Goal: Task Accomplishment & Management: Manage account settings

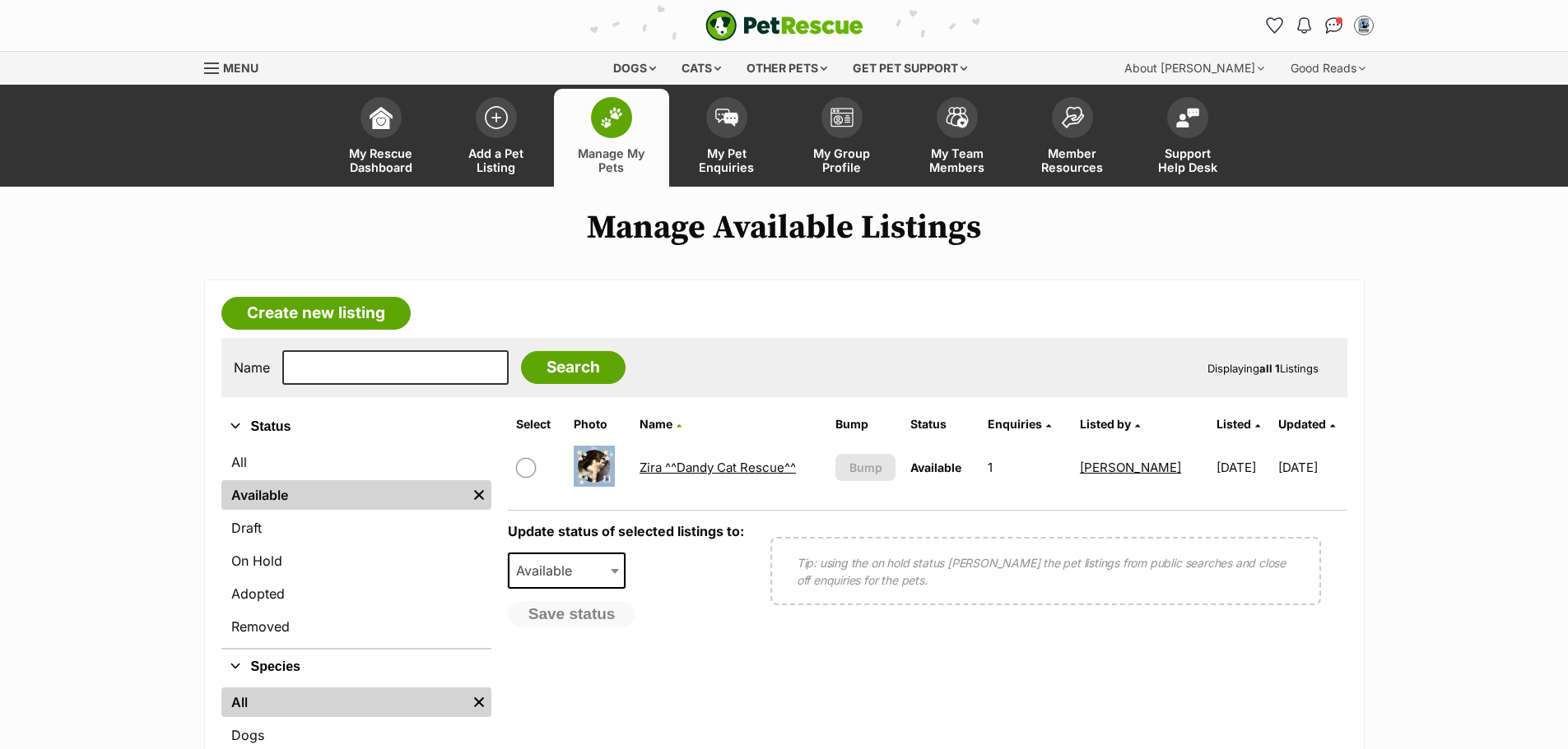
click at [714, 467] on link "Zira ^^Dandy Cat Rescue^^" at bounding box center [718, 467] width 157 height 16
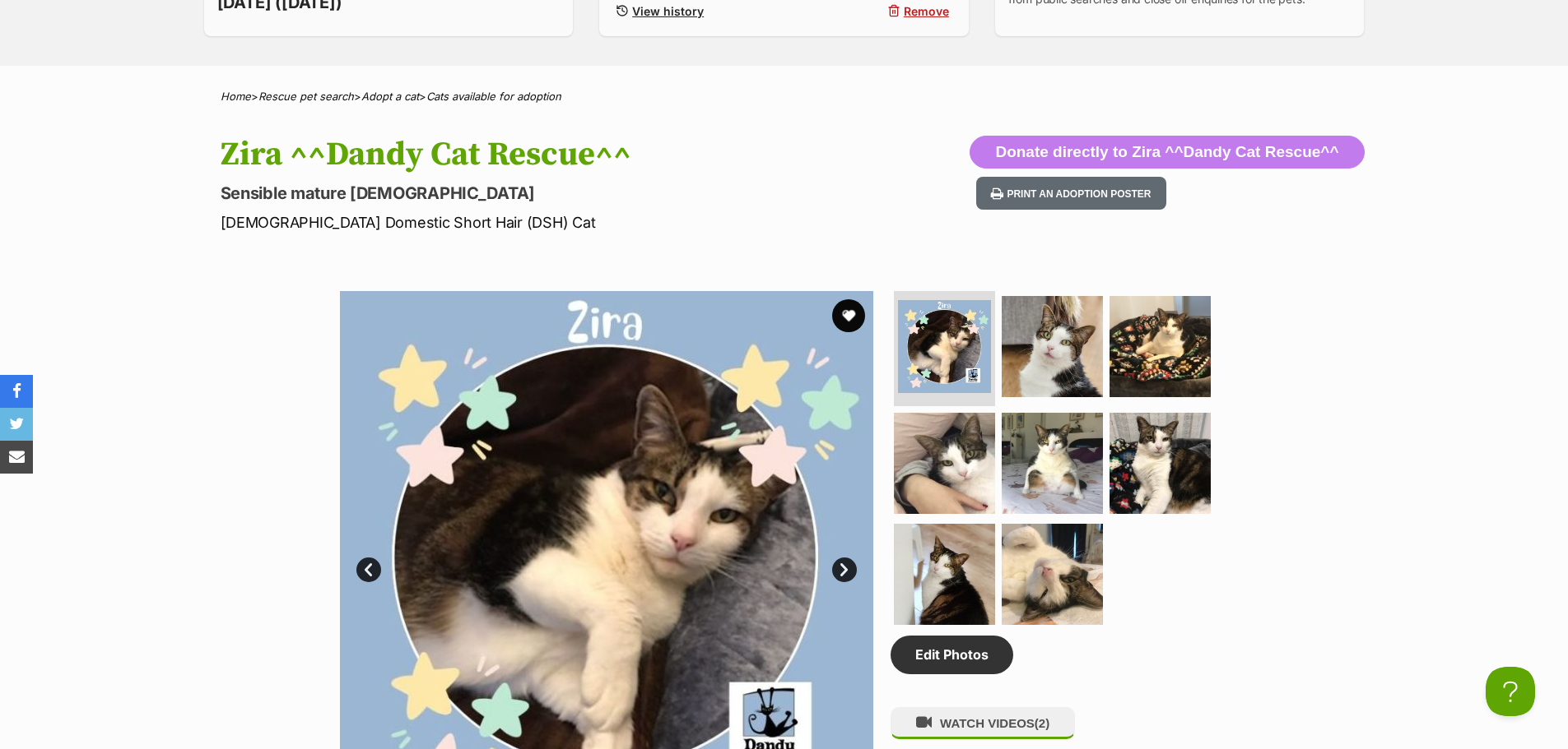
scroll to position [1151, 0]
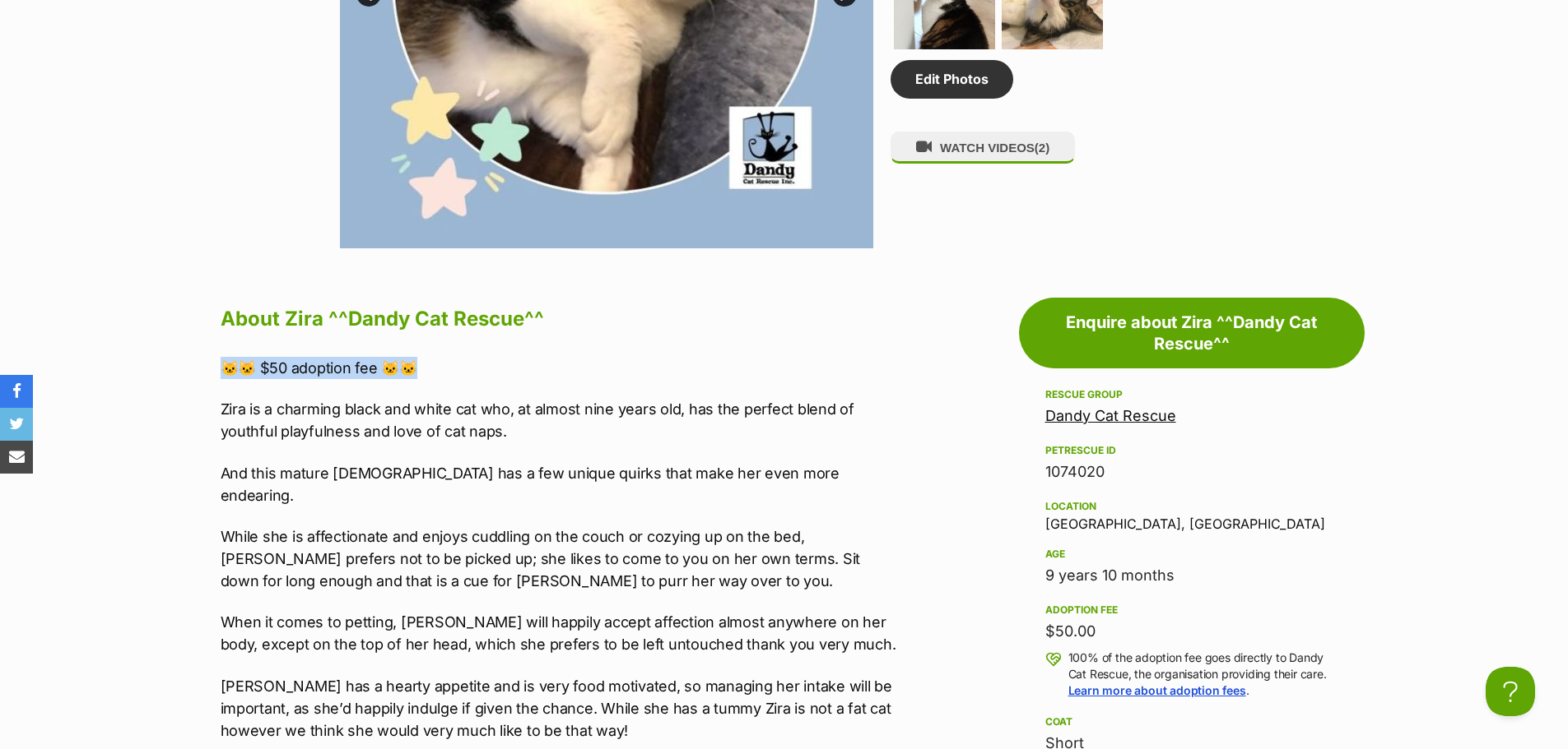
drag, startPoint x: 427, startPoint y: 367, endPoint x: 212, endPoint y: 369, distance: 215.0
copy p "🐱🐱 $50 adoption fee 🐱🐱"
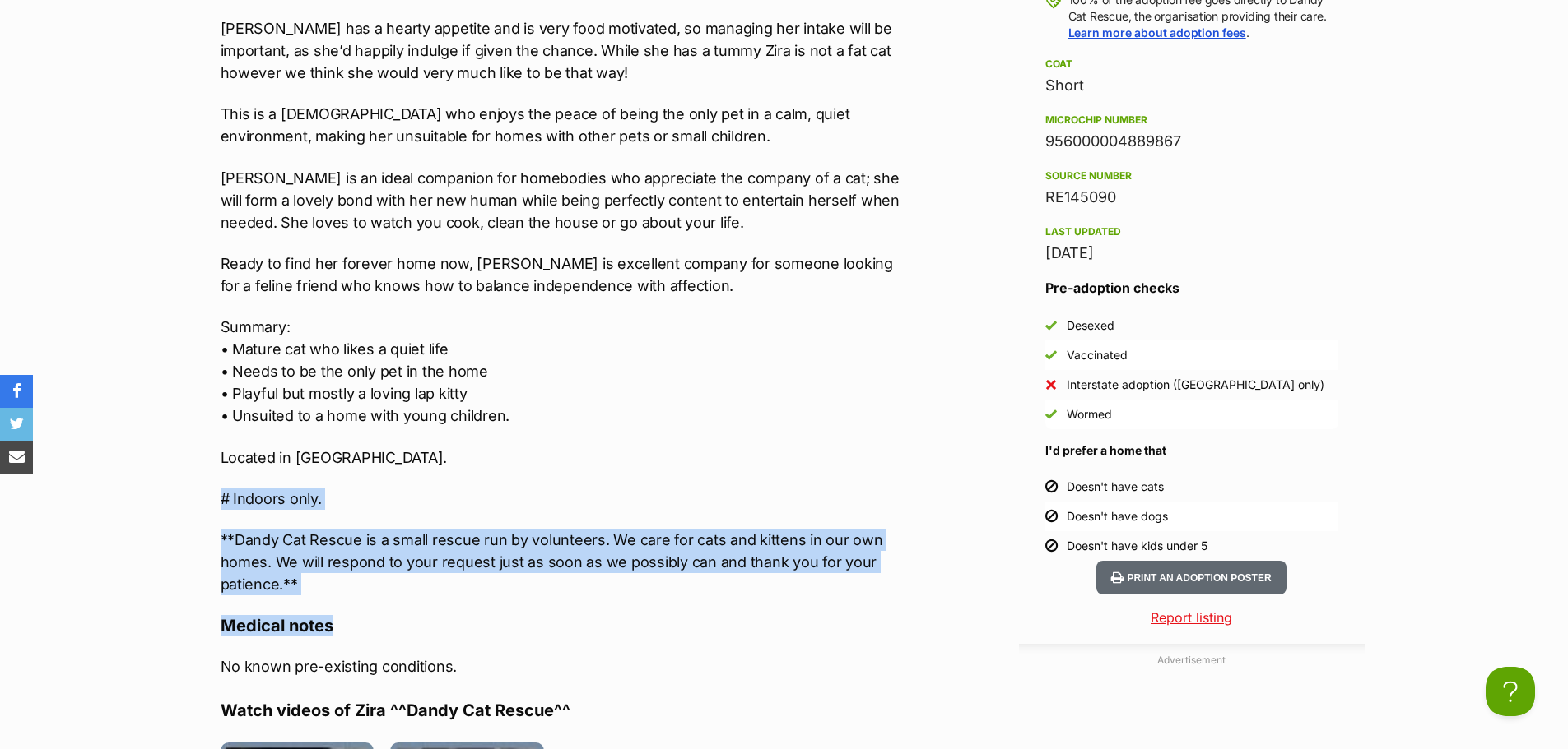
drag, startPoint x: 219, startPoint y: 473, endPoint x: 333, endPoint y: 576, distance: 153.6
click at [333, 576] on div "About Zira ^^Dandy Cat Rescue^^ 🐱🐱 $50 adoption fee 🐱🐱 Zira is a charming black…" at bounding box center [552, 496] width 696 height 1707
click at [333, 576] on div "About Zira ^^Dandy Cat Rescue^^ 🐱🐱 $50 adoption fee 🐱🐱 Zira is a charming black…" at bounding box center [560, 496] width 680 height 1707
drag, startPoint x: 220, startPoint y: 475, endPoint x: 340, endPoint y: 562, distance: 148.2
click at [340, 562] on div "🐱🐱 $50 adoption fee 🐱🐱 Zira is a charming black and white cat who, at almost ni…" at bounding box center [560, 147] width 680 height 897
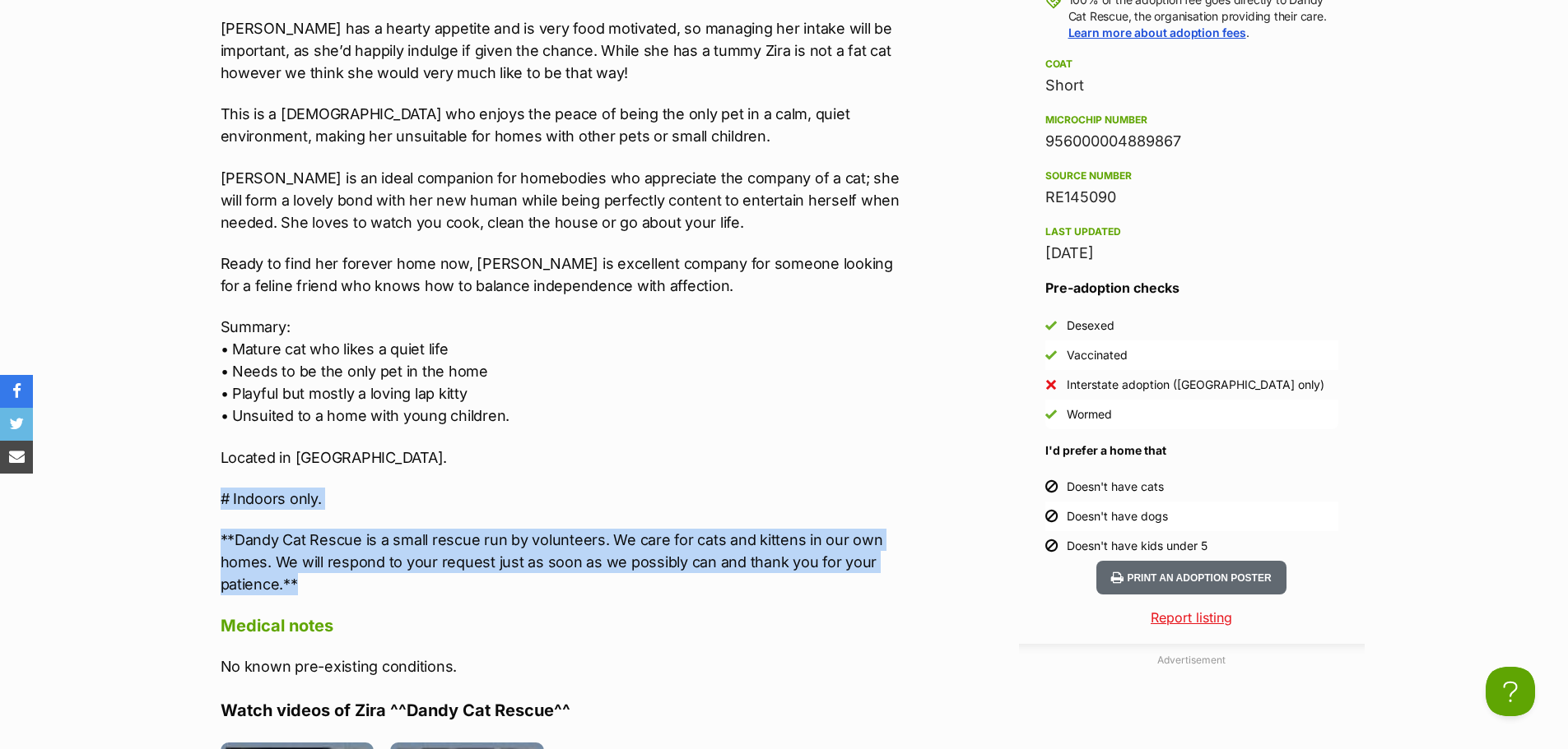
copy div "# Indoors only. **Dandy Cat Rescue is a small rescue run by volunteers. We care…"
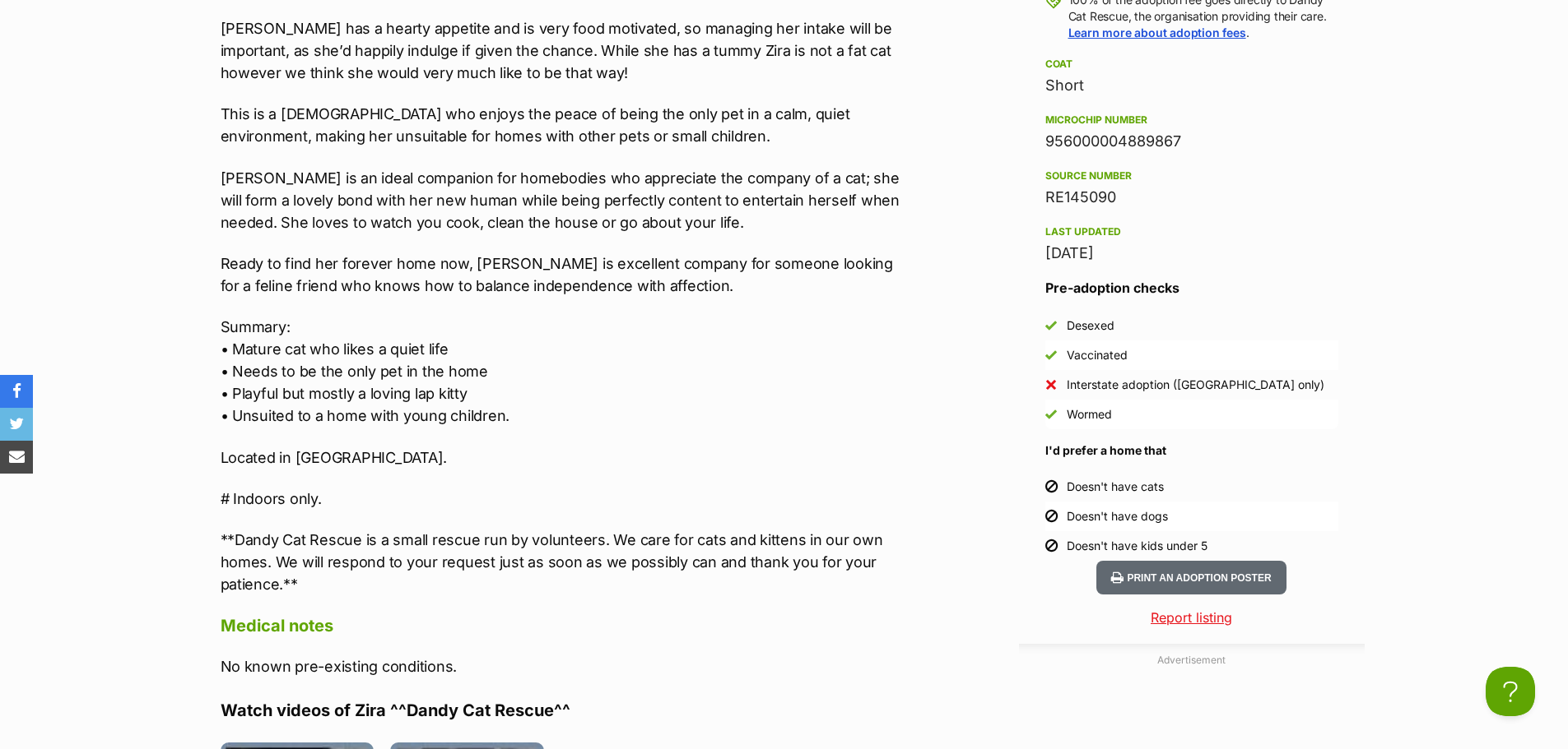
click at [600, 400] on p "Summary: • Mature cat who likes a quiet life • Needs to be the only pet in the …" at bounding box center [560, 372] width 680 height 111
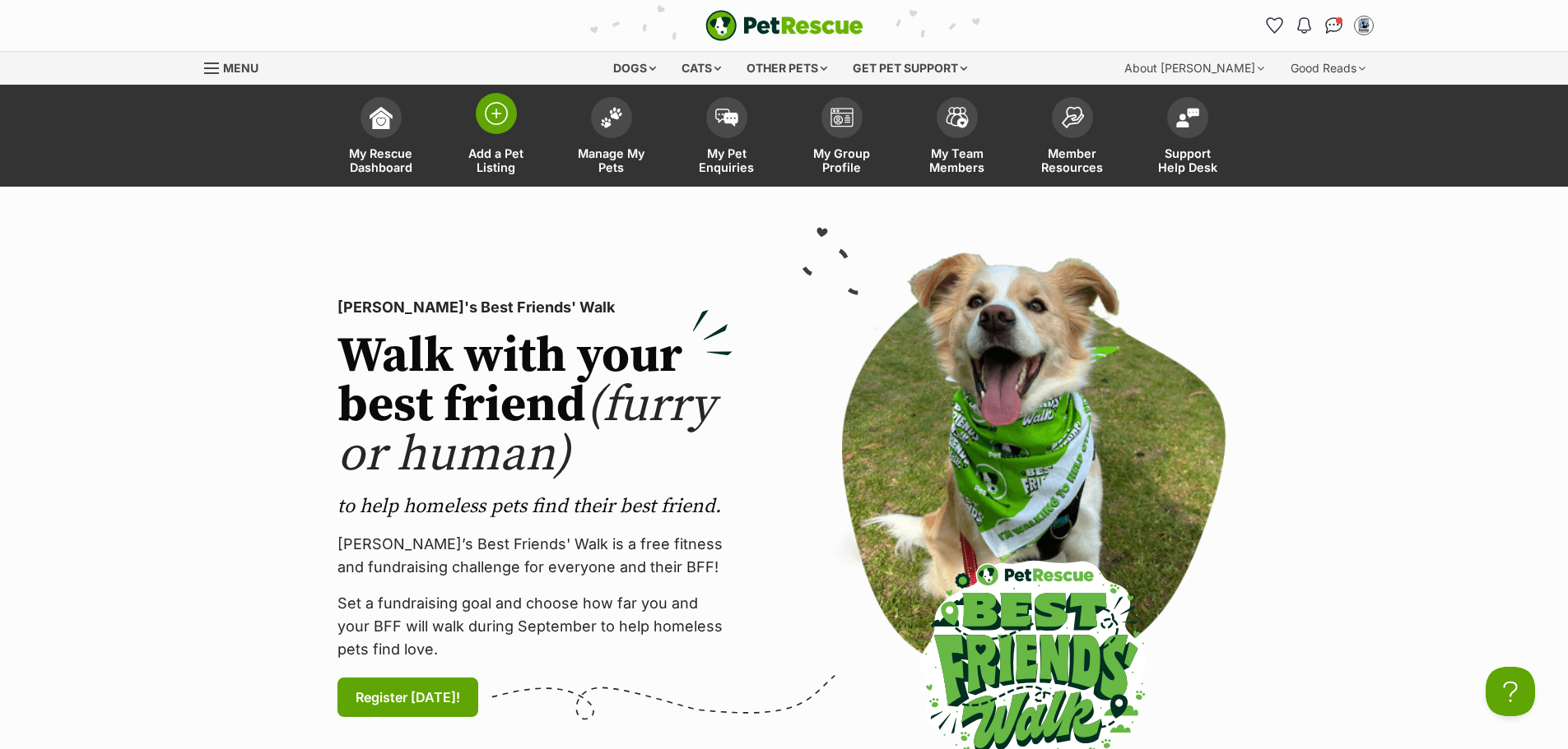
drag, startPoint x: 500, startPoint y: 114, endPoint x: 512, endPoint y: 143, distance: 31.4
click at [500, 114] on img at bounding box center [496, 113] width 23 height 23
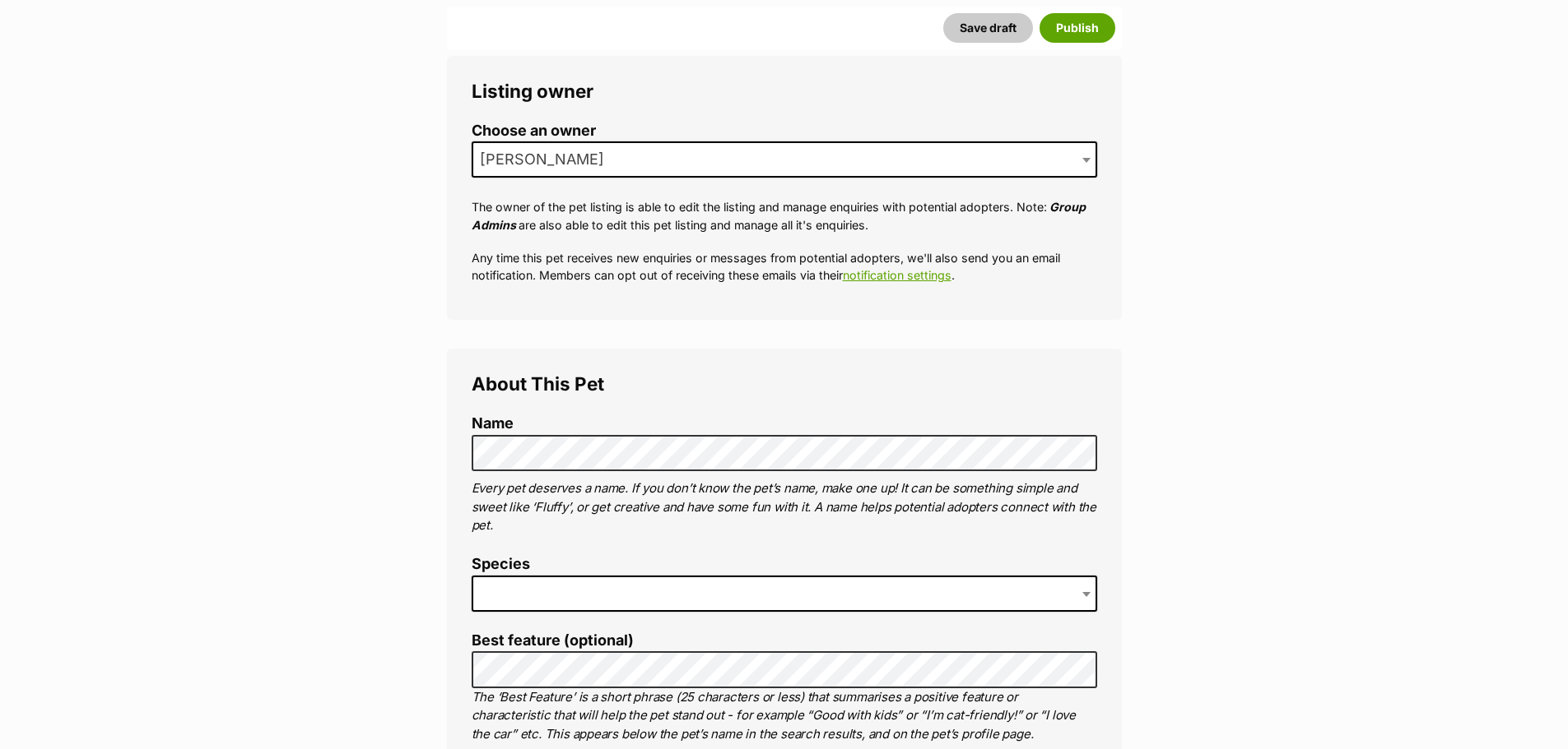
scroll to position [329, 0]
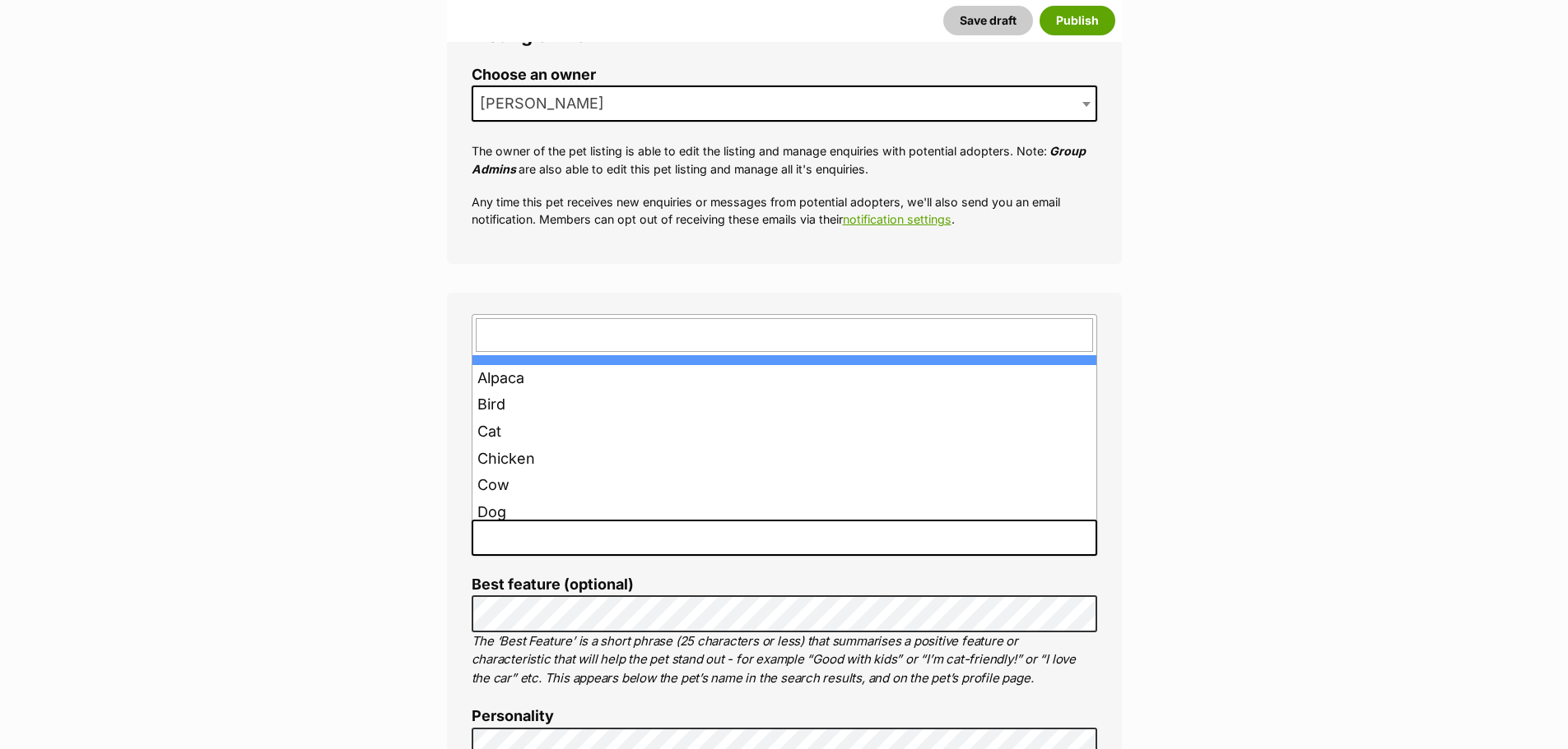
click at [520, 526] on span at bounding box center [784, 538] width 625 height 36
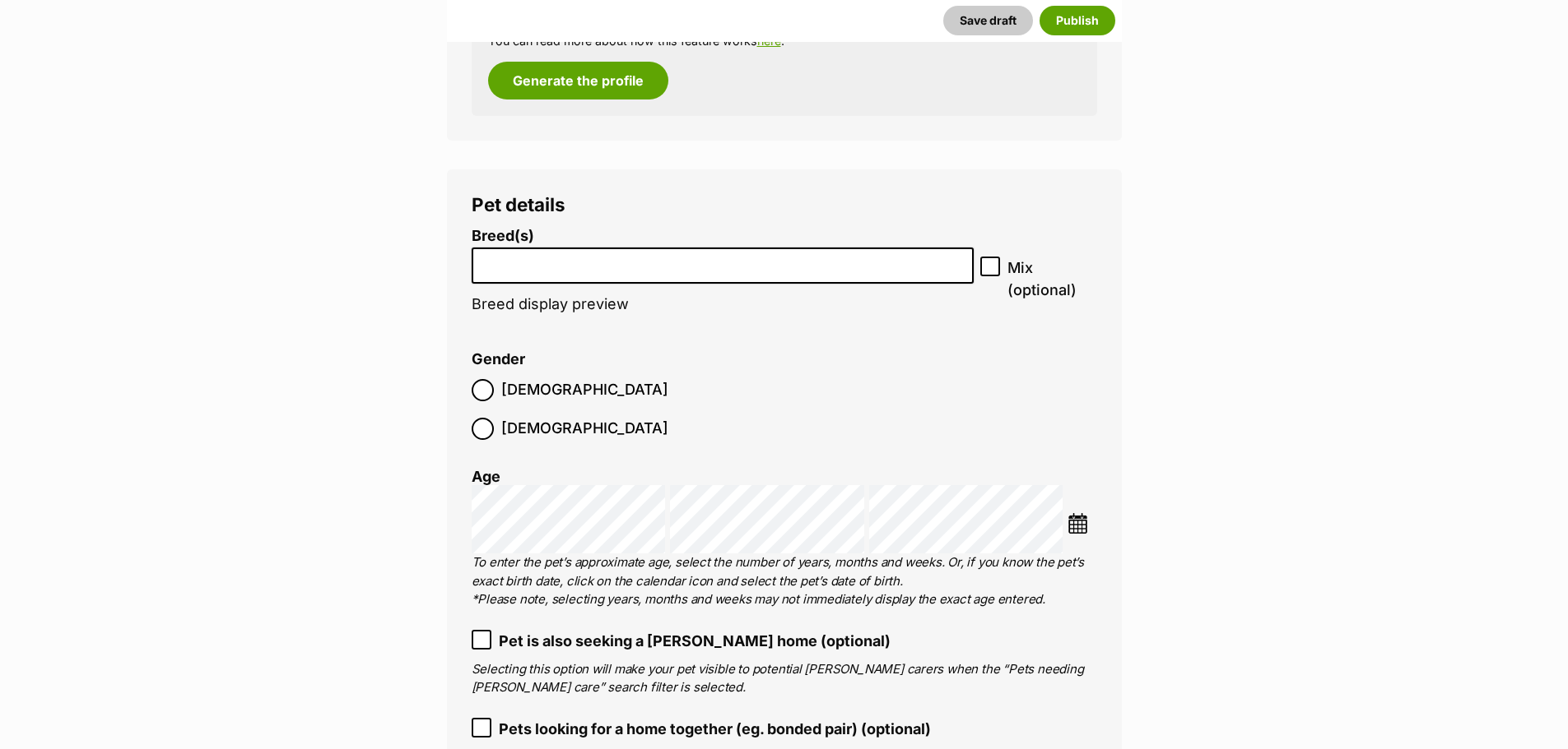
scroll to position [2304, 0]
click at [542, 259] on input "search" at bounding box center [723, 260] width 491 height 18
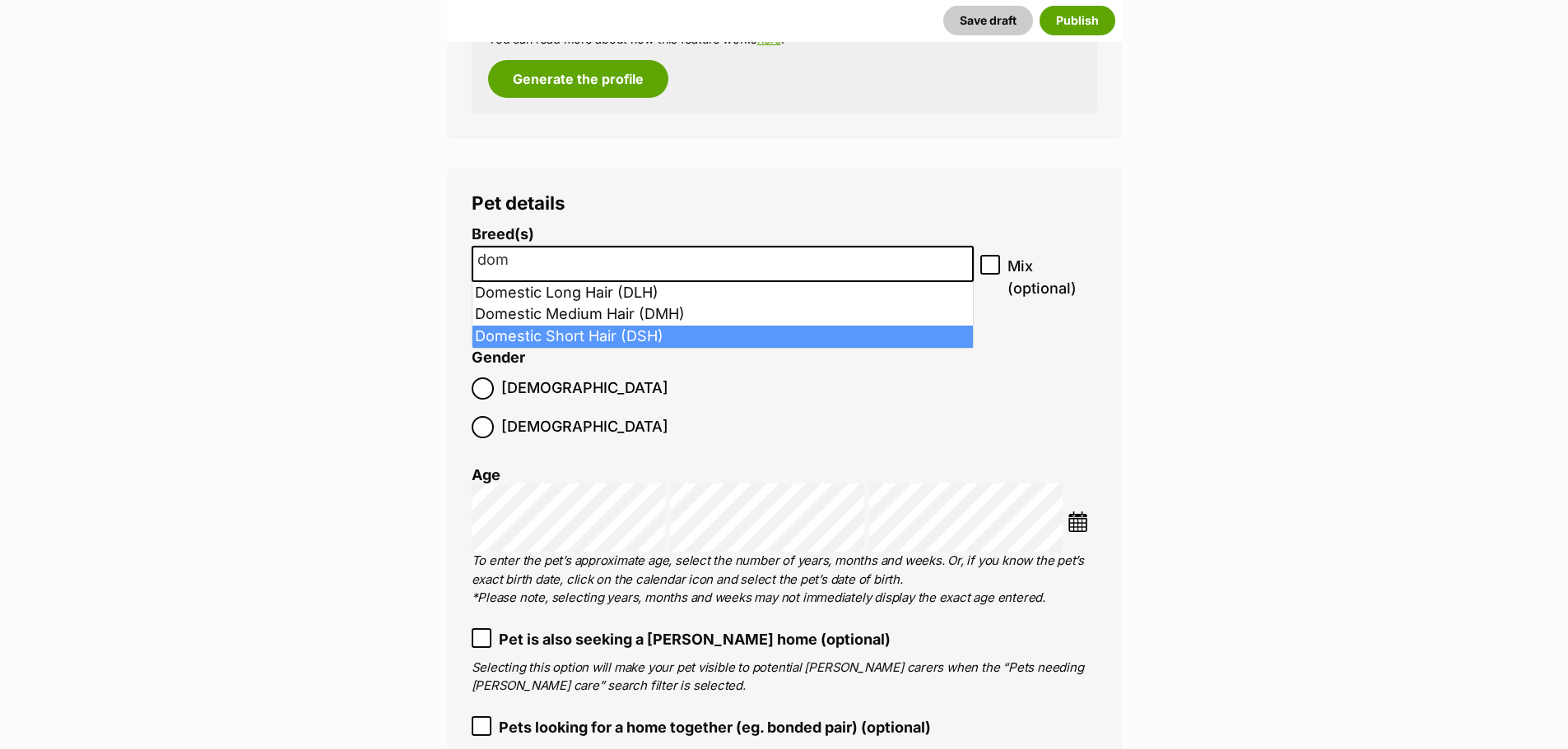
type input "dom"
select select "252102"
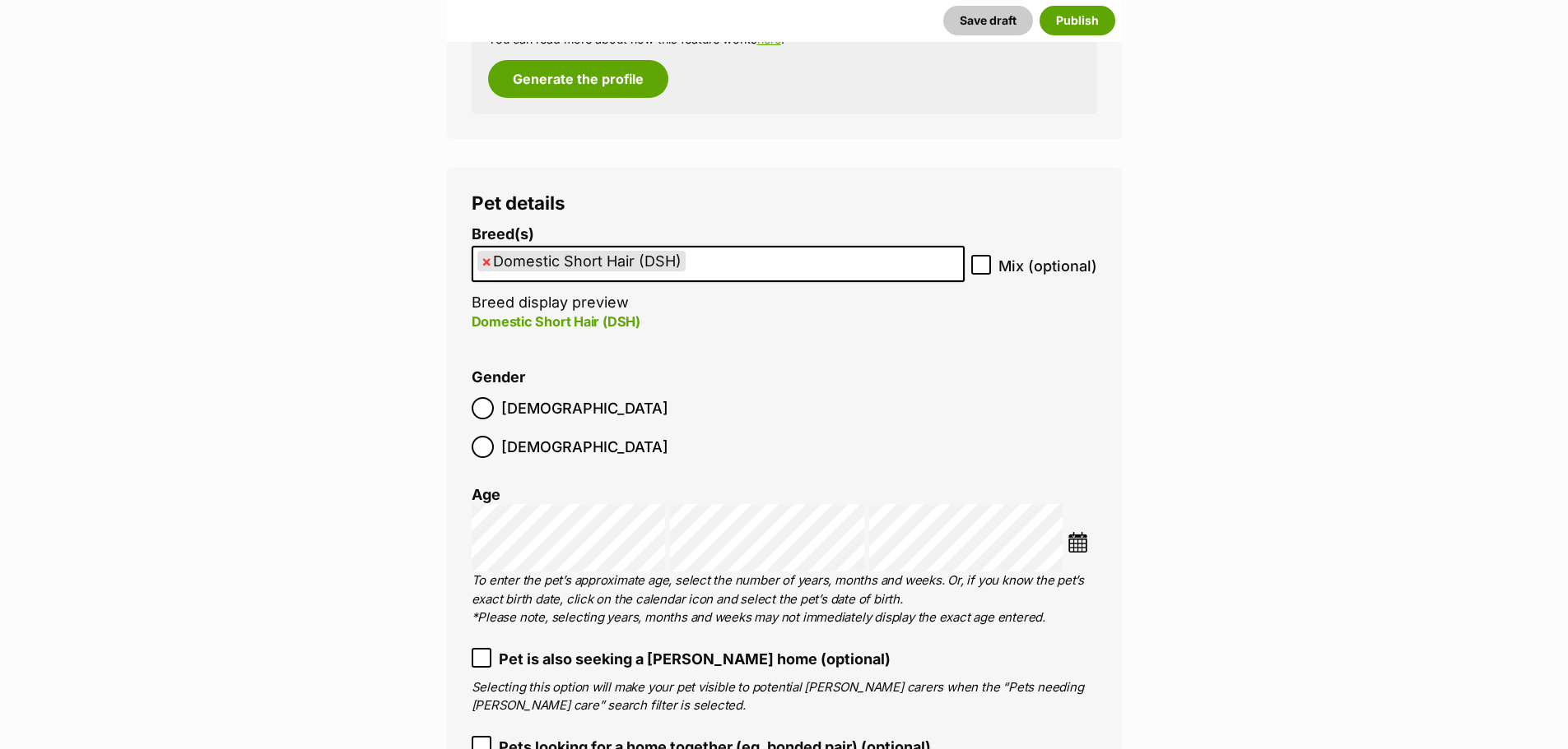
click at [1081, 532] on img at bounding box center [1077, 542] width 20 height 20
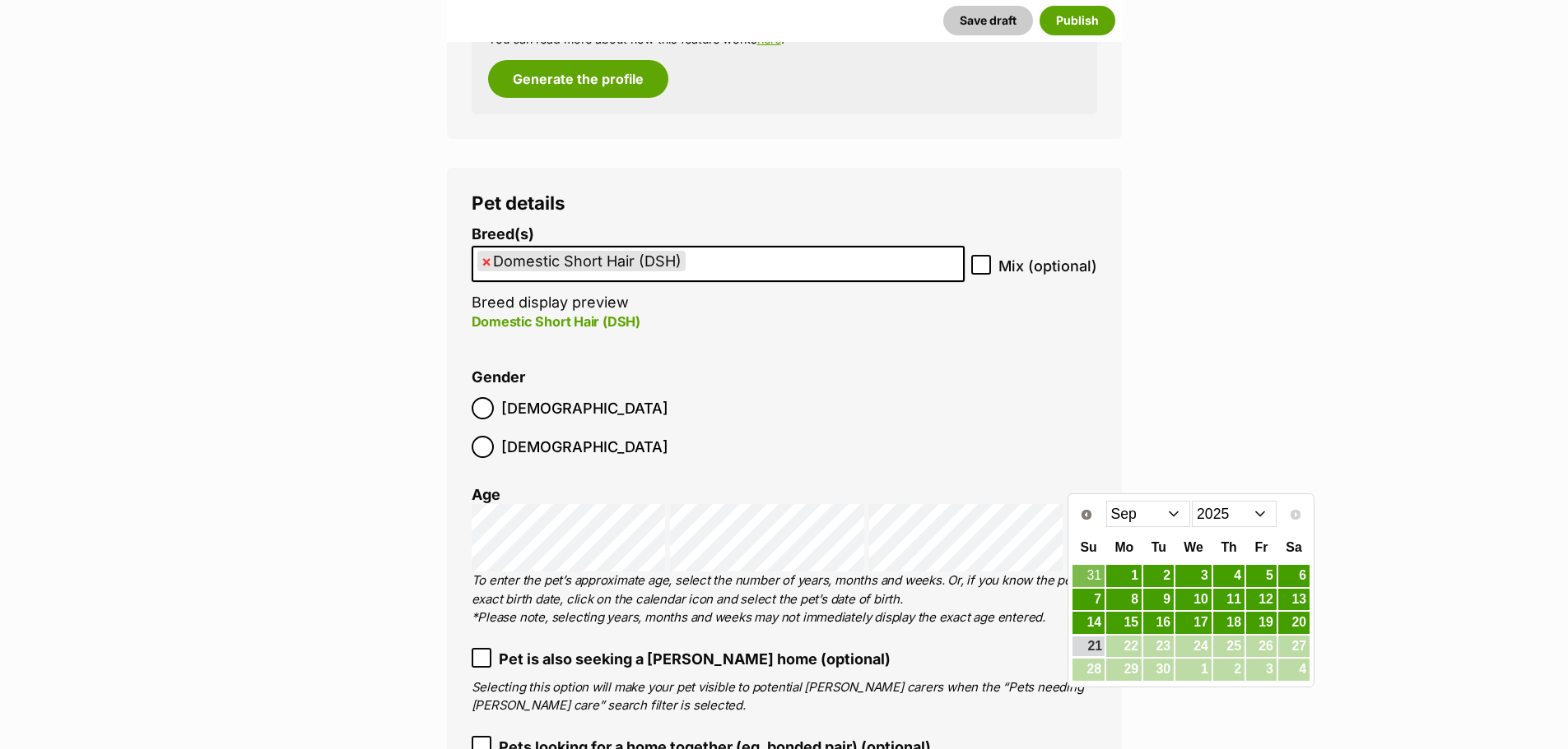
click at [1256, 513] on select "2015 2016 2017 2018 2019 2020 2021 2022 2023 2024 2025" at bounding box center [1233, 514] width 84 height 26
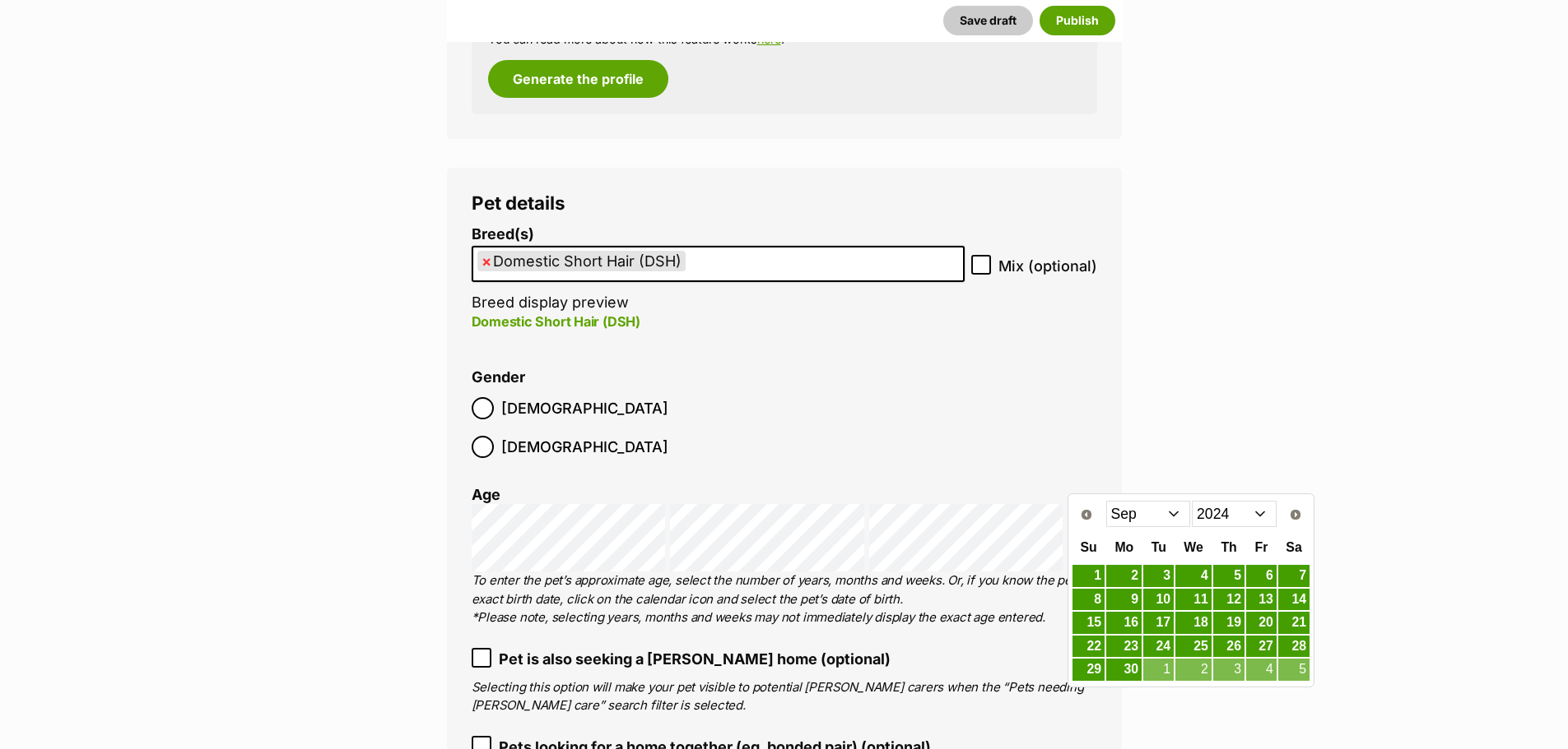
click at [1177, 516] on select "Jan Feb Mar Apr May Jun Jul Aug Sep Oct Nov Dec" at bounding box center [1148, 514] width 84 height 26
click at [1122, 666] on link "30" at bounding box center [1124, 670] width 35 height 20
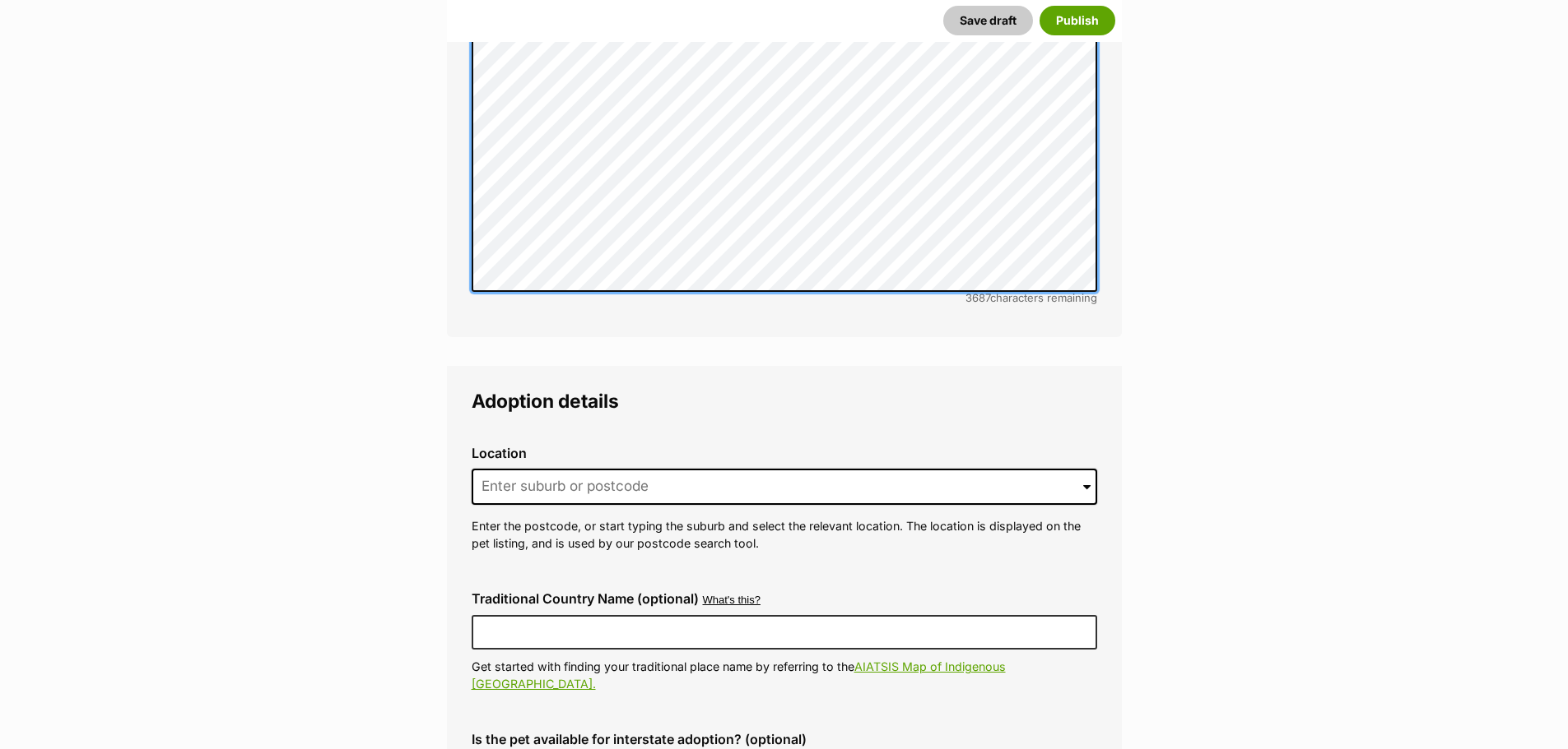
scroll to position [4113, 0]
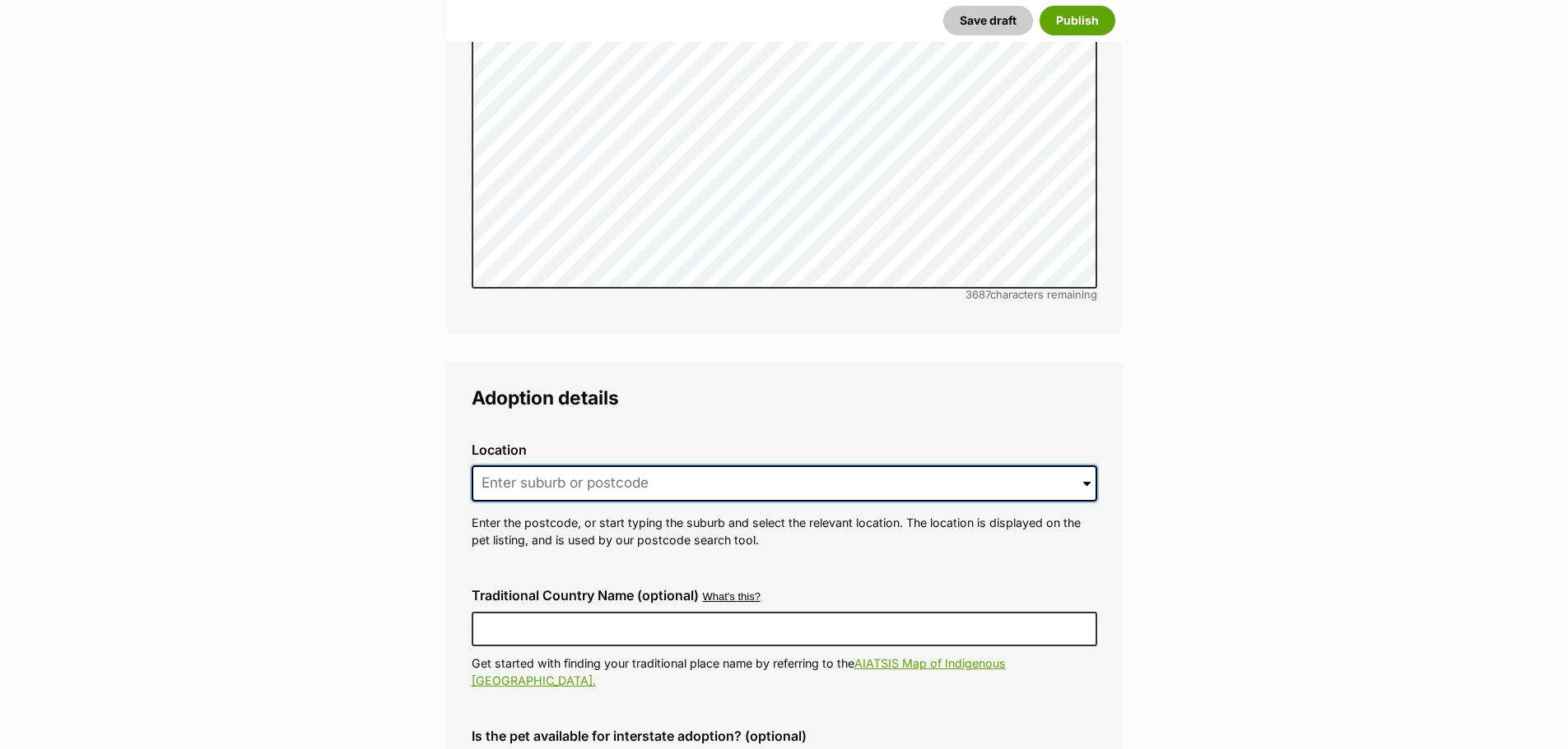
click at [518, 465] on input at bounding box center [784, 483] width 625 height 36
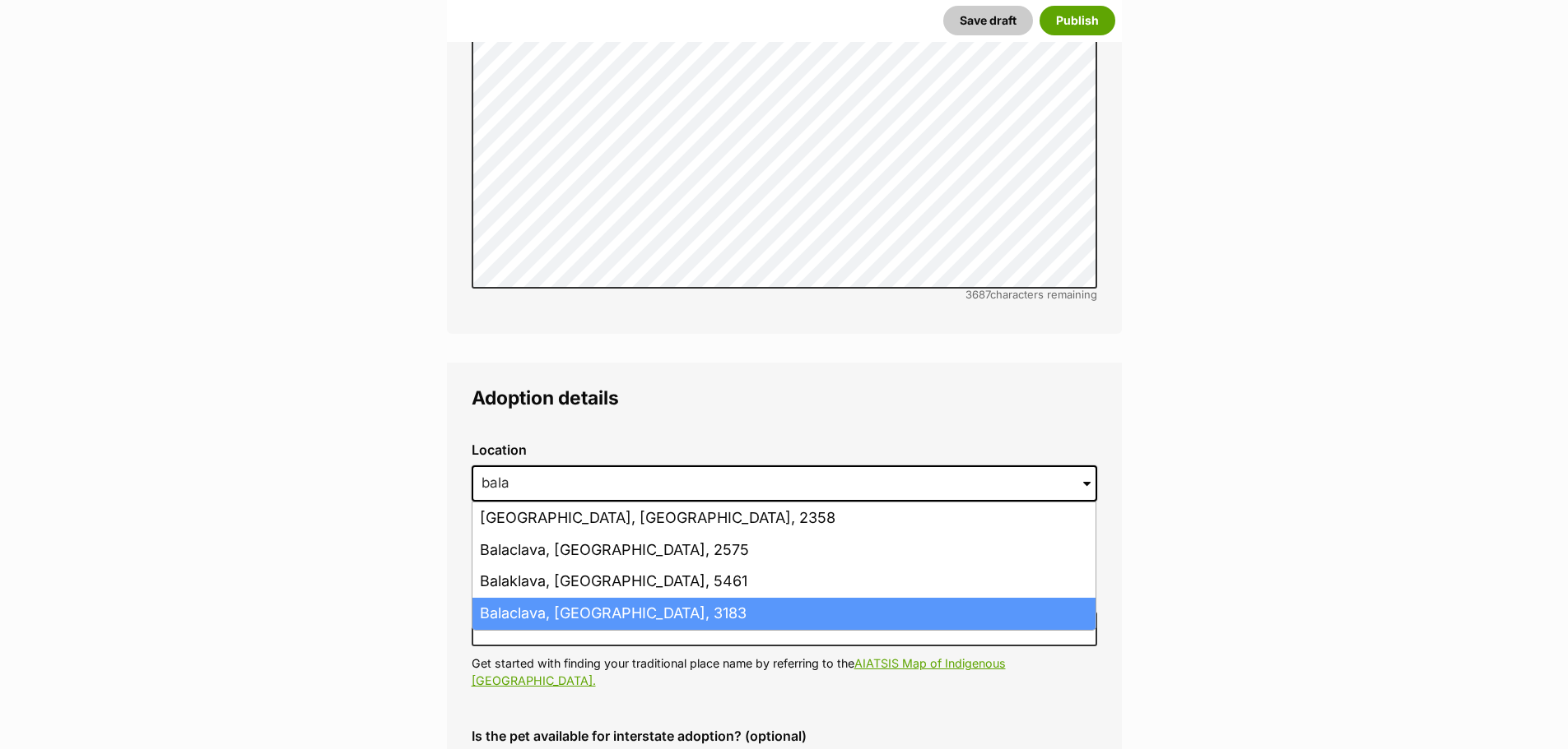
click at [561, 598] on li "Balaclava, Victoria, 3183" at bounding box center [784, 614] width 623 height 32
type input "Balaclava, Victoria, 3183"
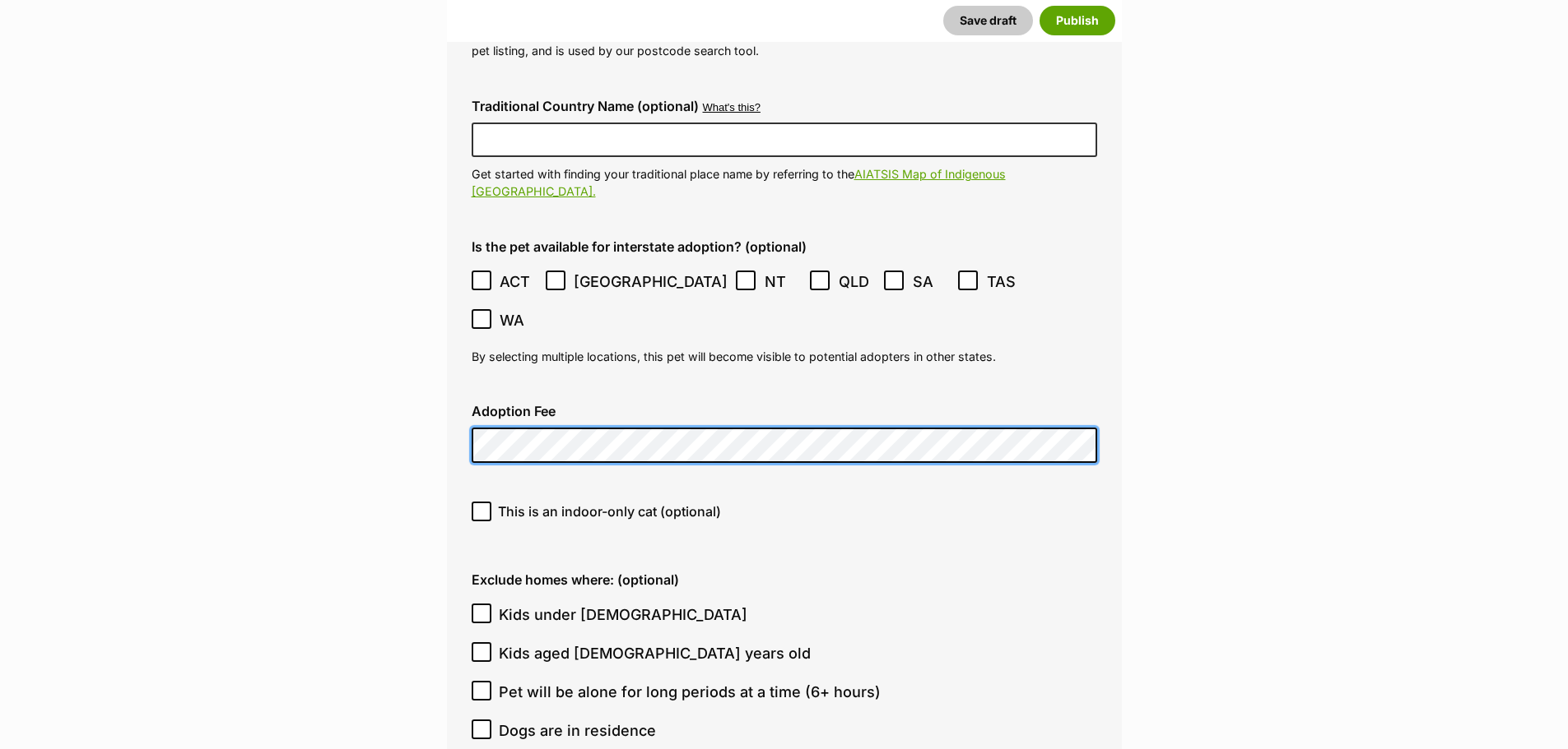
scroll to position [4607, 0]
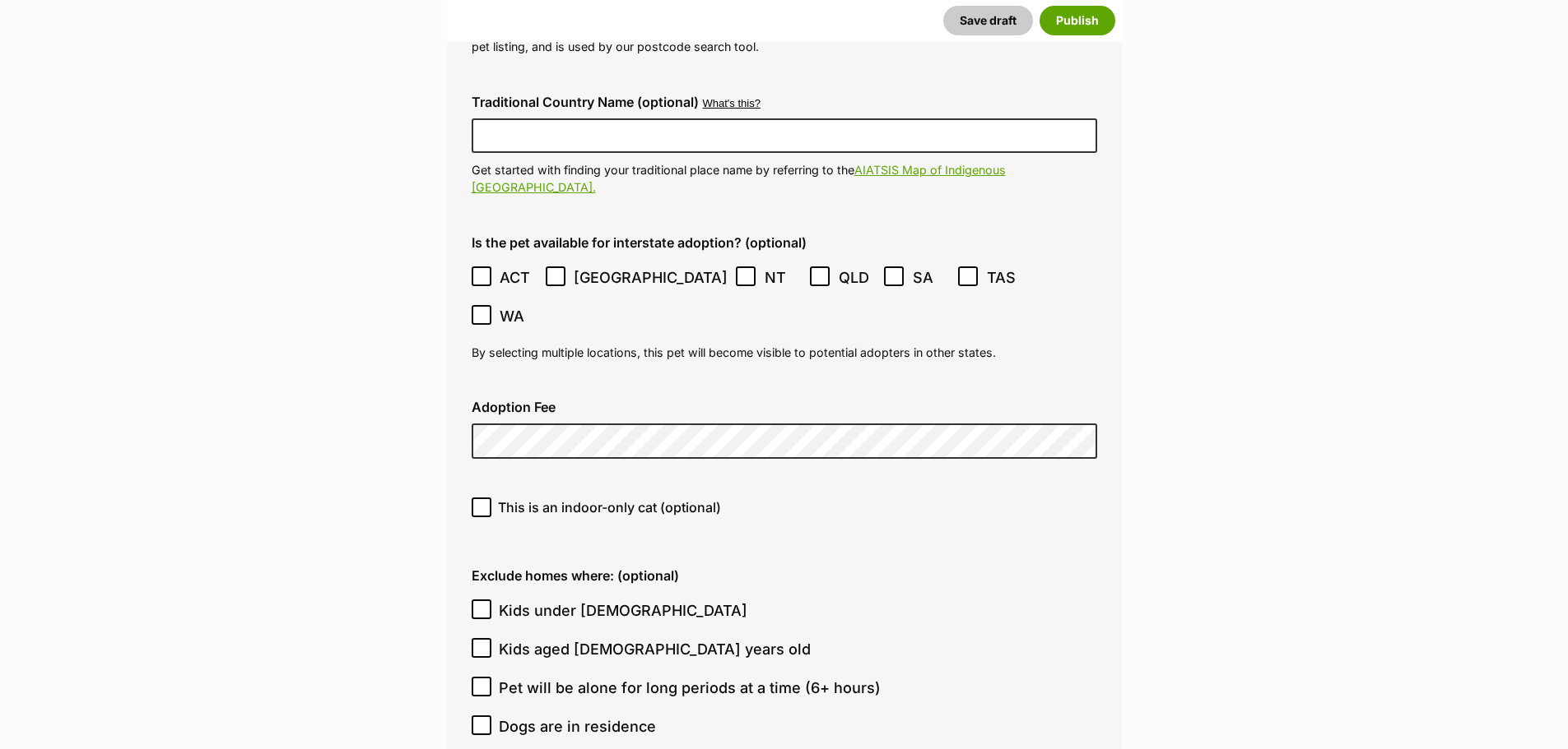
click at [484, 501] on icon at bounding box center [481, 507] width 11 height 11
click at [484, 498] on input "This is an indoor-only cat (optional)" at bounding box center [481, 507] width 19 height 19
checkbox input "true"
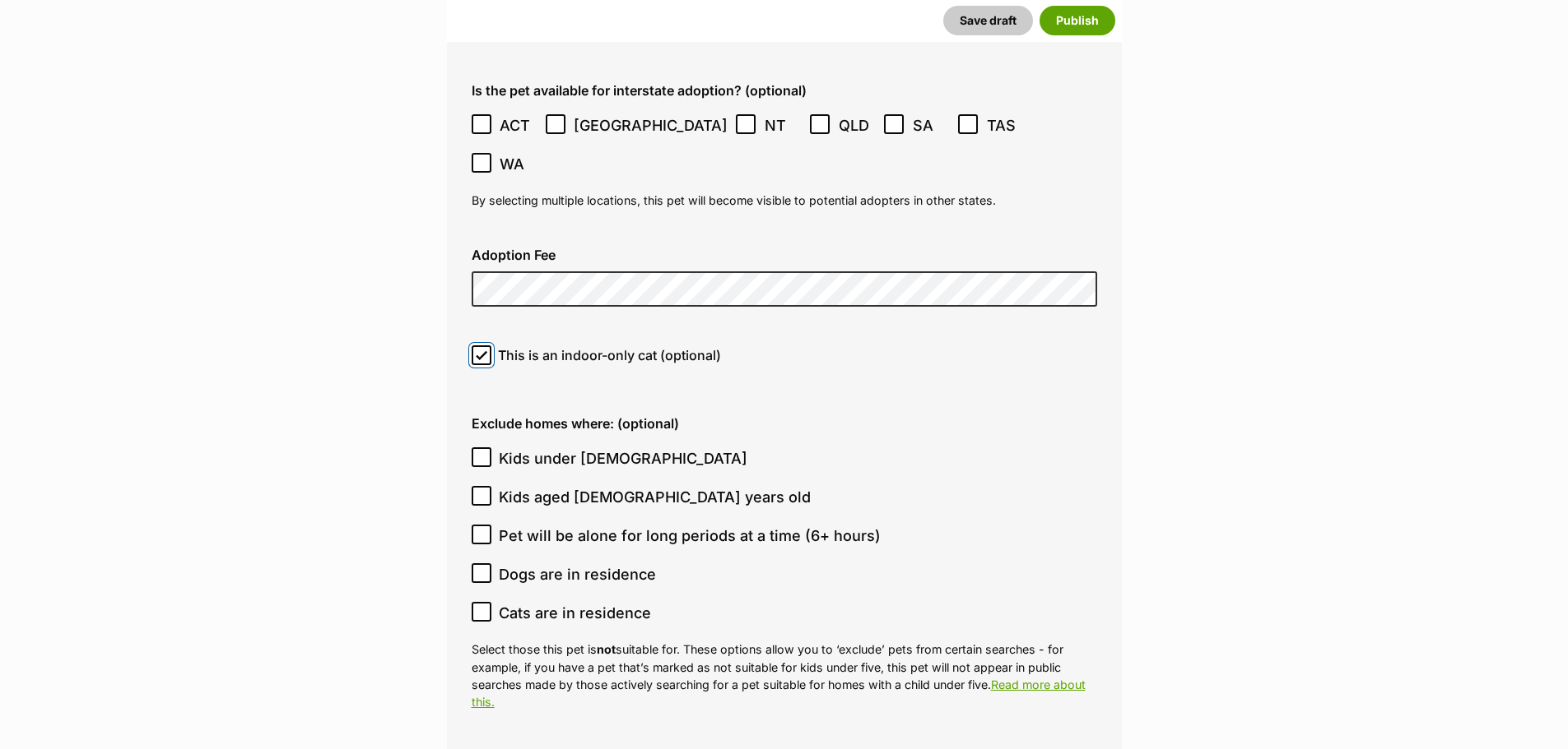
scroll to position [4771, 0]
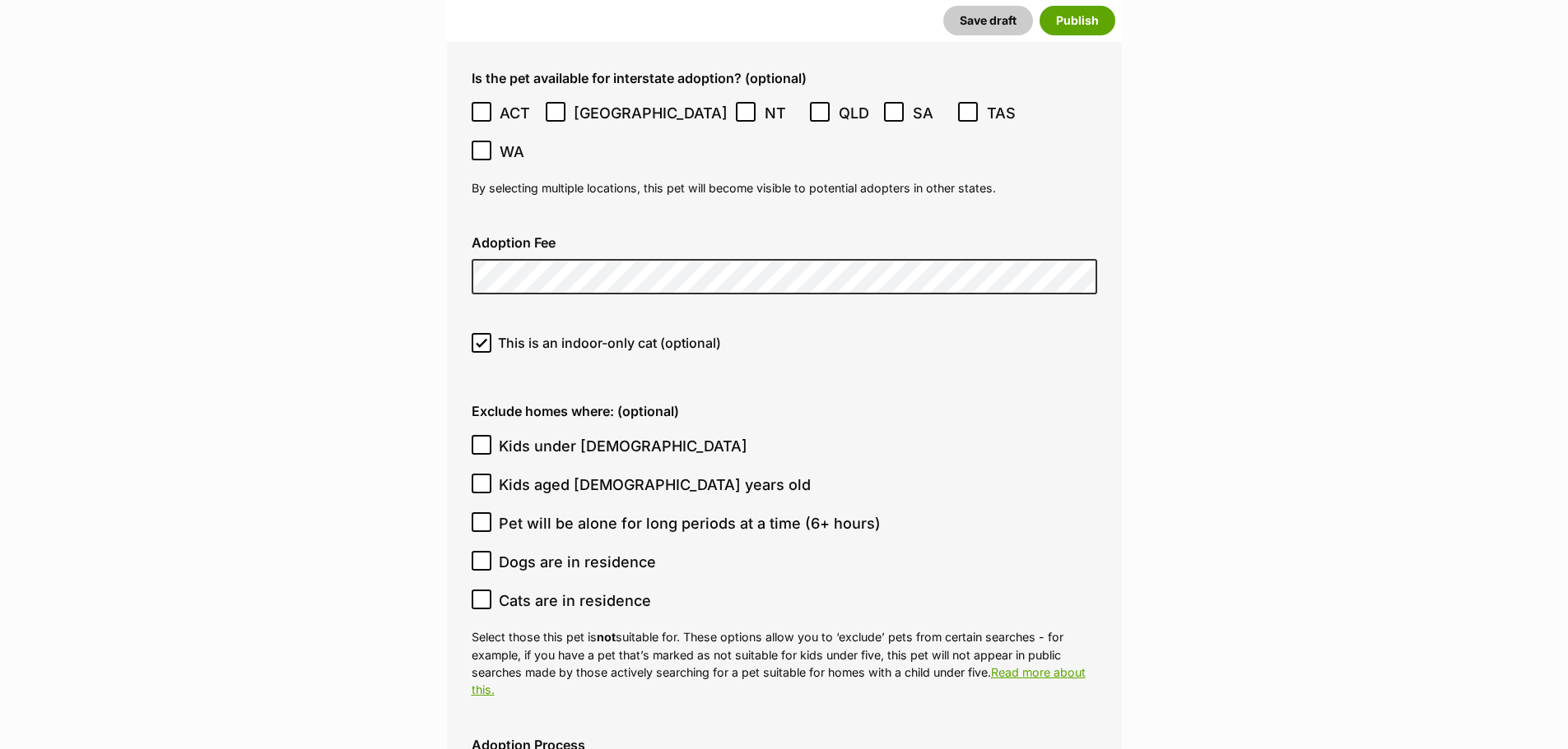
click at [483, 594] on icon at bounding box center [481, 600] width 11 height 11
click at [483, 590] on input "Cats are in residence" at bounding box center [481, 599] width 19 height 19
checkbox input "true"
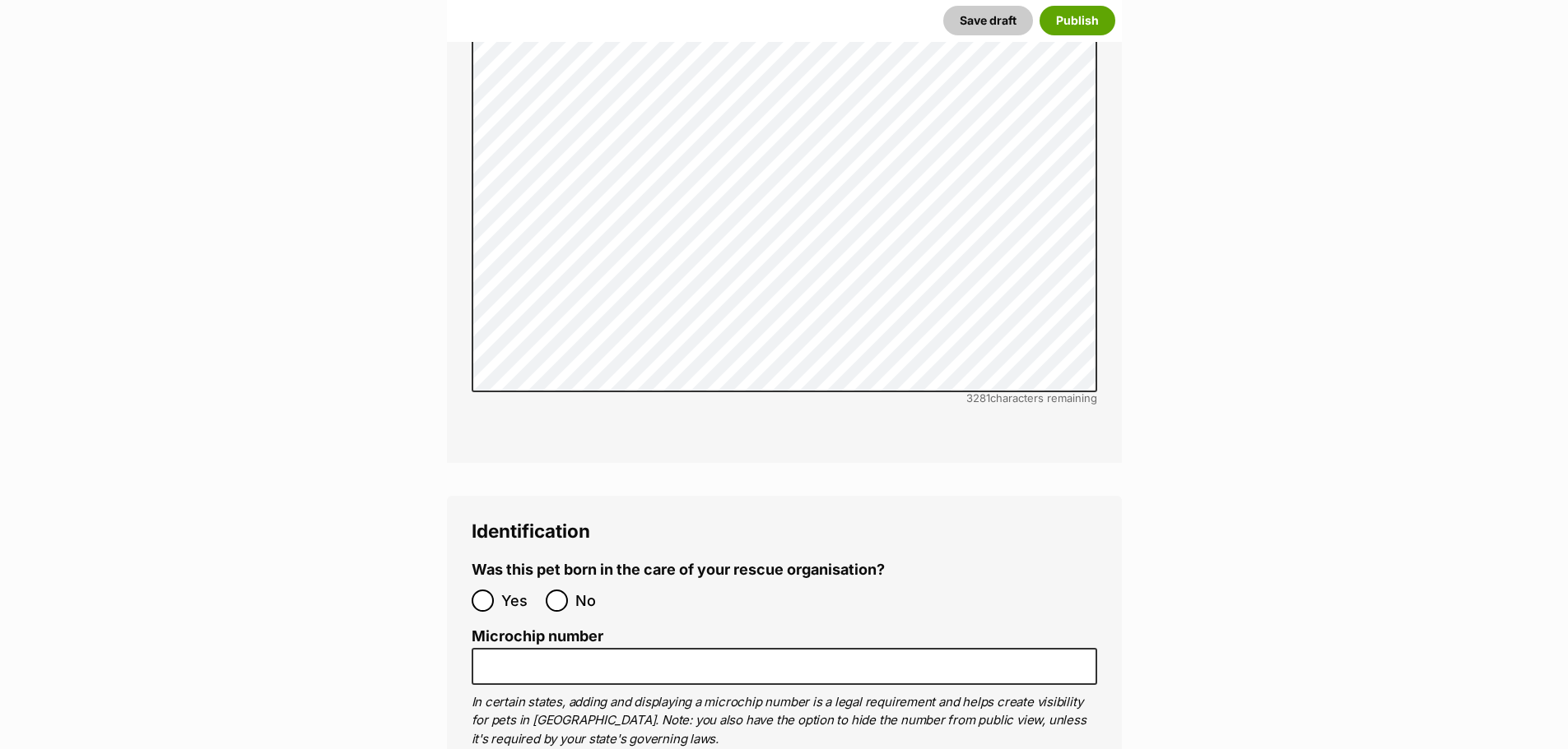
scroll to position [5676, 0]
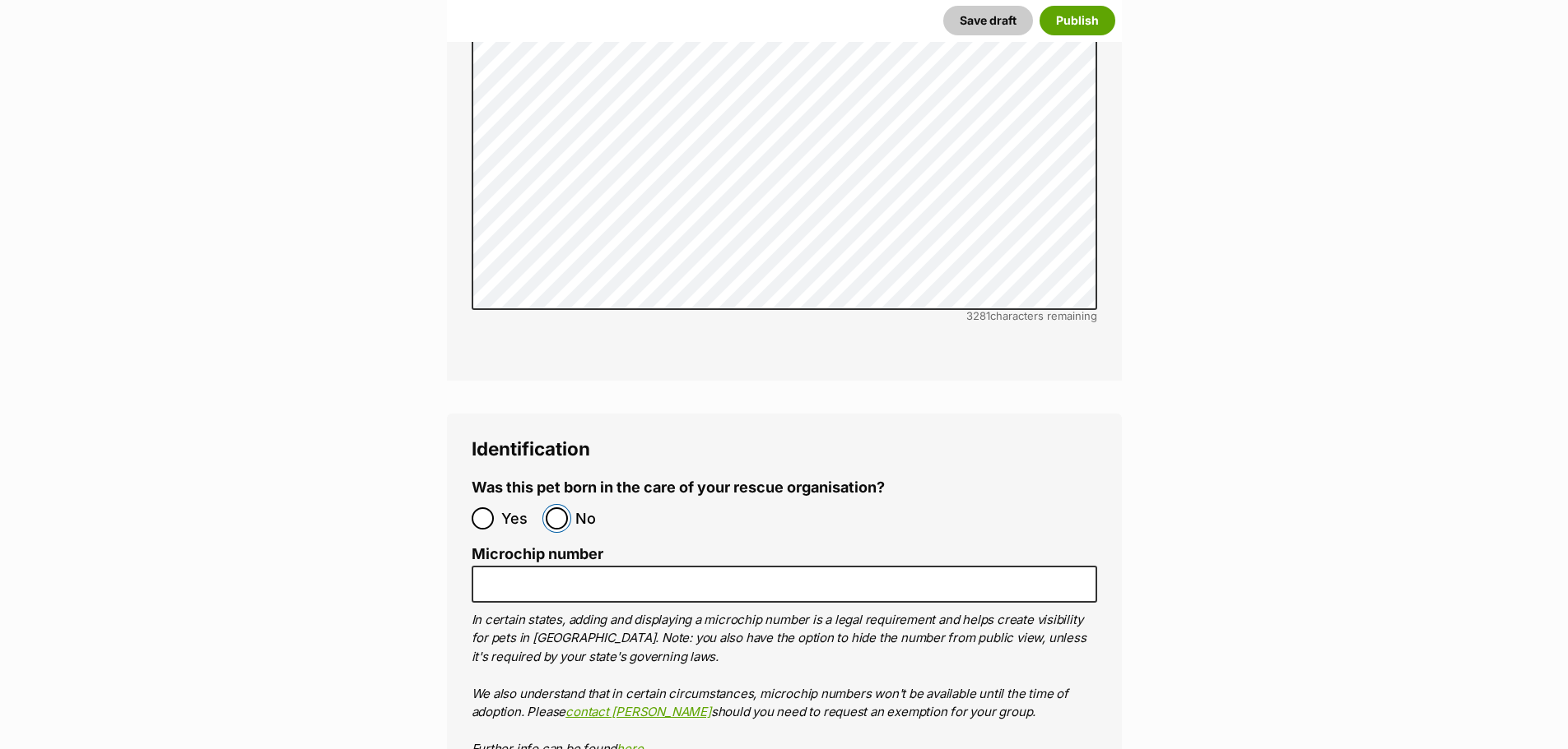
click at [556, 508] on input "No" at bounding box center [556, 519] width 22 height 22
radio input "true"
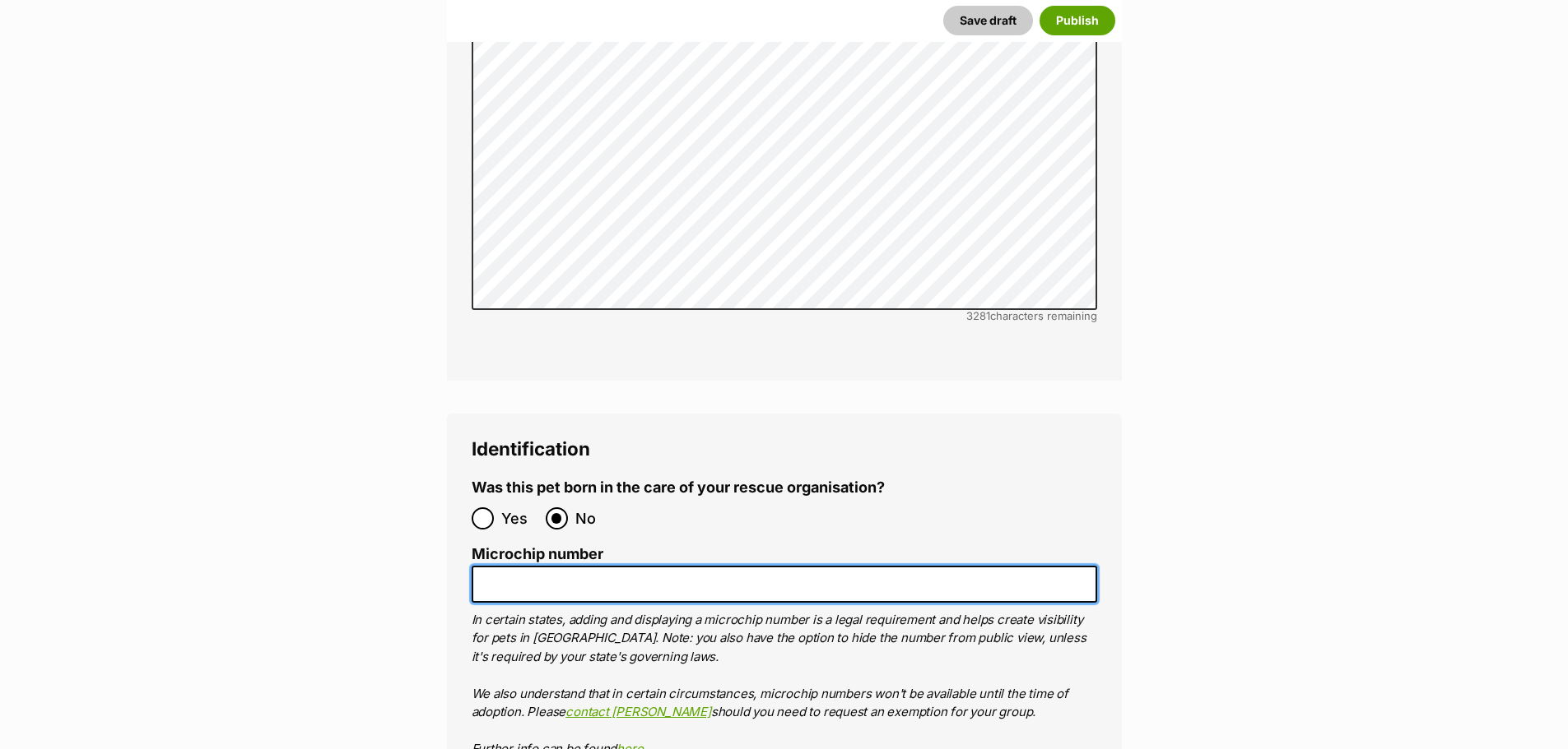
click at [581, 566] on input "Microchip number" at bounding box center [784, 585] width 625 height 37
paste input "956000017229272"
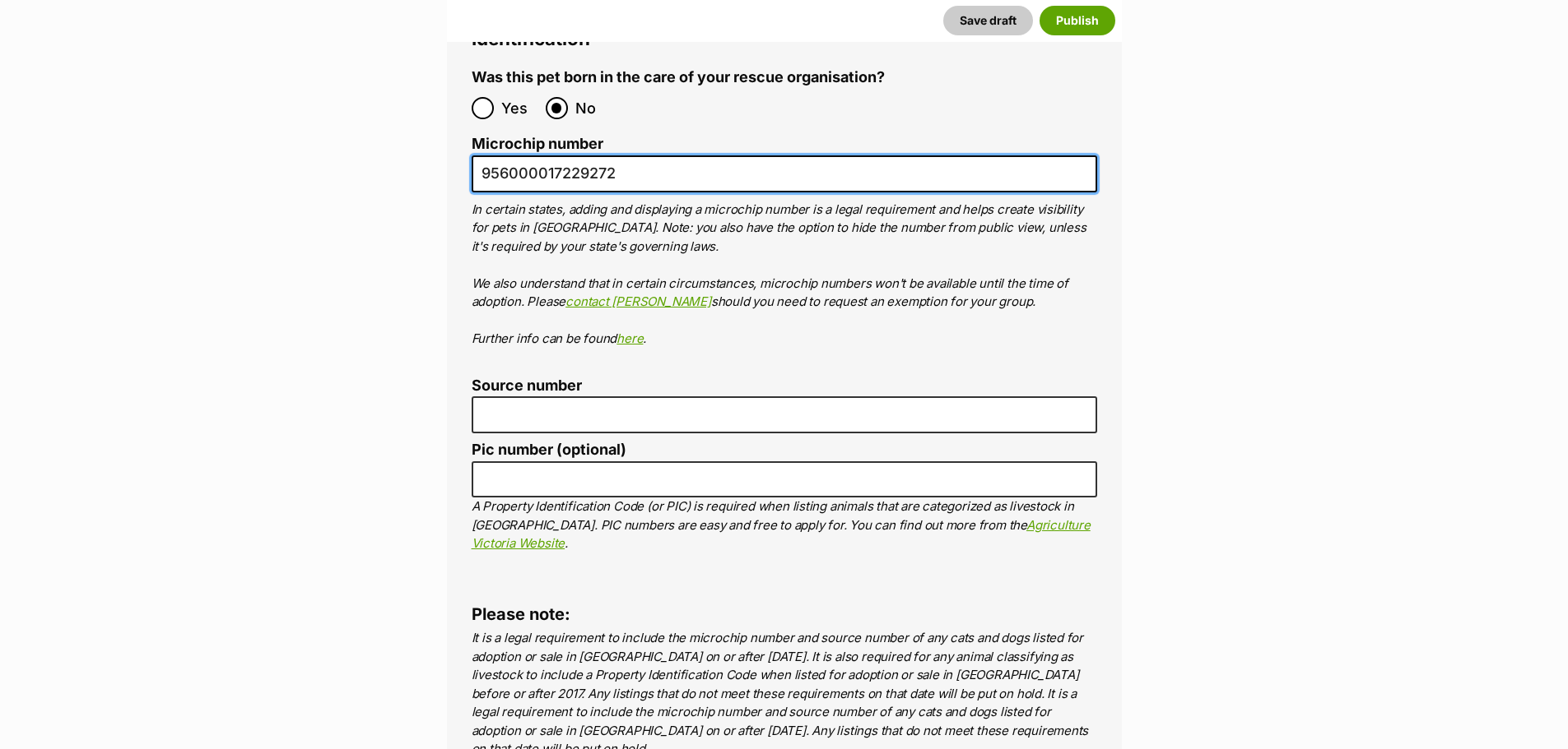
scroll to position [6087, 0]
type input "956000017229272"
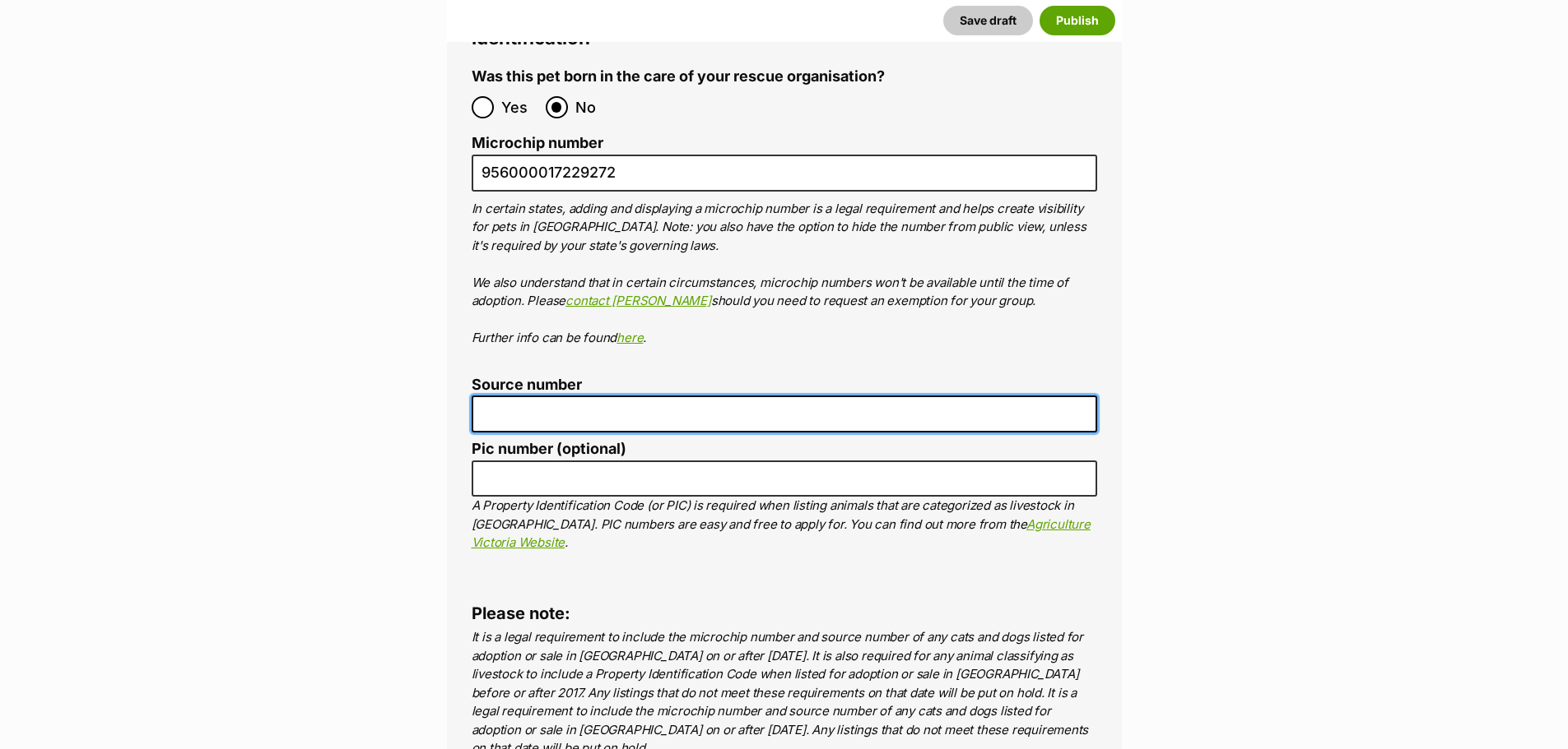
click at [545, 396] on input "Source number" at bounding box center [784, 414] width 625 height 37
type input "RE145090"
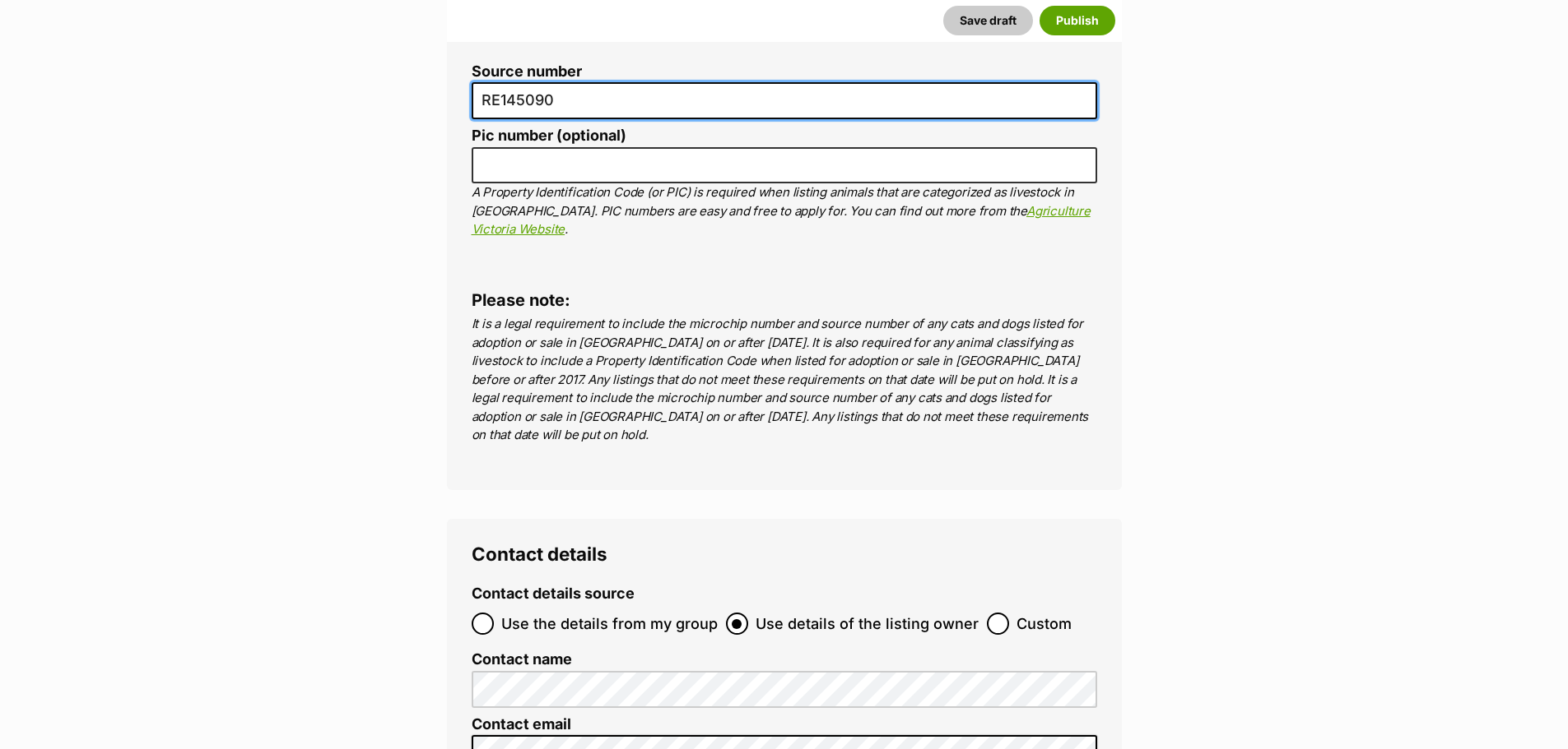
scroll to position [6417, 0]
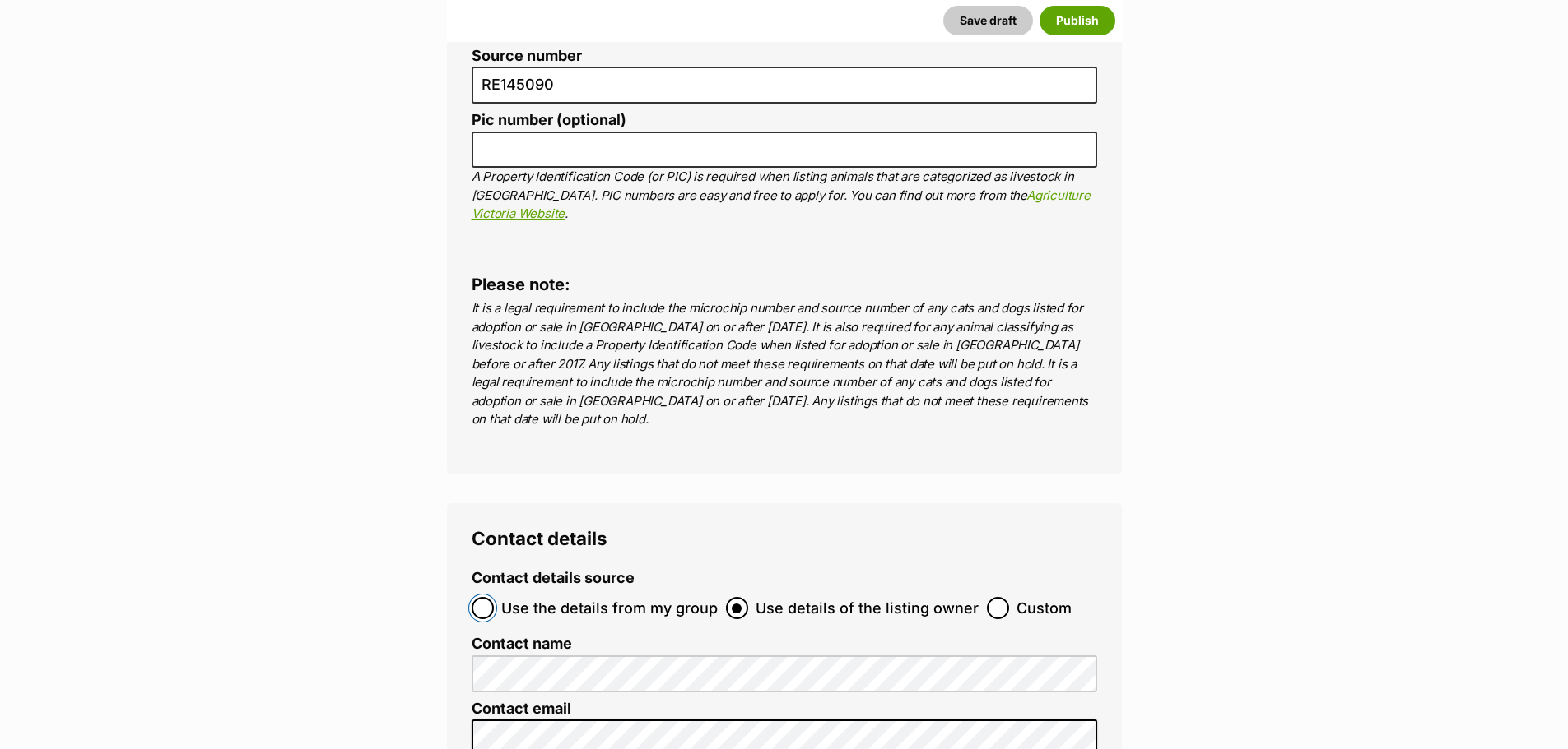
click at [484, 597] on input "Use the details from my group" at bounding box center [483, 608] width 22 height 22
radio input "true"
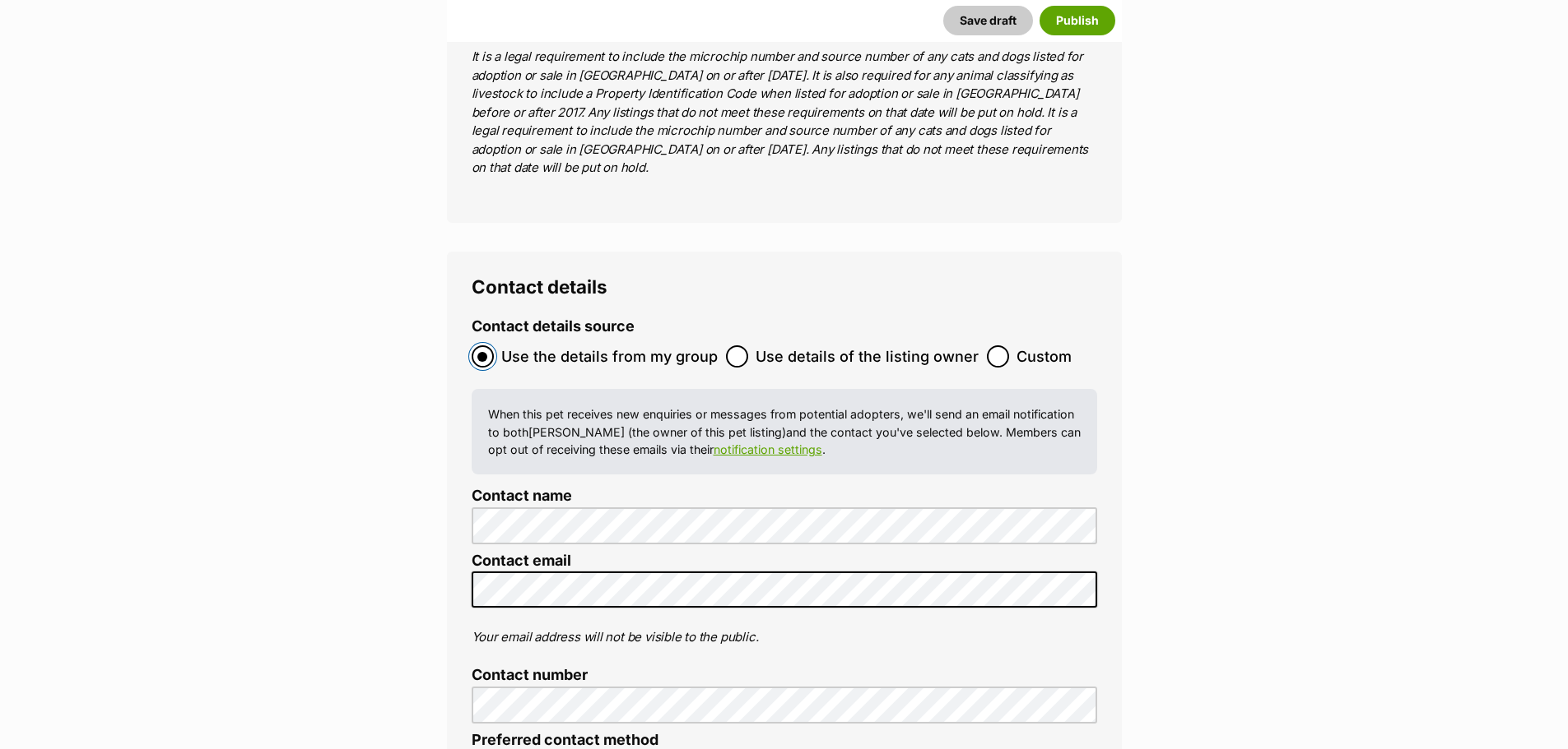
scroll to position [6746, 0]
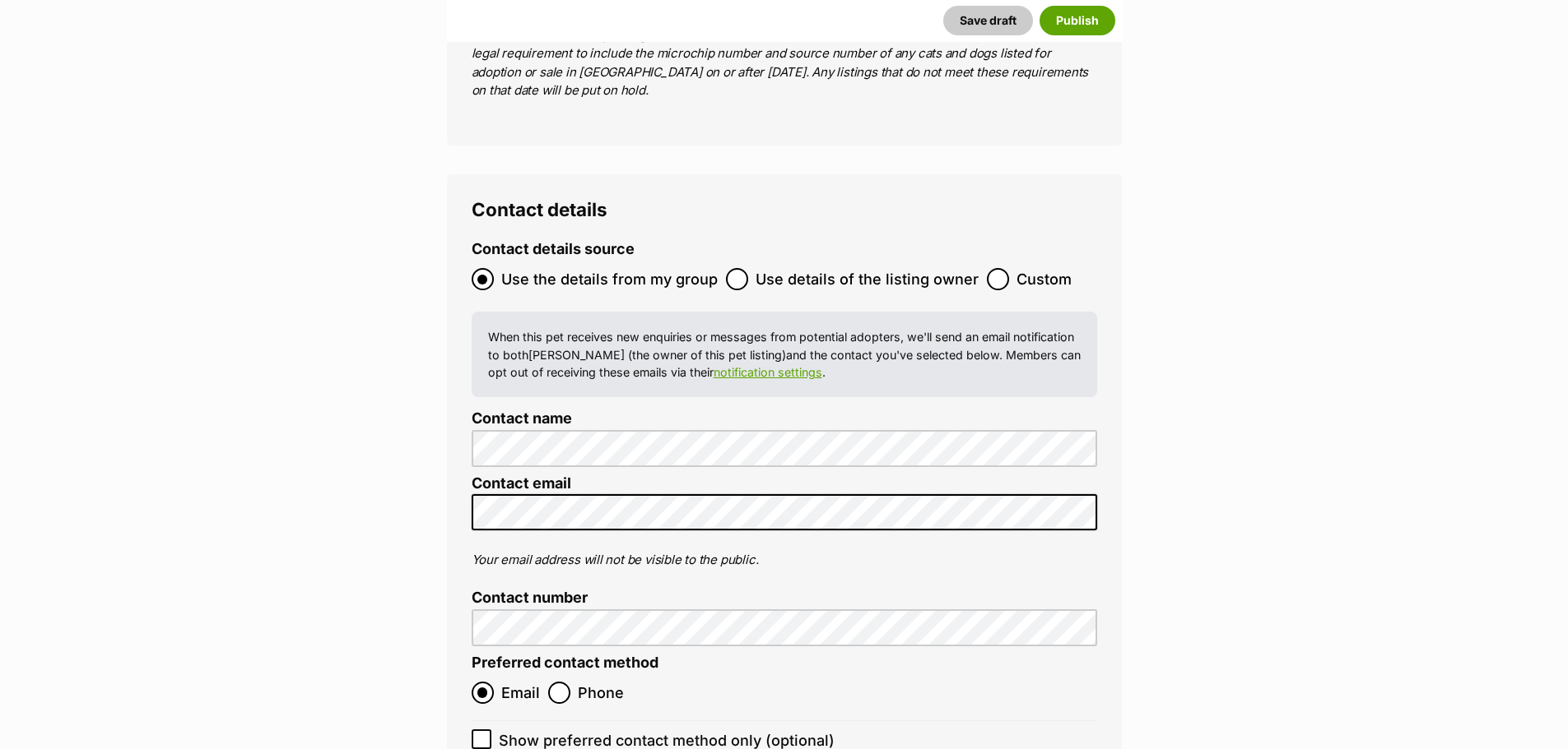
click at [486, 734] on icon at bounding box center [481, 740] width 11 height 11
click at [486, 730] on input "Show preferred contact method only (optional)" at bounding box center [481, 739] width 19 height 19
checkbox input "true"
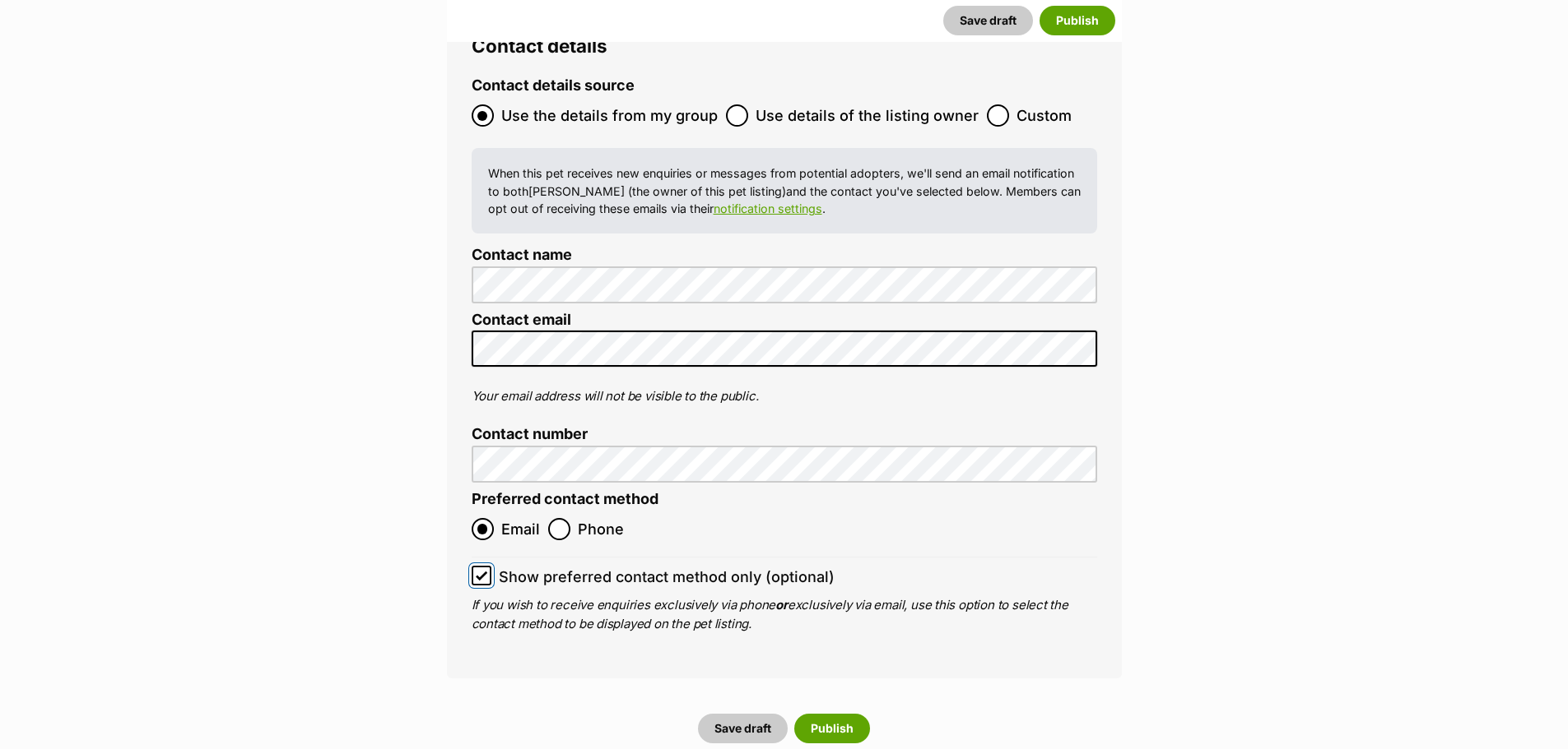
scroll to position [6911, 0]
click at [725, 713] on button "Save draft" at bounding box center [743, 728] width 90 height 30
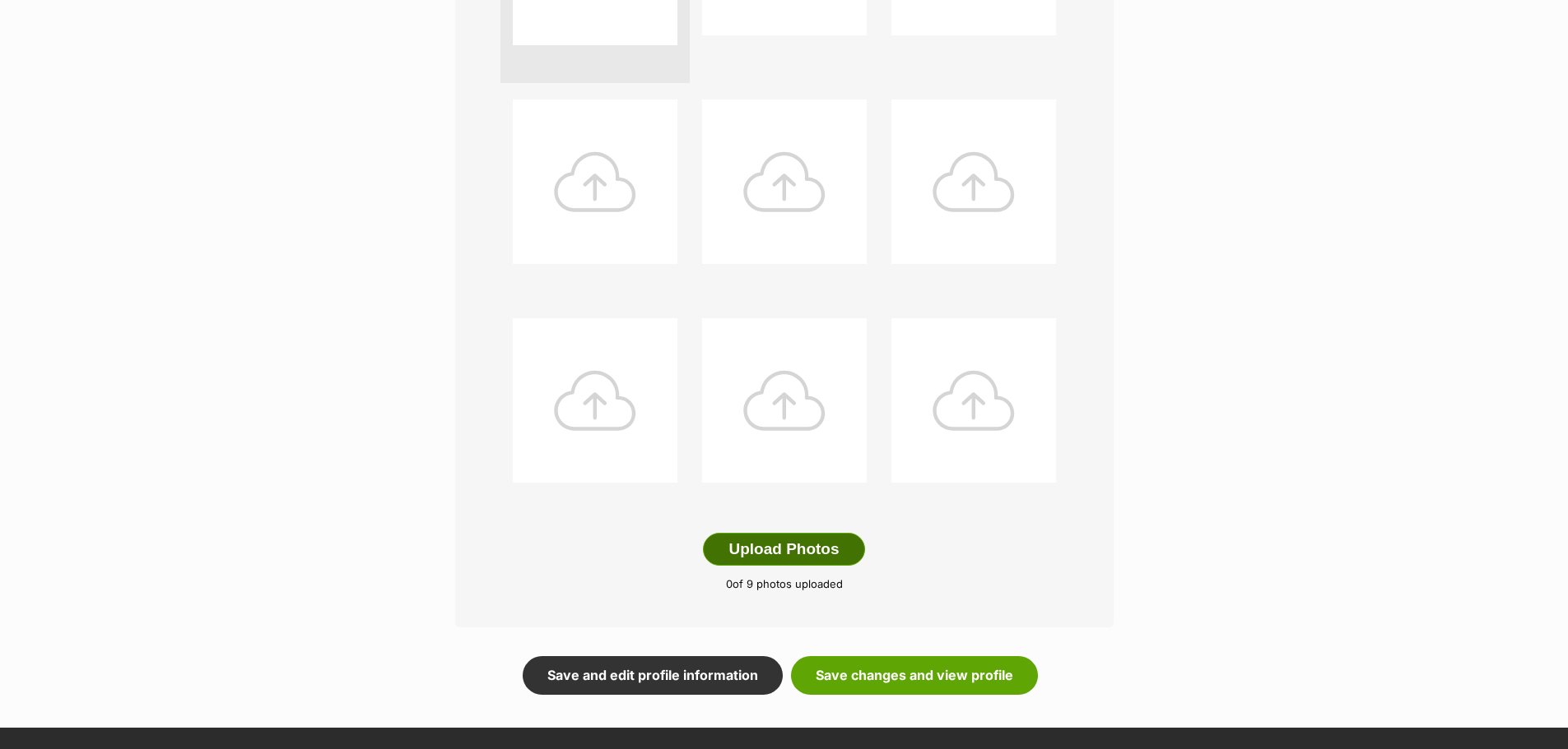
click at [779, 546] on button "Upload Photos" at bounding box center [784, 549] width 161 height 32
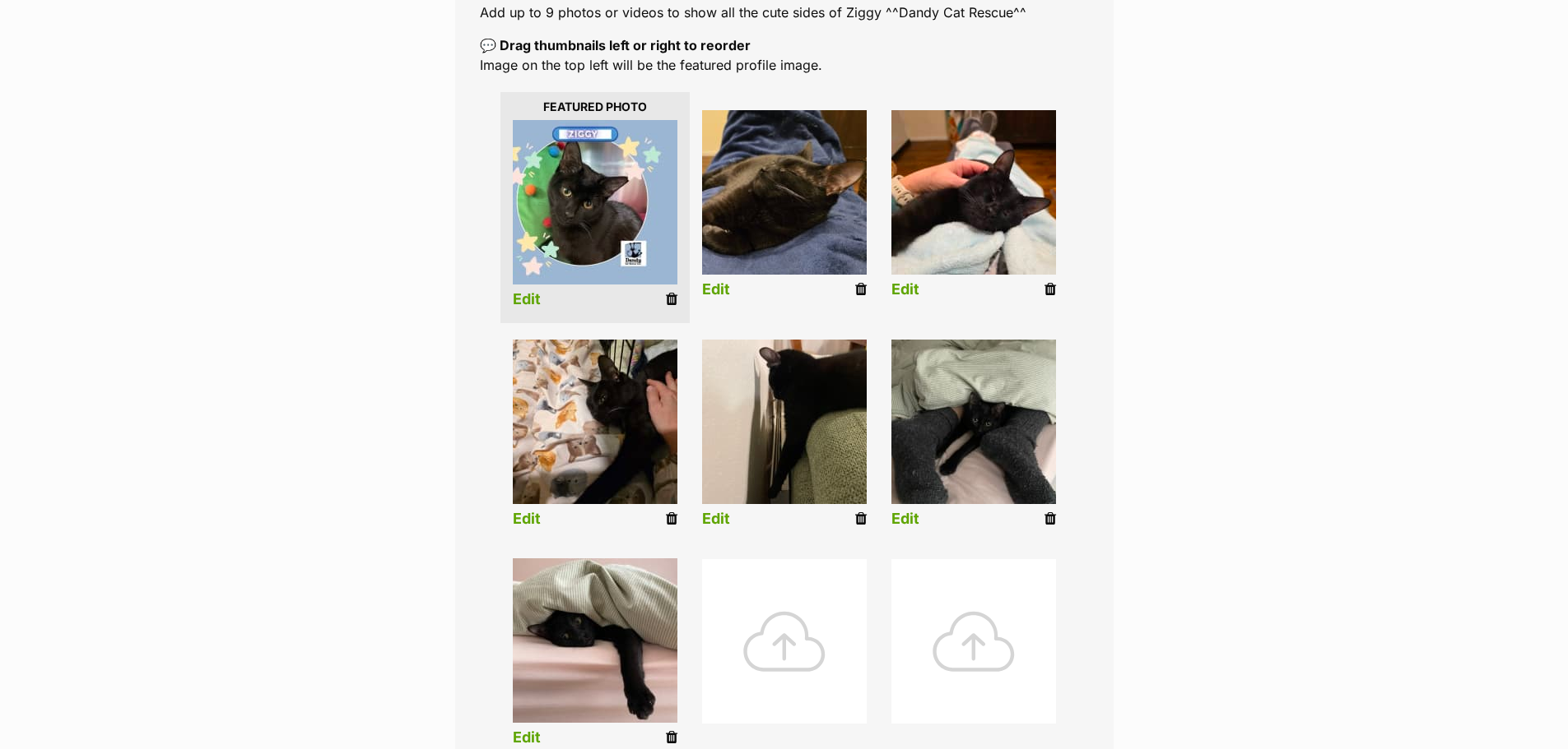
scroll to position [331, 0]
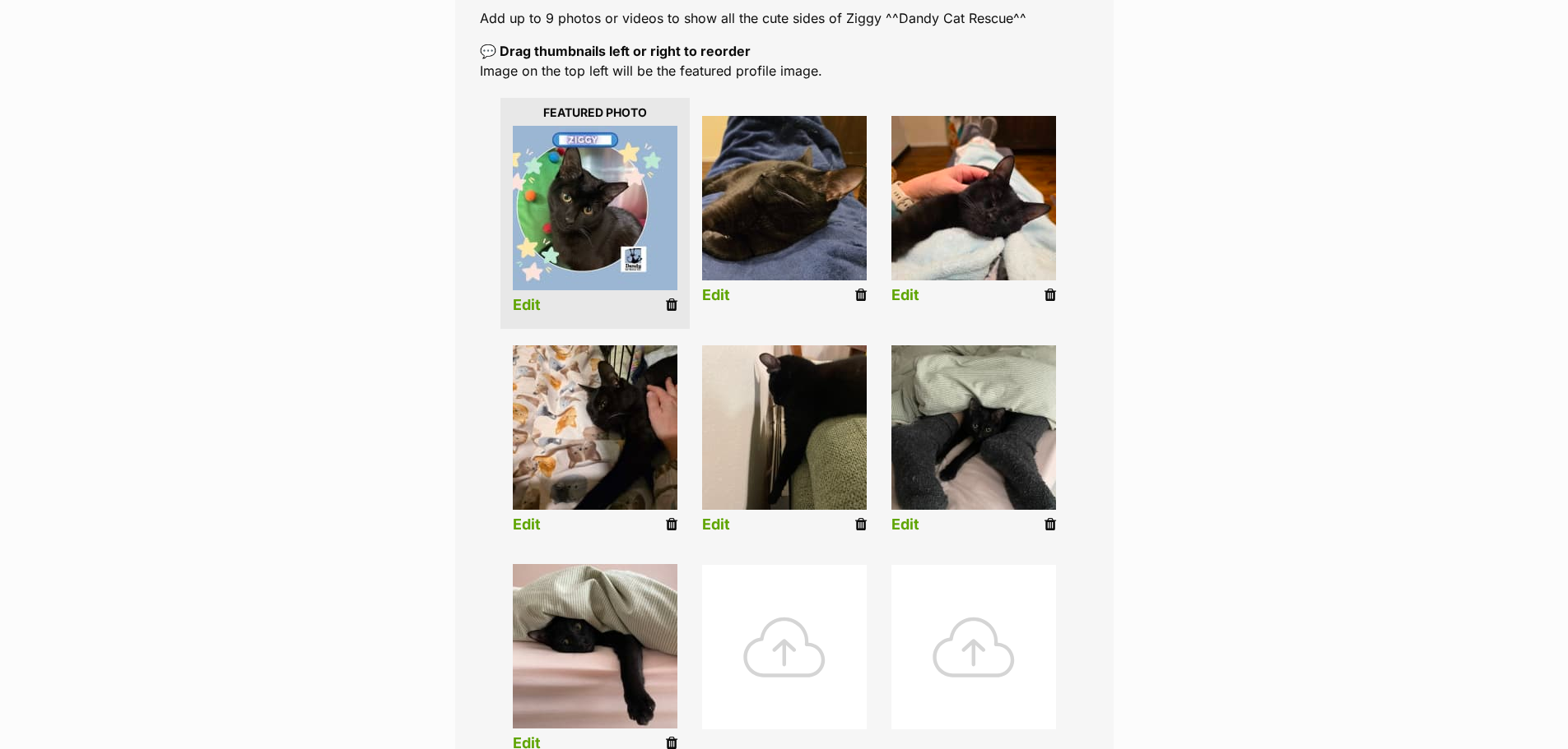
drag, startPoint x: 670, startPoint y: 305, endPoint x: 926, endPoint y: 55, distance: 357.8
click at [670, 305] on icon at bounding box center [671, 305] width 11 height 15
click at [528, 306] on link "Edit" at bounding box center [527, 305] width 28 height 18
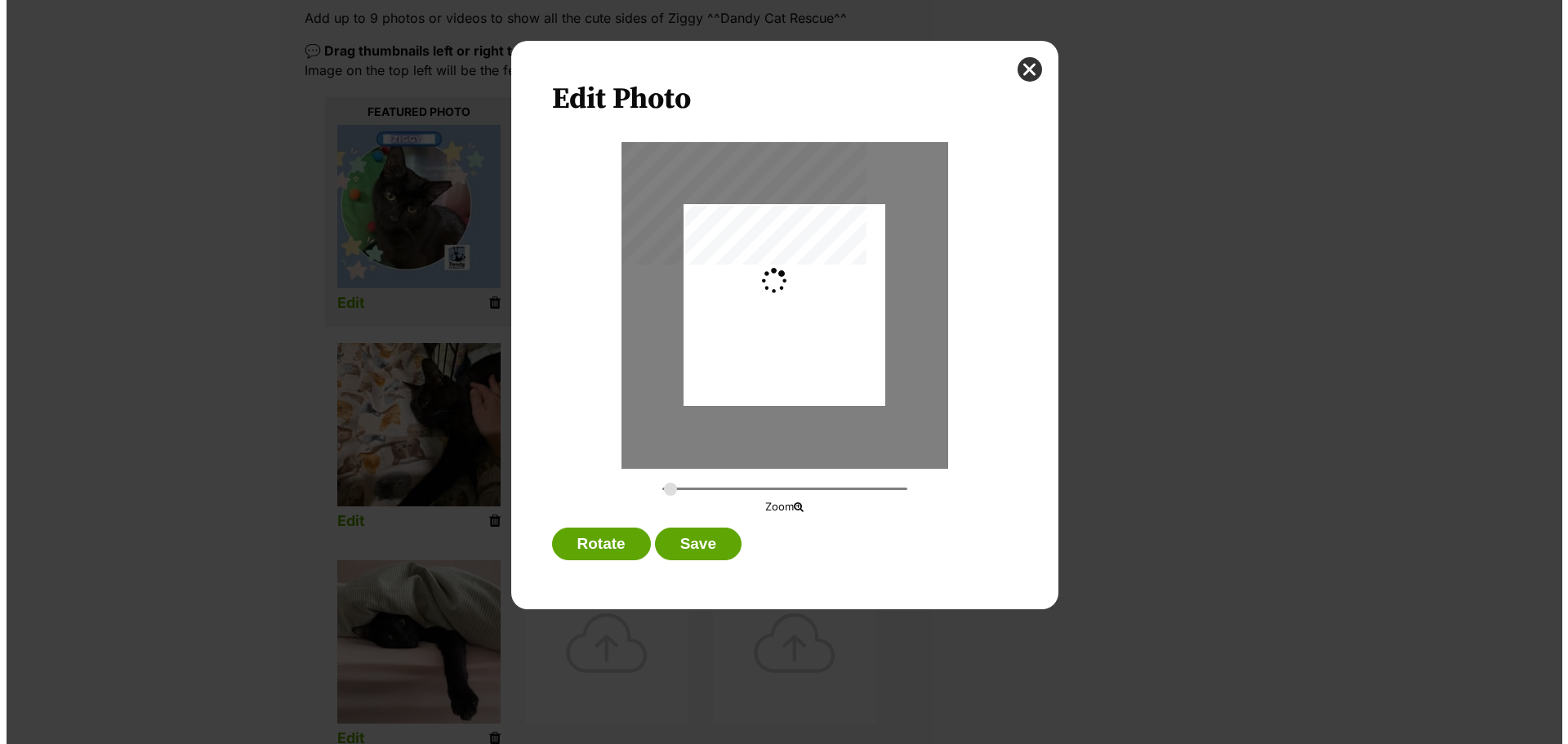
scroll to position [0, 0]
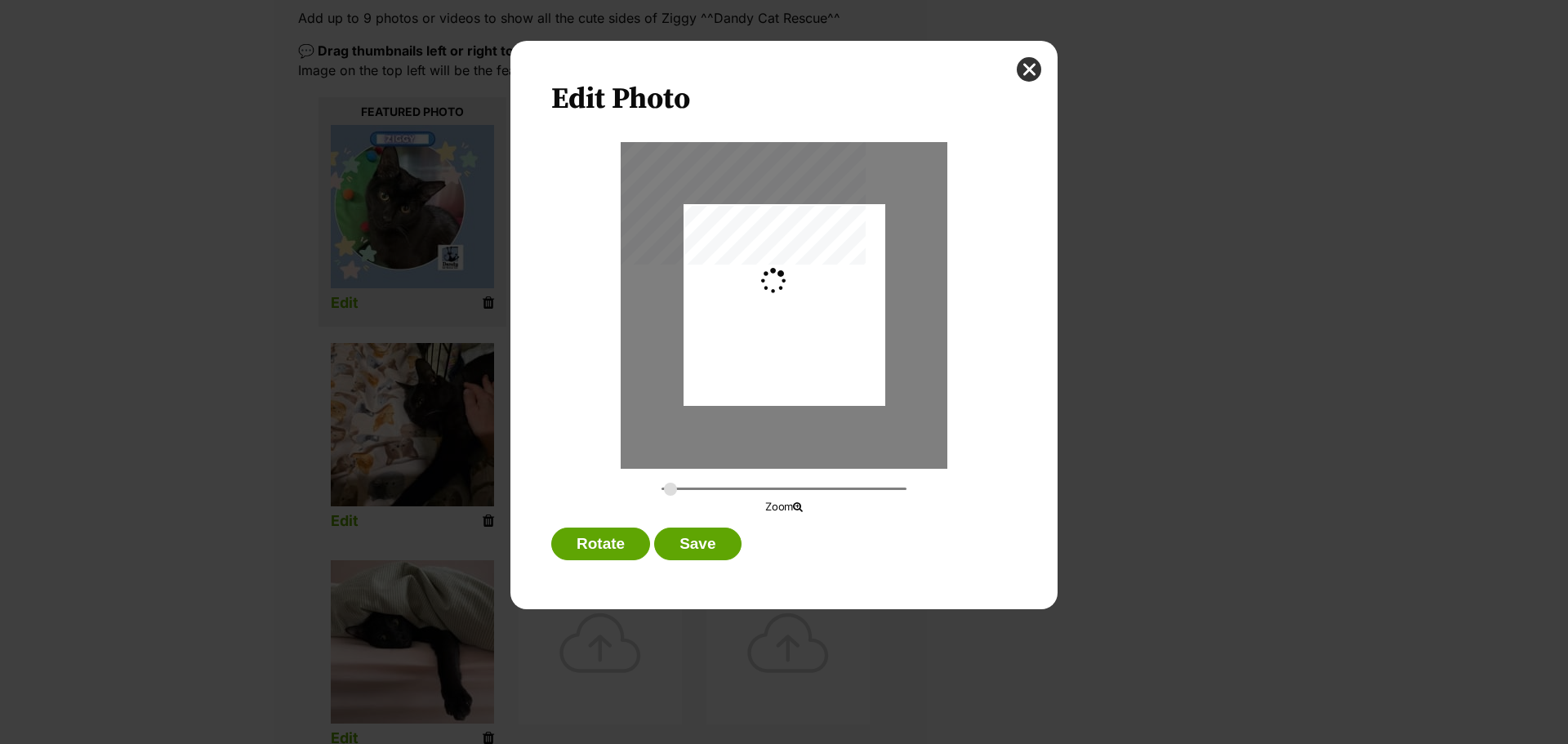
type input "0.3276"
click at [785, 331] on div "Dialog Window - Close (Press escape to close)" at bounding box center [785, 305] width 241 height 202
click at [718, 540] on button "Save" at bounding box center [698, 543] width 86 height 32
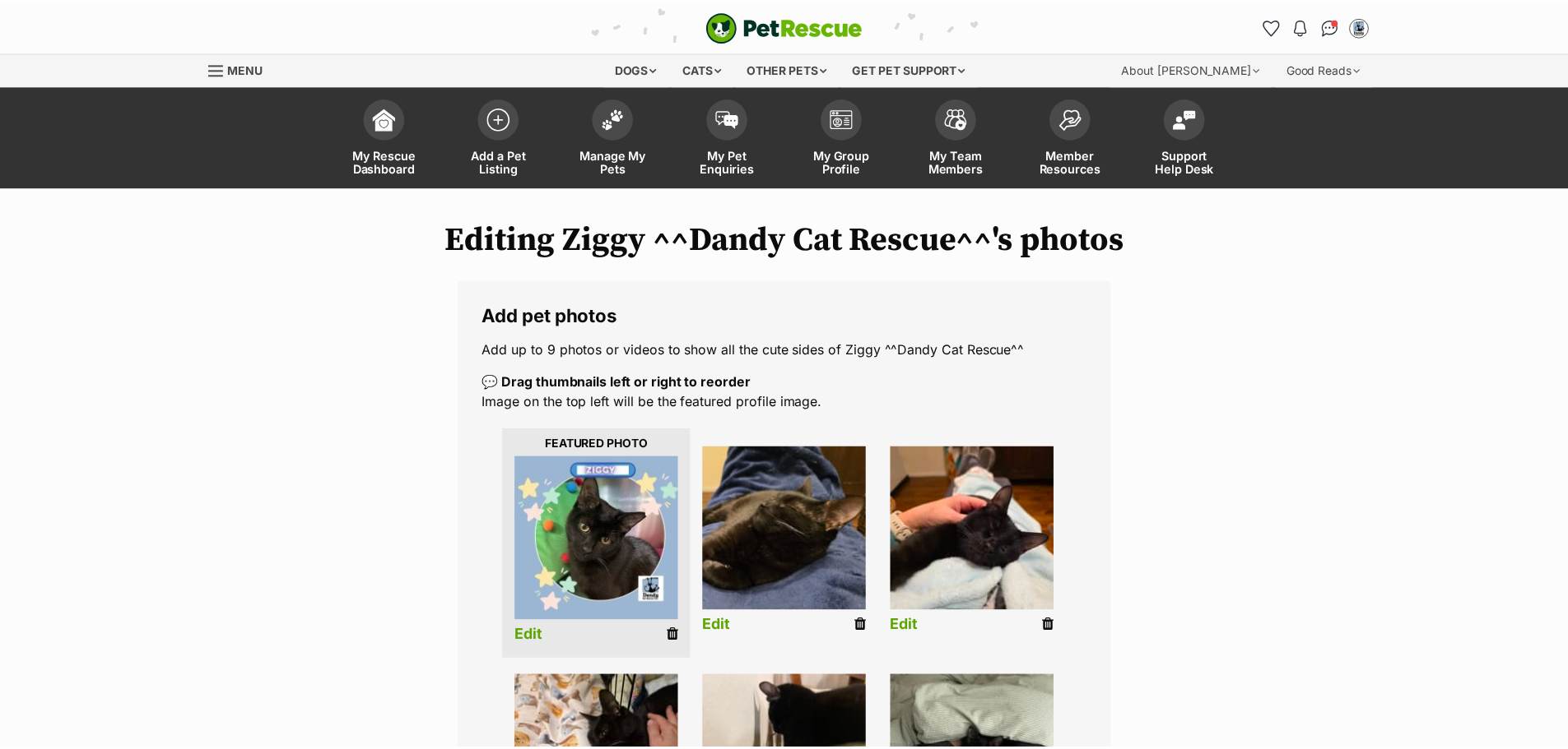
scroll to position [331, 0]
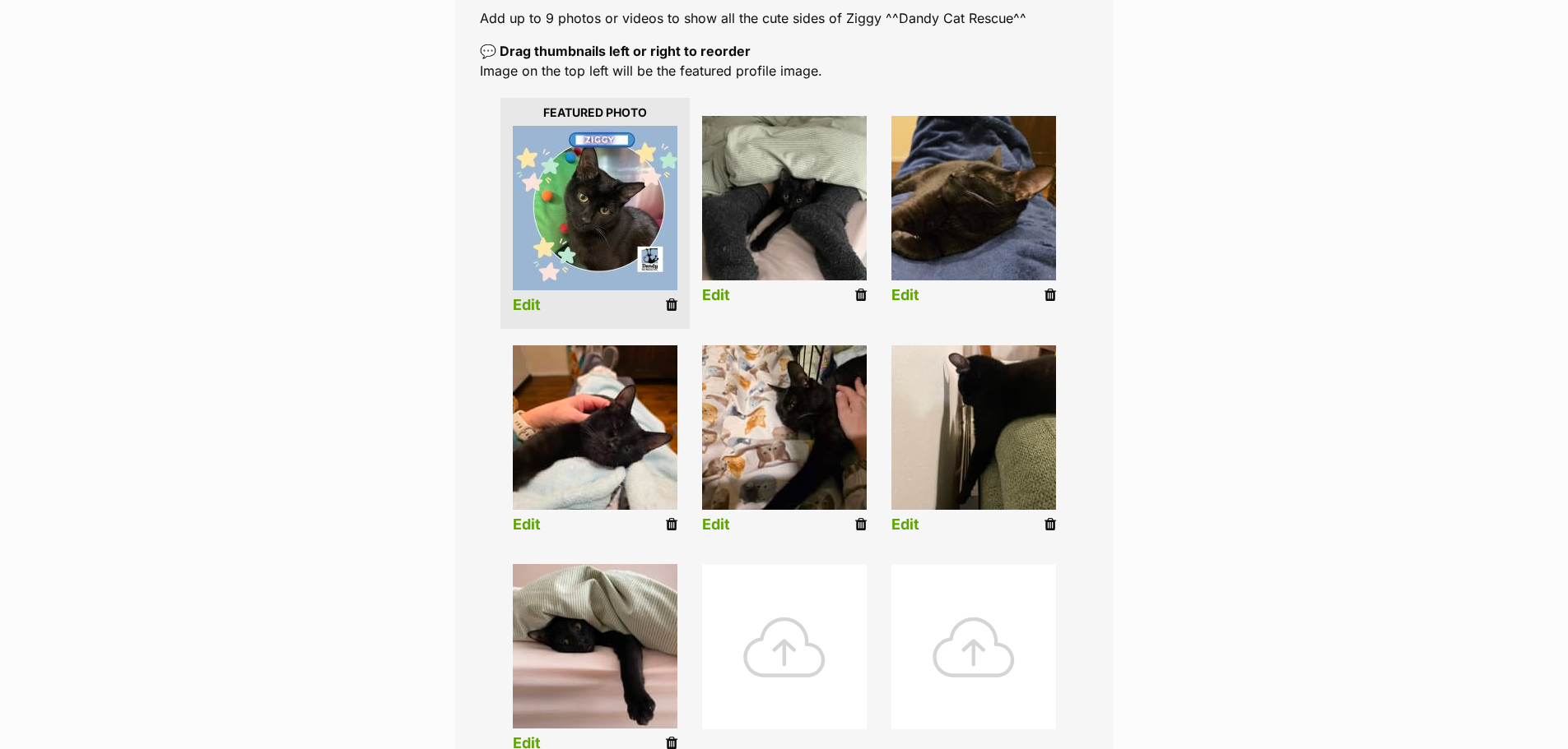
click at [720, 299] on link "Edit" at bounding box center [716, 296] width 28 height 18
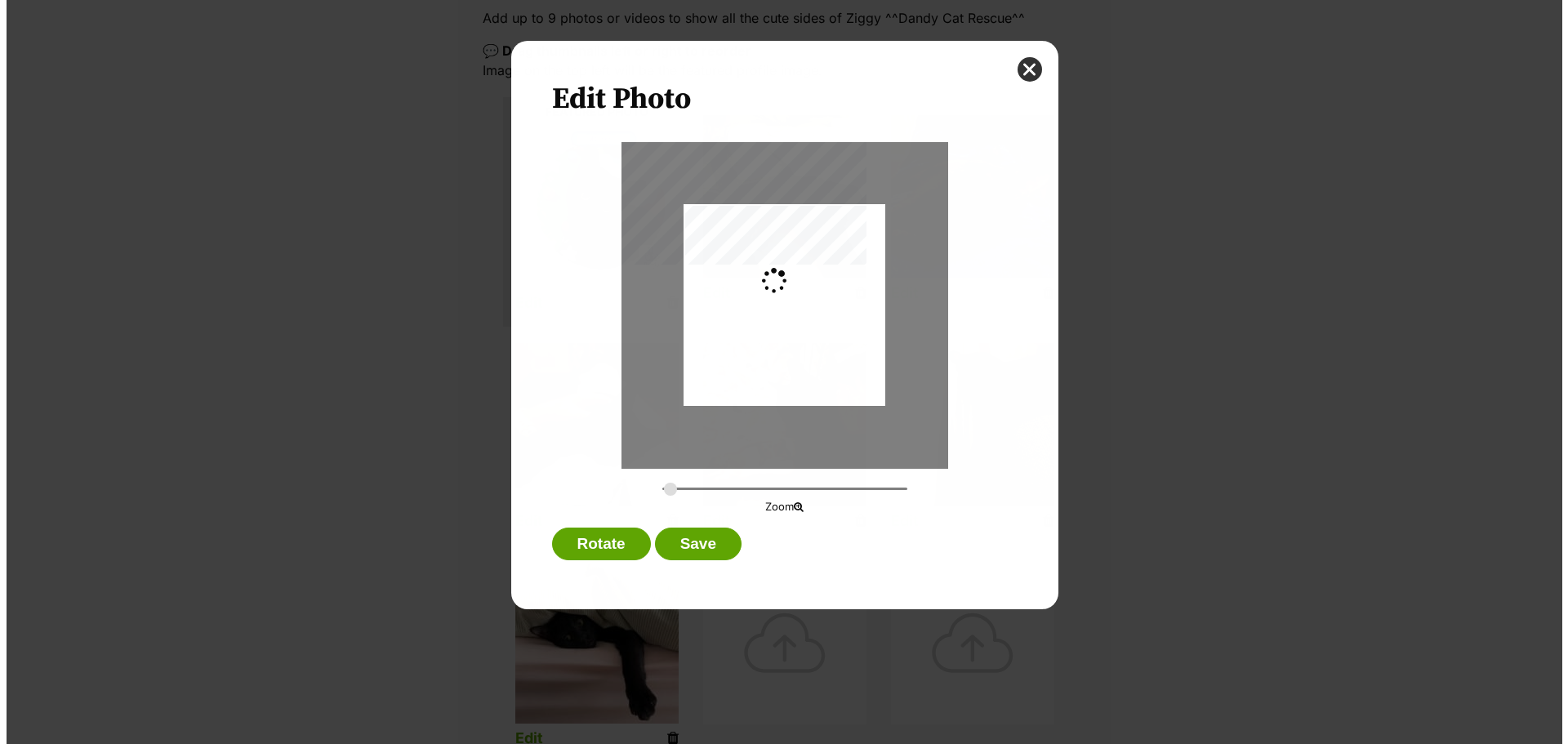
scroll to position [0, 0]
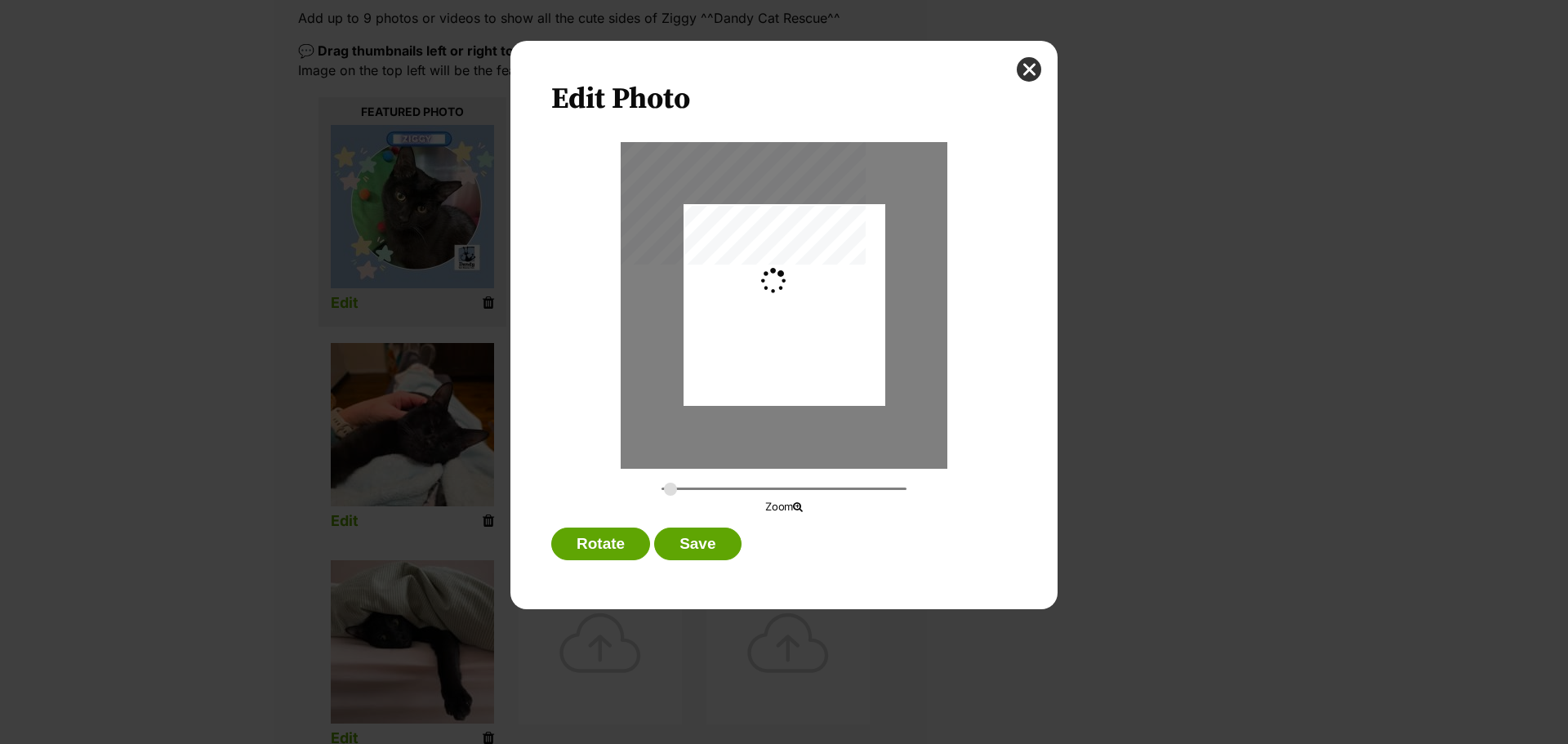
type input "0.2744"
drag, startPoint x: 857, startPoint y: 354, endPoint x: 856, endPoint y: 368, distance: 14.0
click at [856, 368] on div "Dialog Window - Close (Press escape to close)" at bounding box center [784, 320] width 202 height 269
click at [724, 541] on button "Save" at bounding box center [698, 543] width 86 height 32
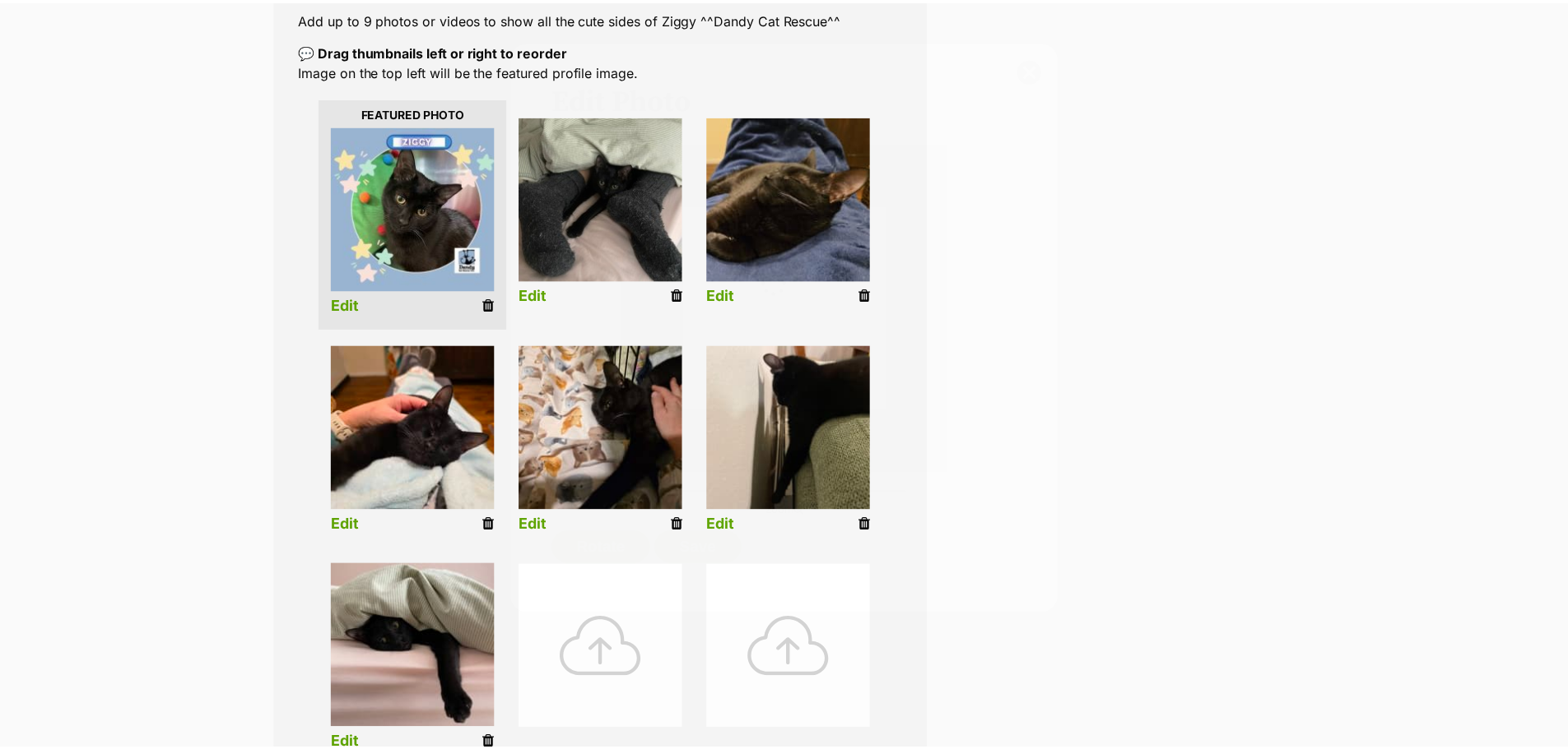
scroll to position [331, 0]
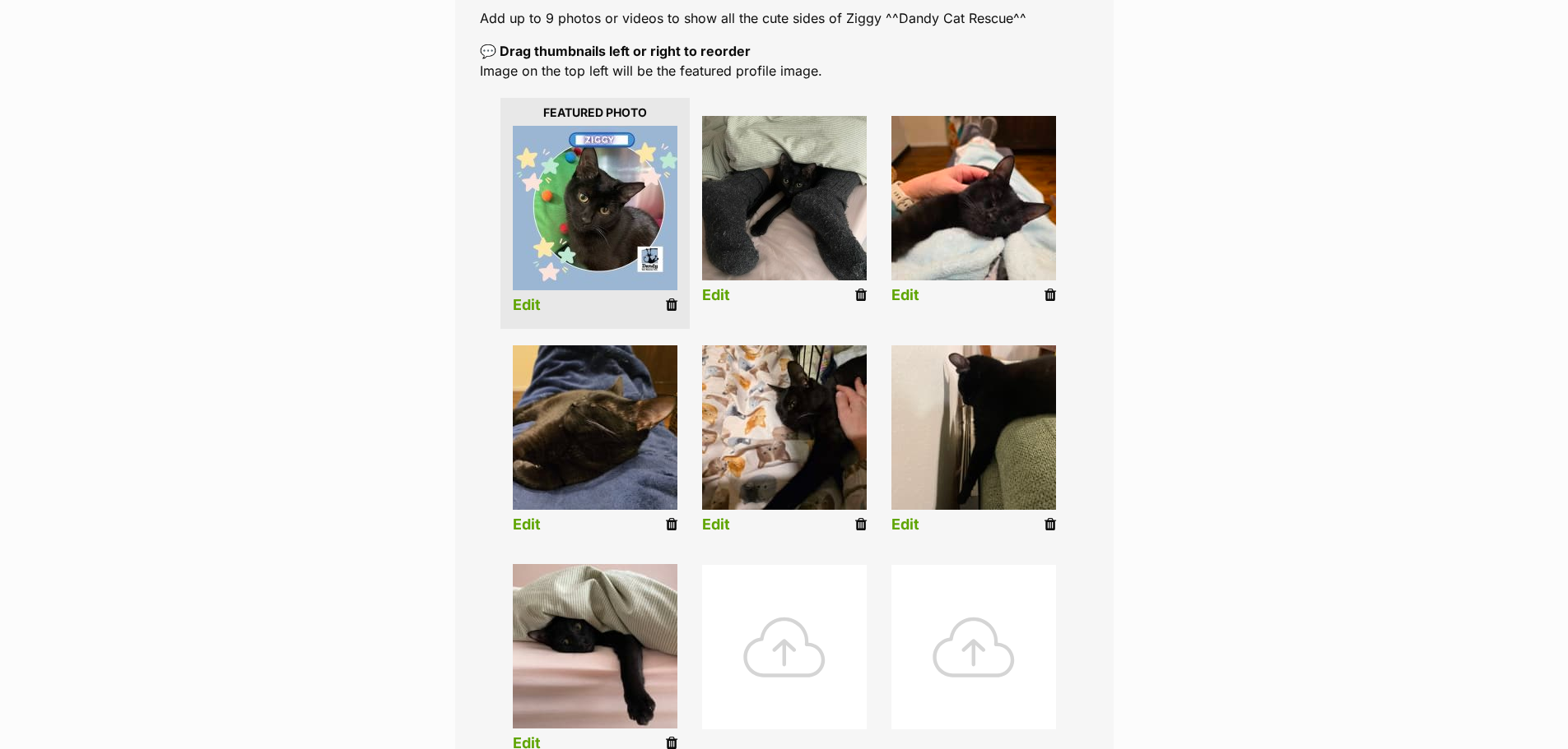
click at [917, 296] on link "Edit" at bounding box center [905, 296] width 28 height 18
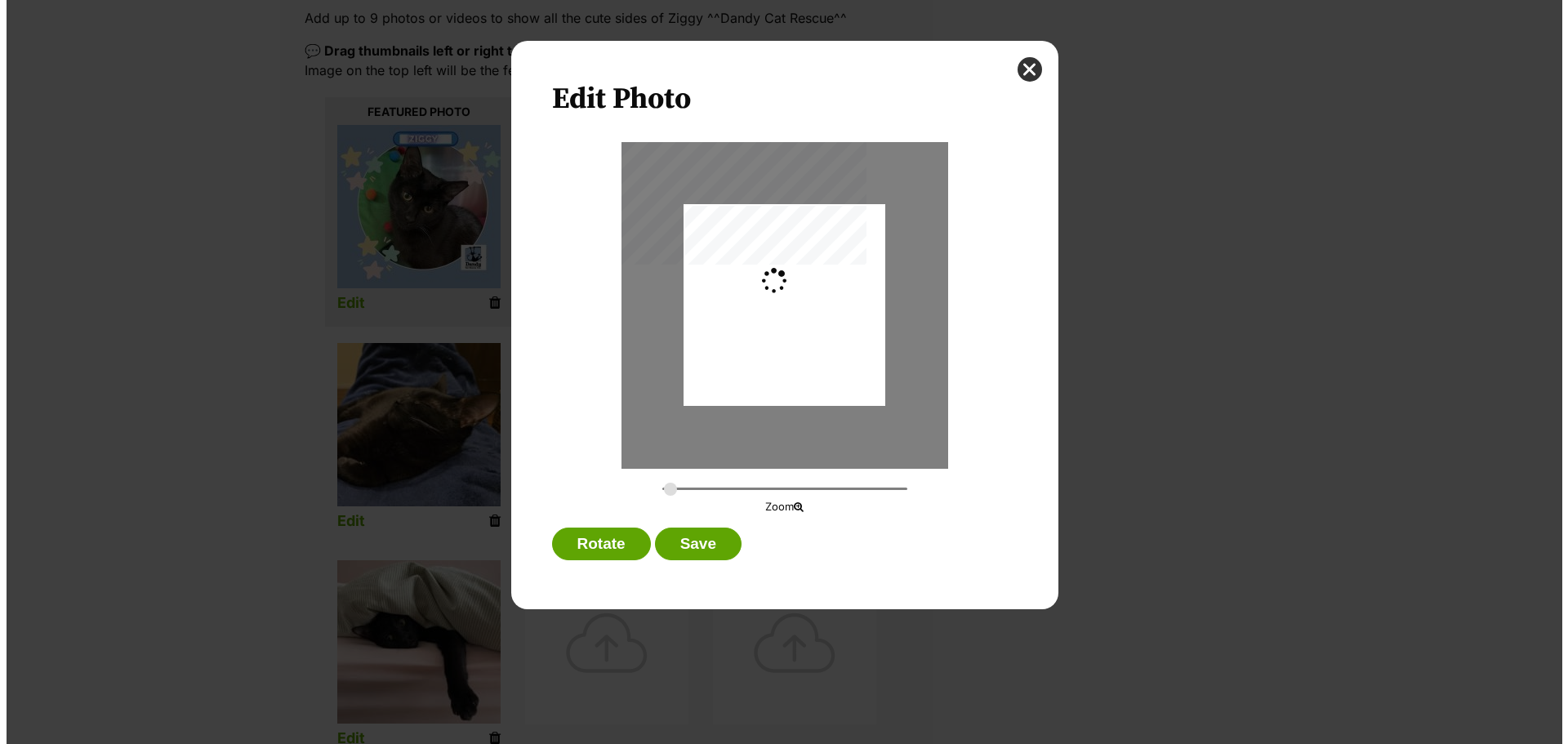
scroll to position [0, 0]
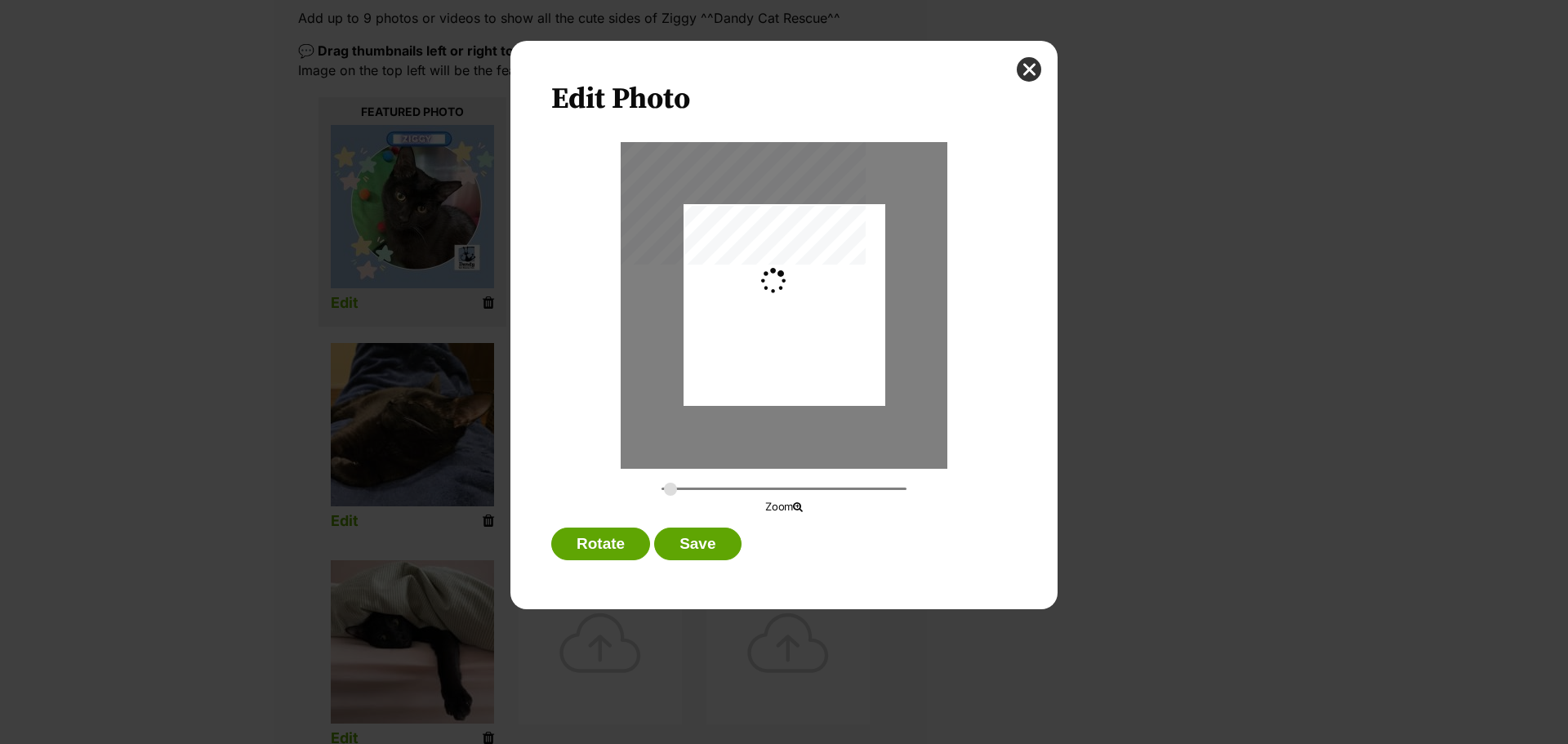
type input "0.3659"
drag, startPoint x: 801, startPoint y: 313, endPoint x: 823, endPoint y: 310, distance: 22.2
click at [823, 310] on div "Dialog Window - Close (Press escape to close)" at bounding box center [804, 305] width 269 height 202
click at [728, 546] on button "Save" at bounding box center [698, 543] width 86 height 32
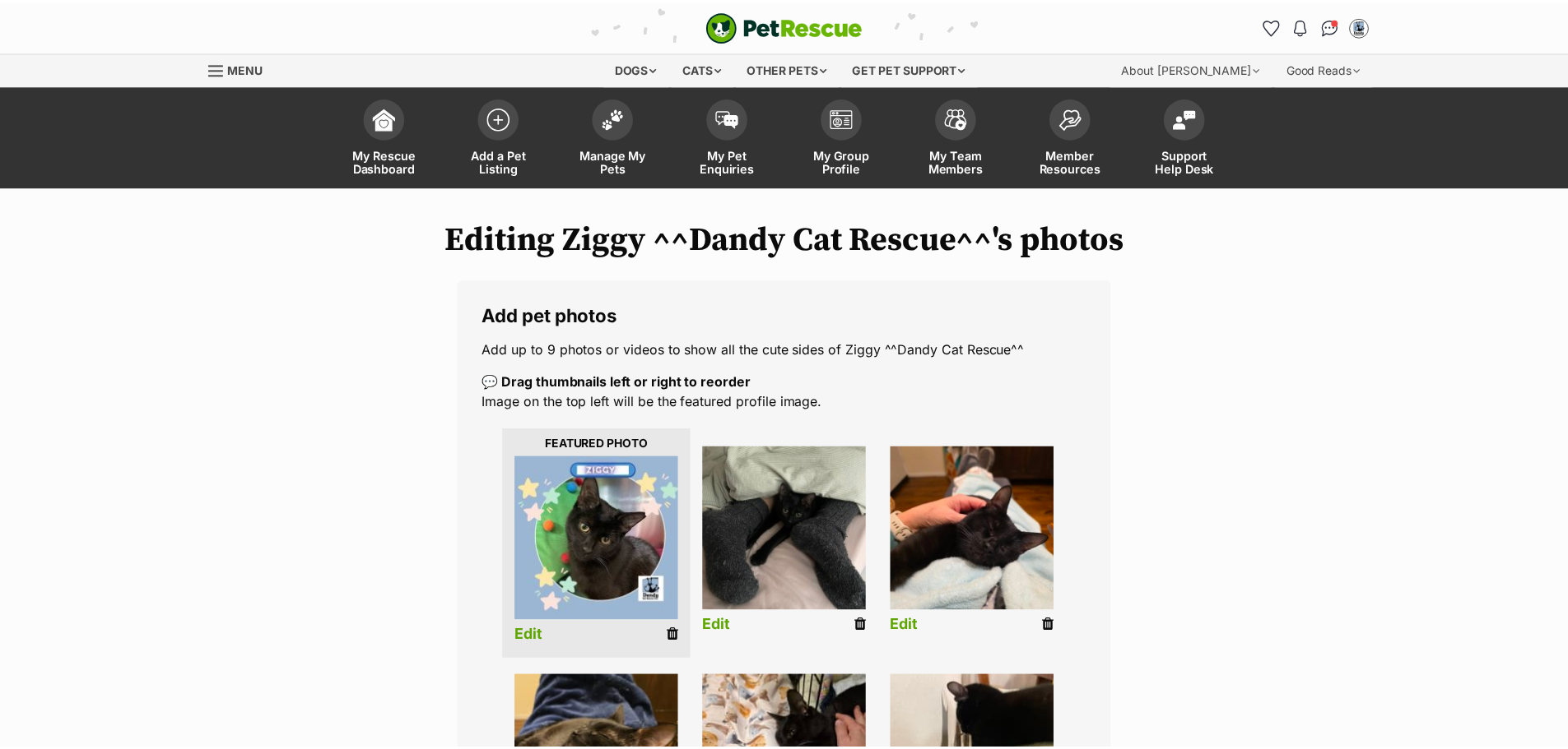
scroll to position [331, 0]
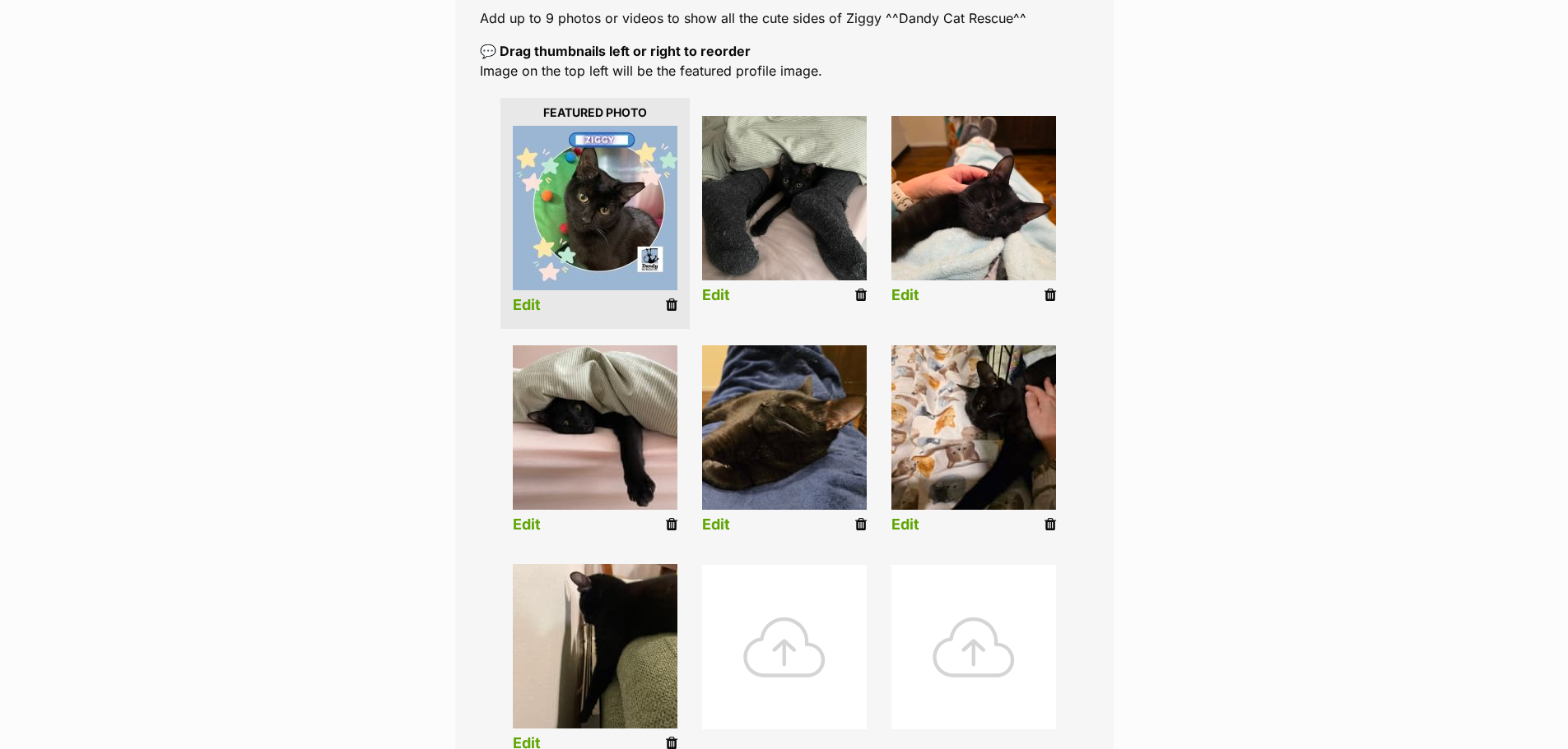
click at [530, 526] on link "Edit" at bounding box center [527, 525] width 28 height 18
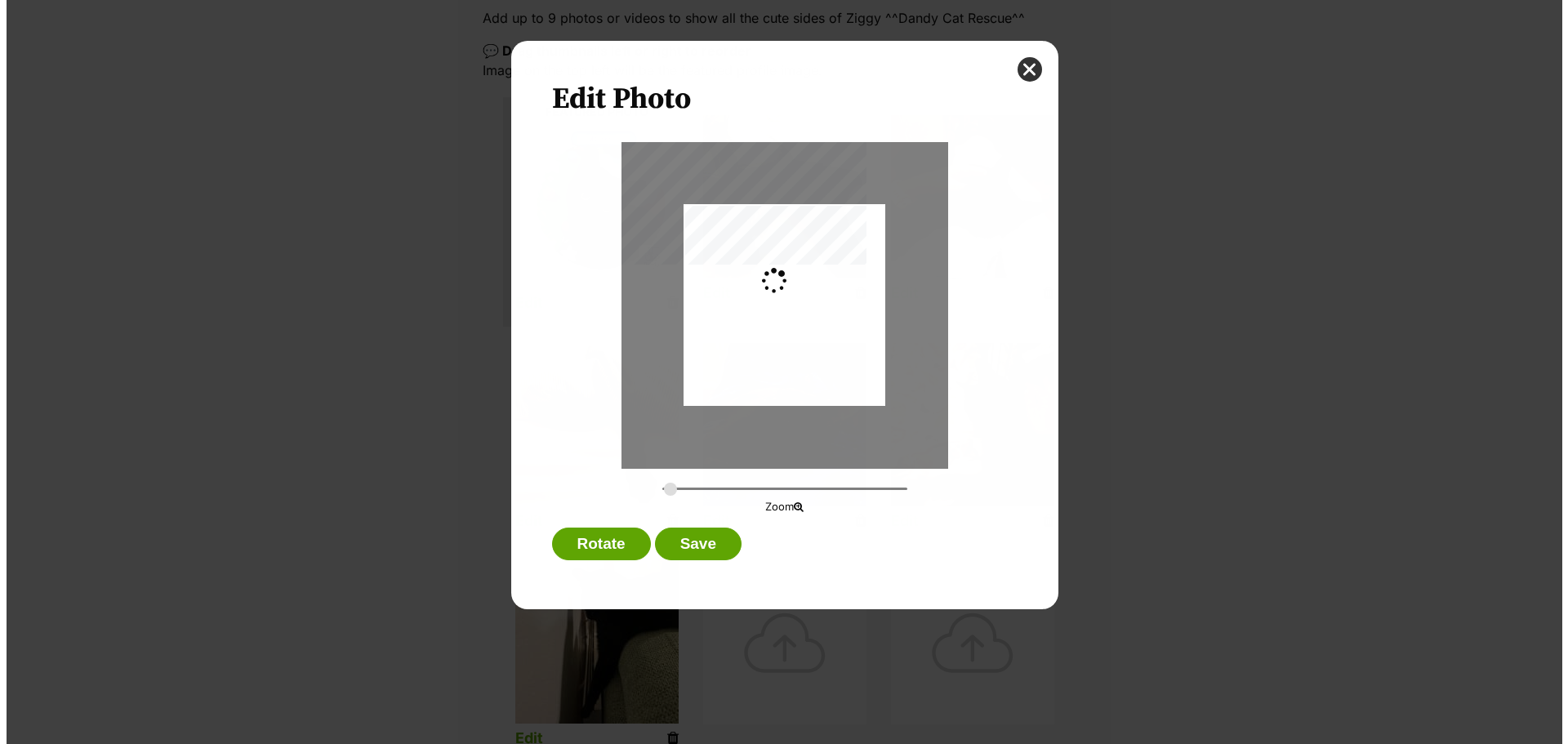
scroll to position [0, 0]
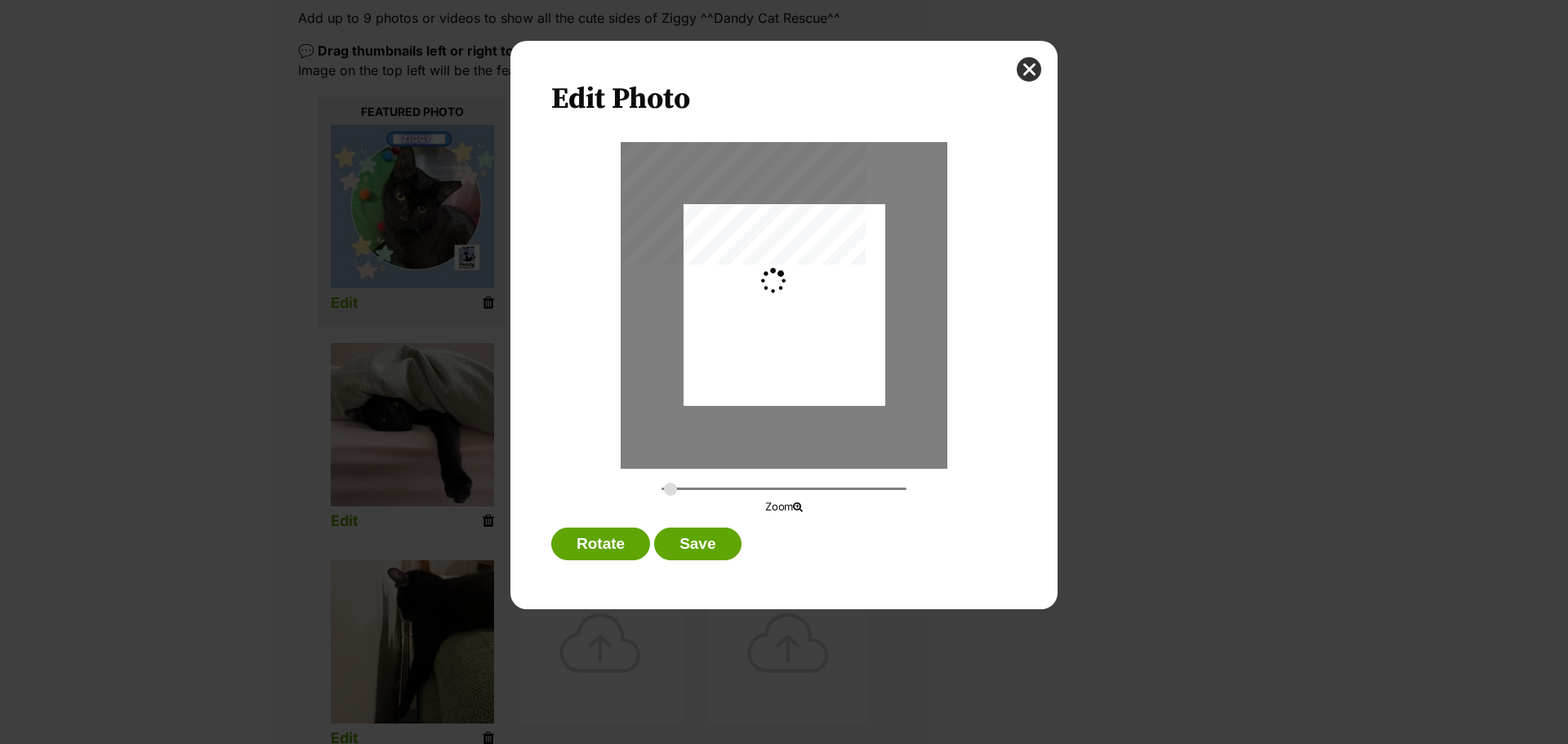
type input "0.2744"
drag, startPoint x: 815, startPoint y: 304, endPoint x: 812, endPoint y: 335, distance: 31.1
click at [812, 335] on div "Dialog Window - Close (Press escape to close)" at bounding box center [784, 336] width 202 height 269
click at [780, 359] on div "Dialog Window - Close (Press escape to close)" at bounding box center [783, 331] width 202 height 269
click at [703, 541] on button "Save" at bounding box center [698, 543] width 86 height 32
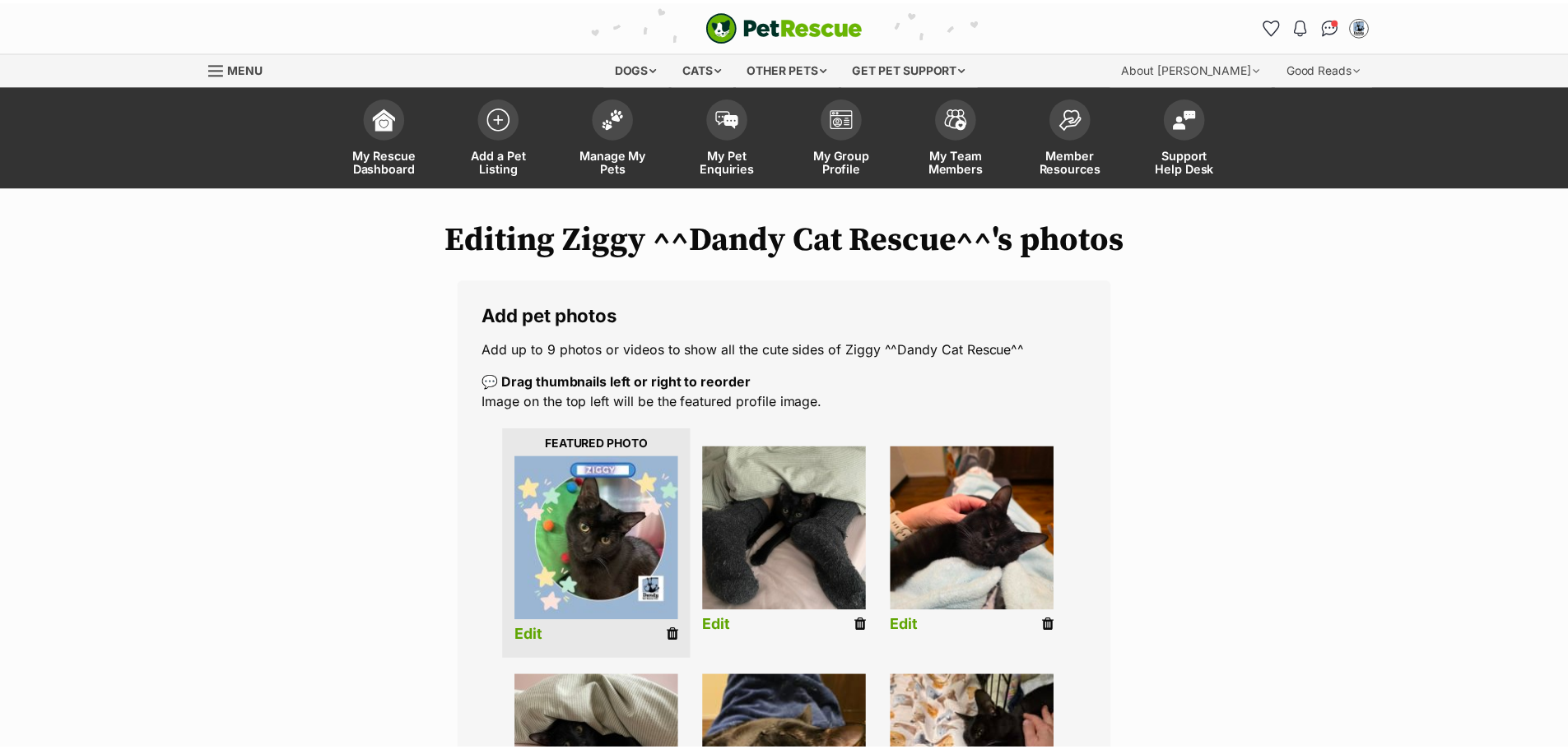
scroll to position [331, 0]
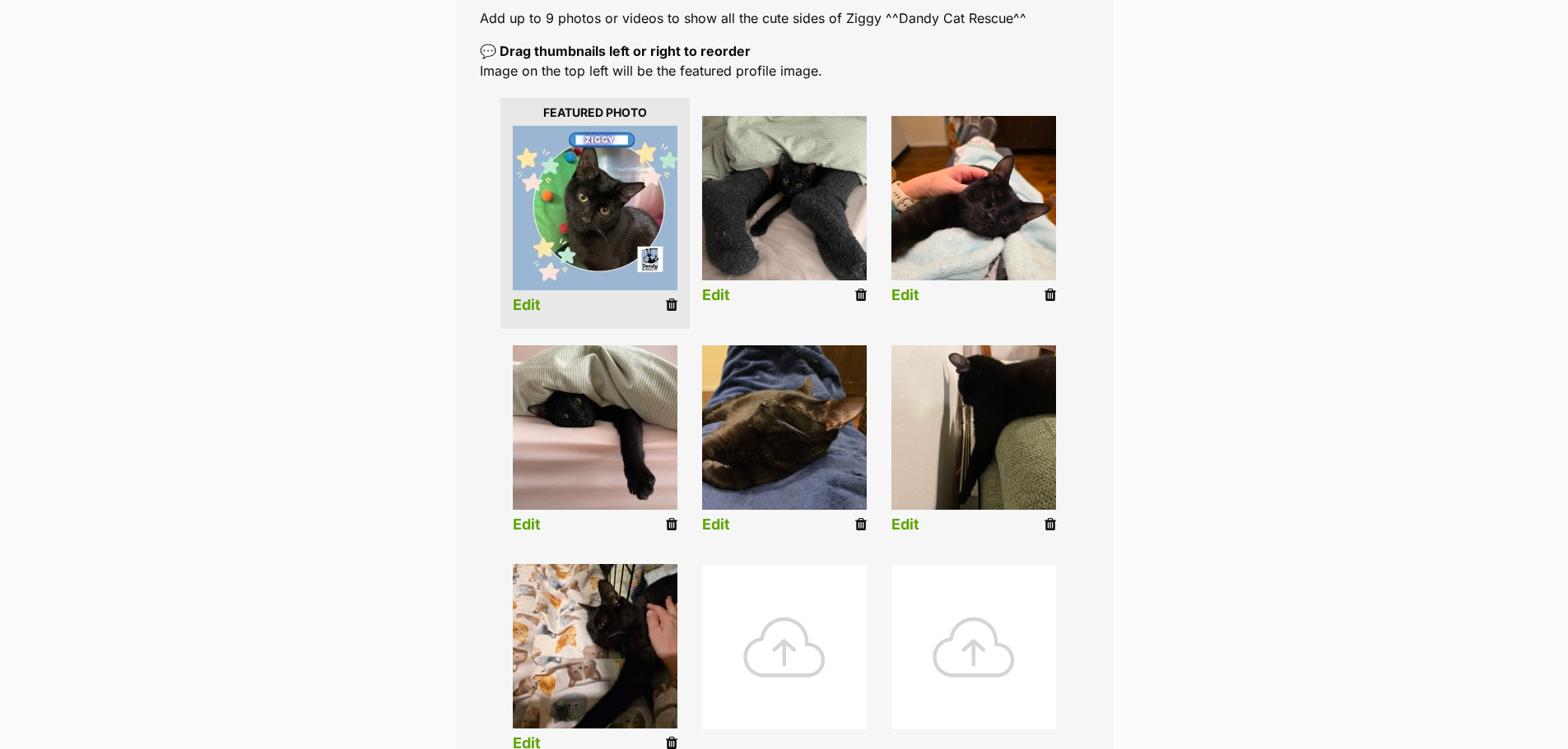
click at [715, 523] on link "Edit" at bounding box center [716, 525] width 28 height 18
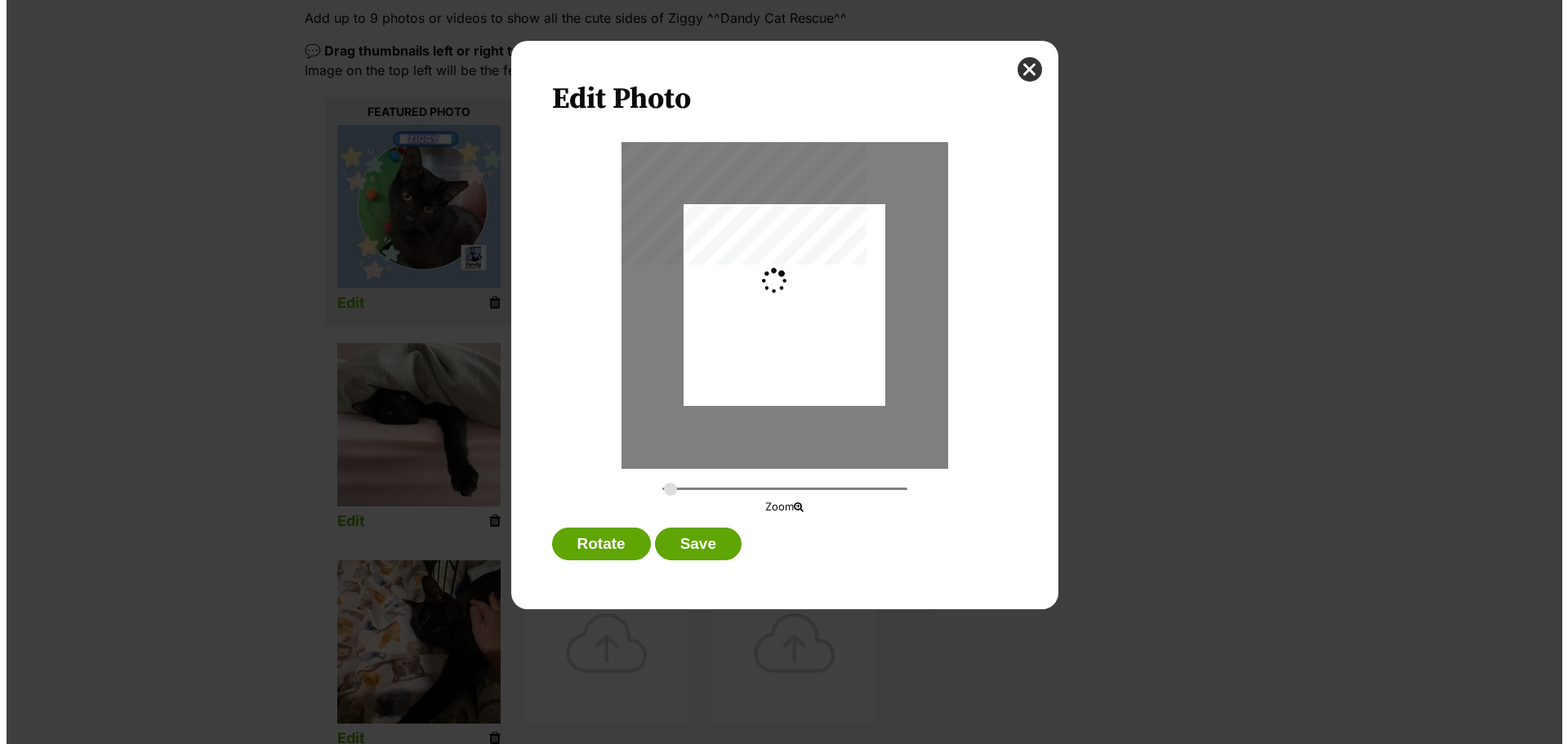
scroll to position [0, 0]
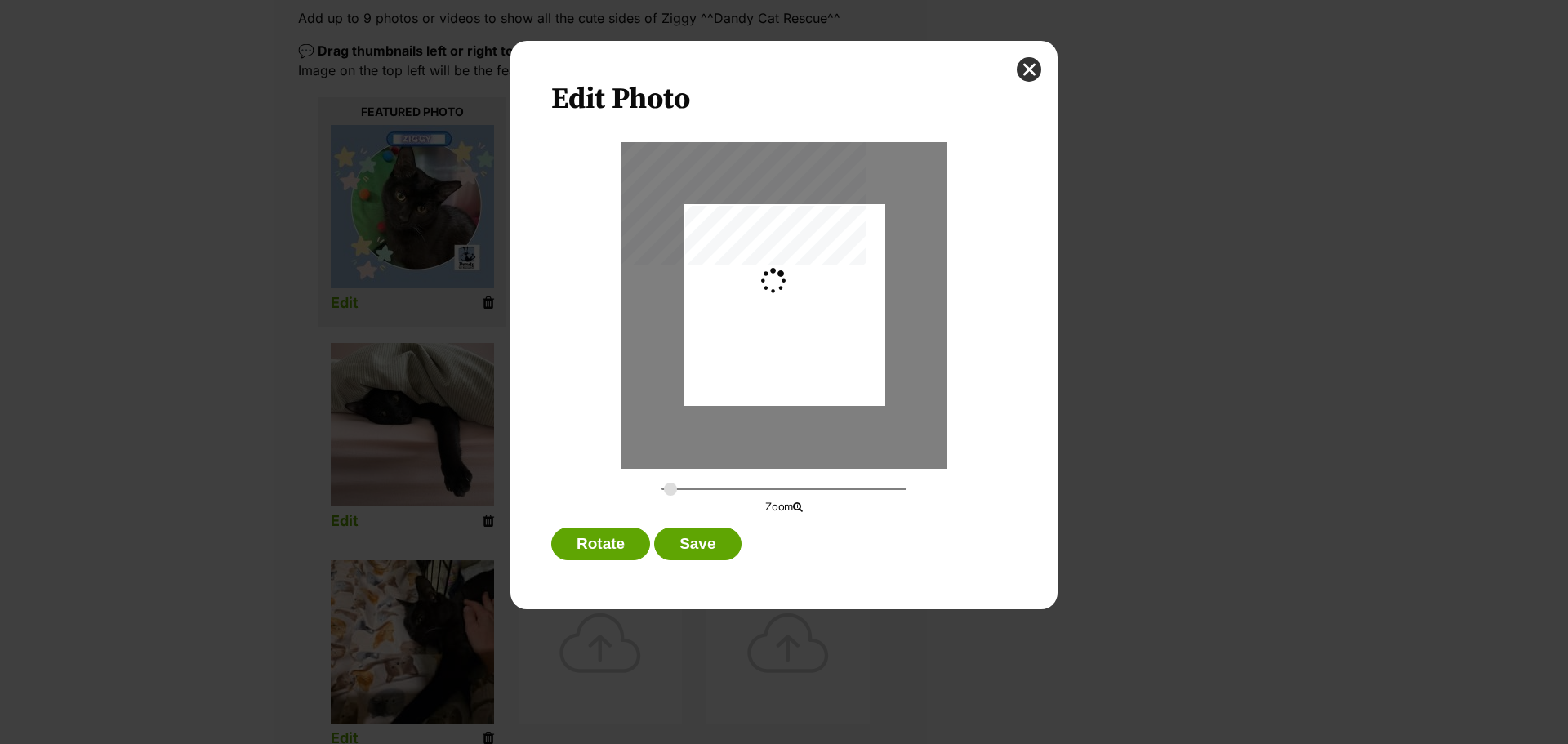
type input "0.2882"
drag, startPoint x: 792, startPoint y: 341, endPoint x: 793, endPoint y: 358, distance: 17.0
click at [793, 358] on div "Dialog Window - Close (Press escape to close)" at bounding box center [784, 305] width 212 height 202
click at [726, 549] on button "Save" at bounding box center [698, 543] width 86 height 32
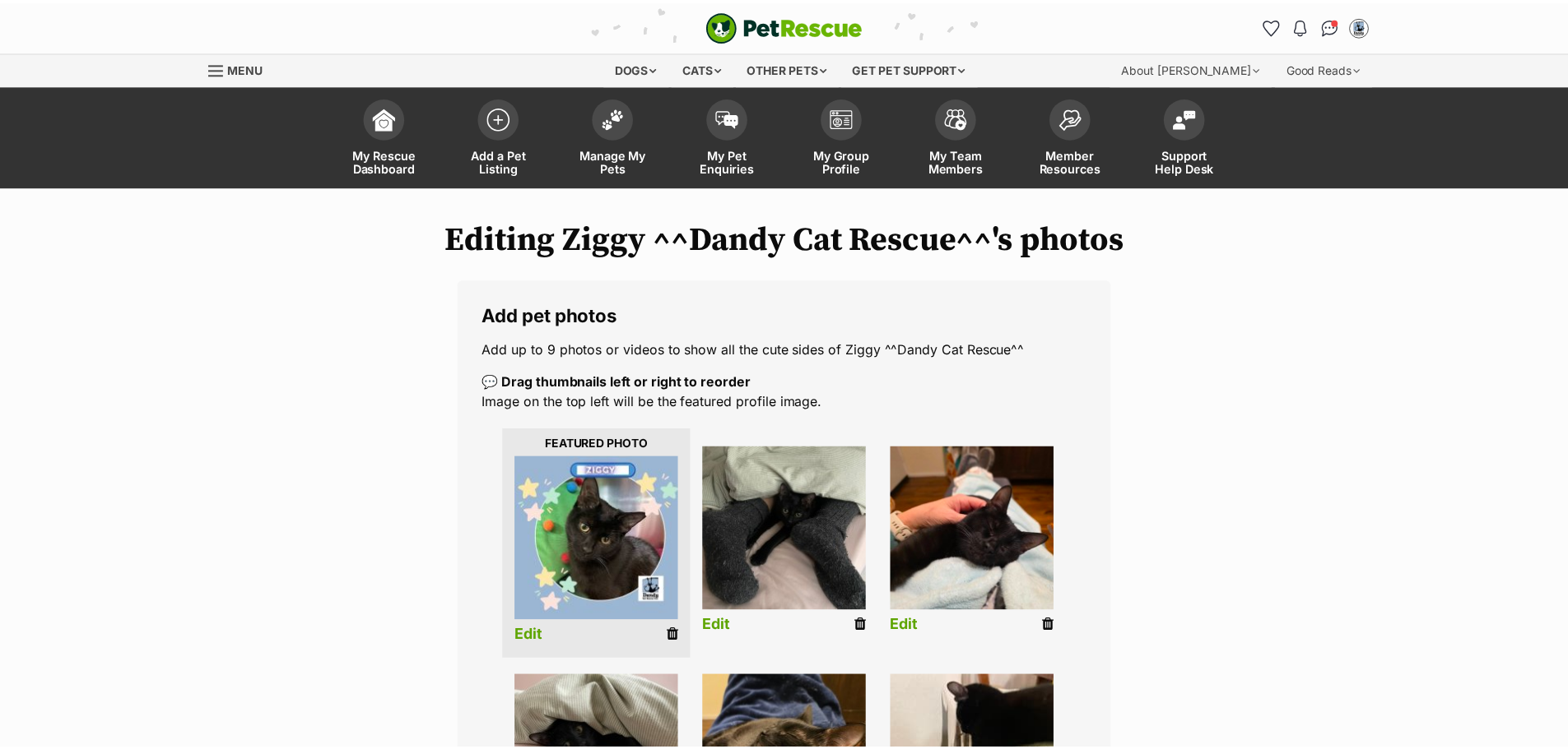
scroll to position [331, 0]
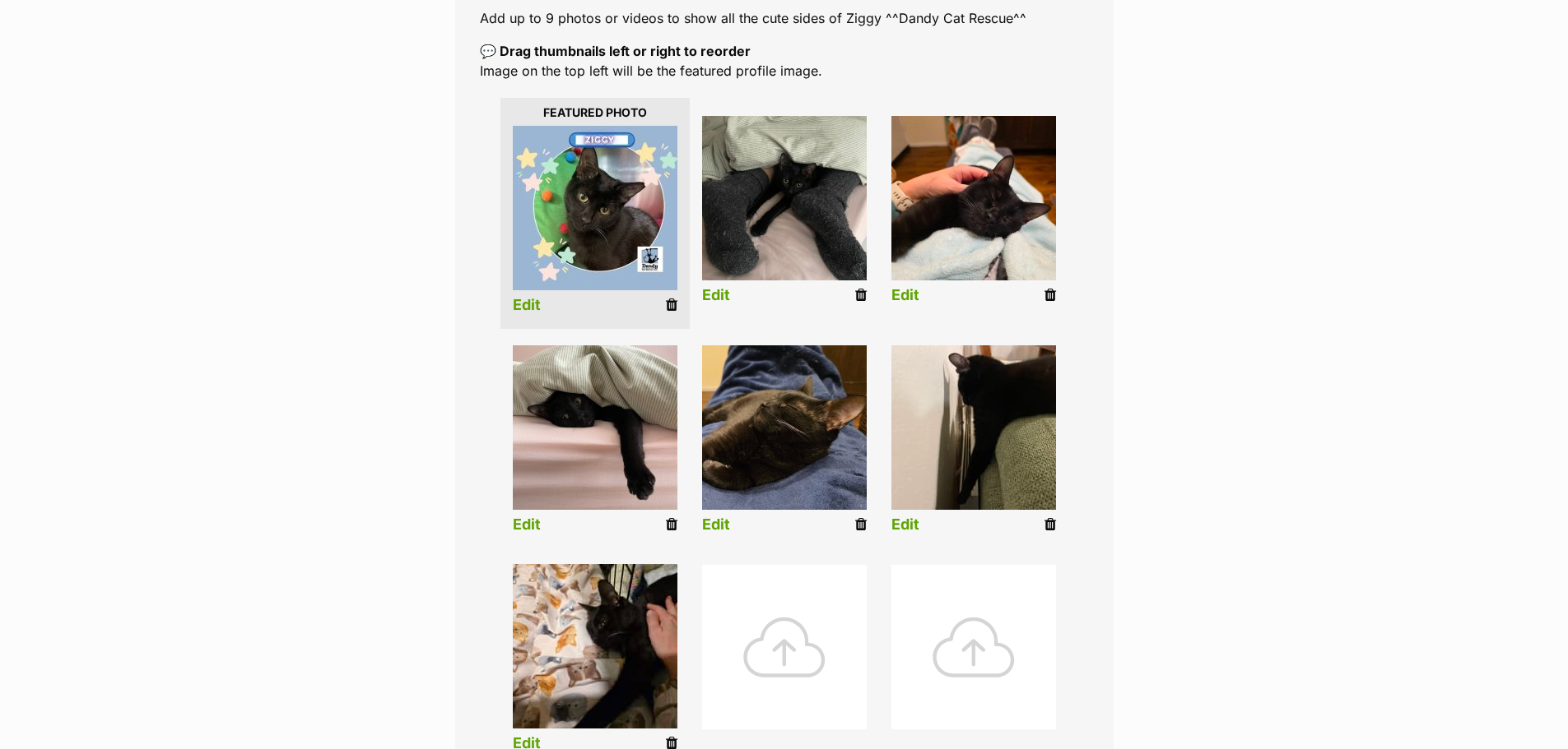
click at [900, 527] on link "Edit" at bounding box center [905, 525] width 28 height 18
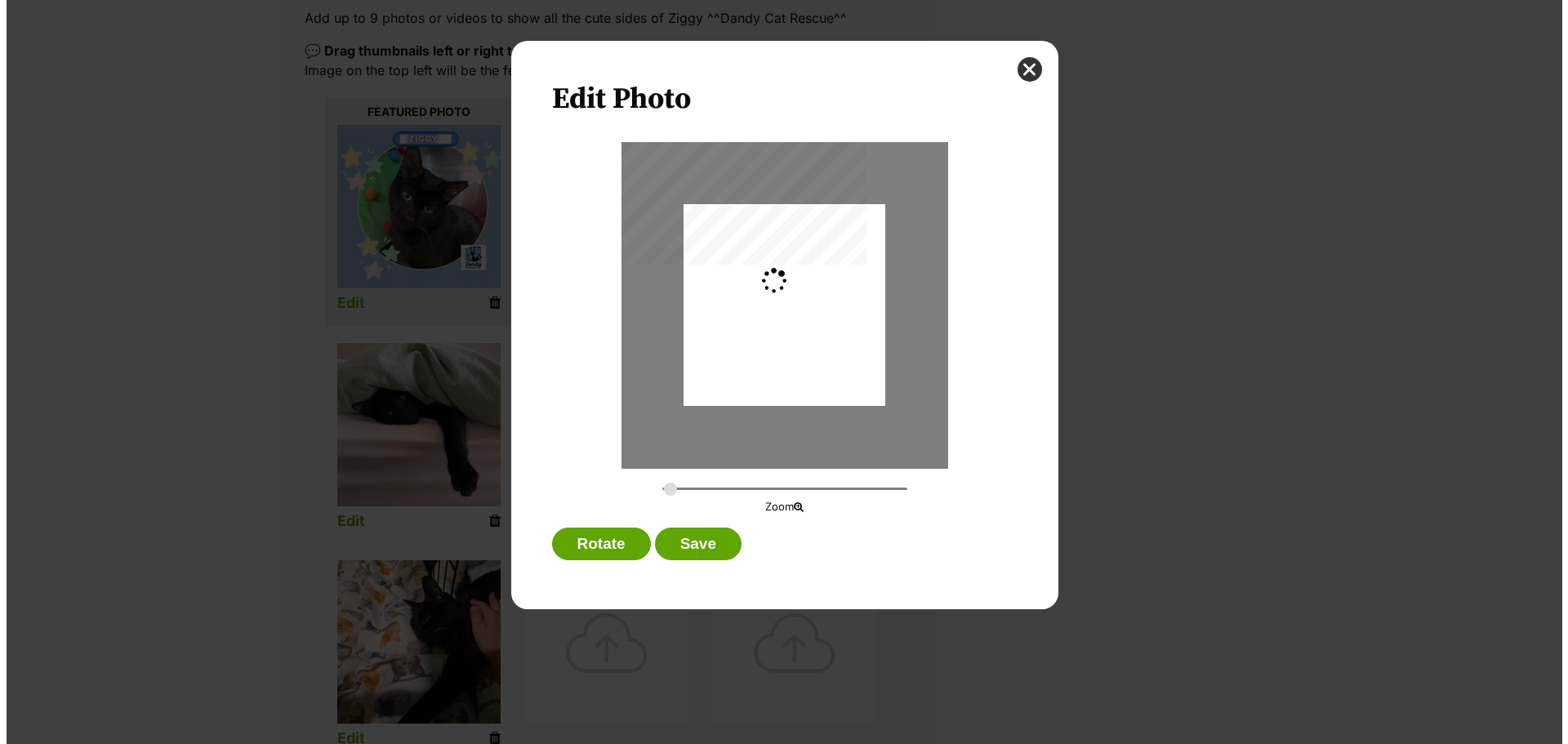
scroll to position [0, 0]
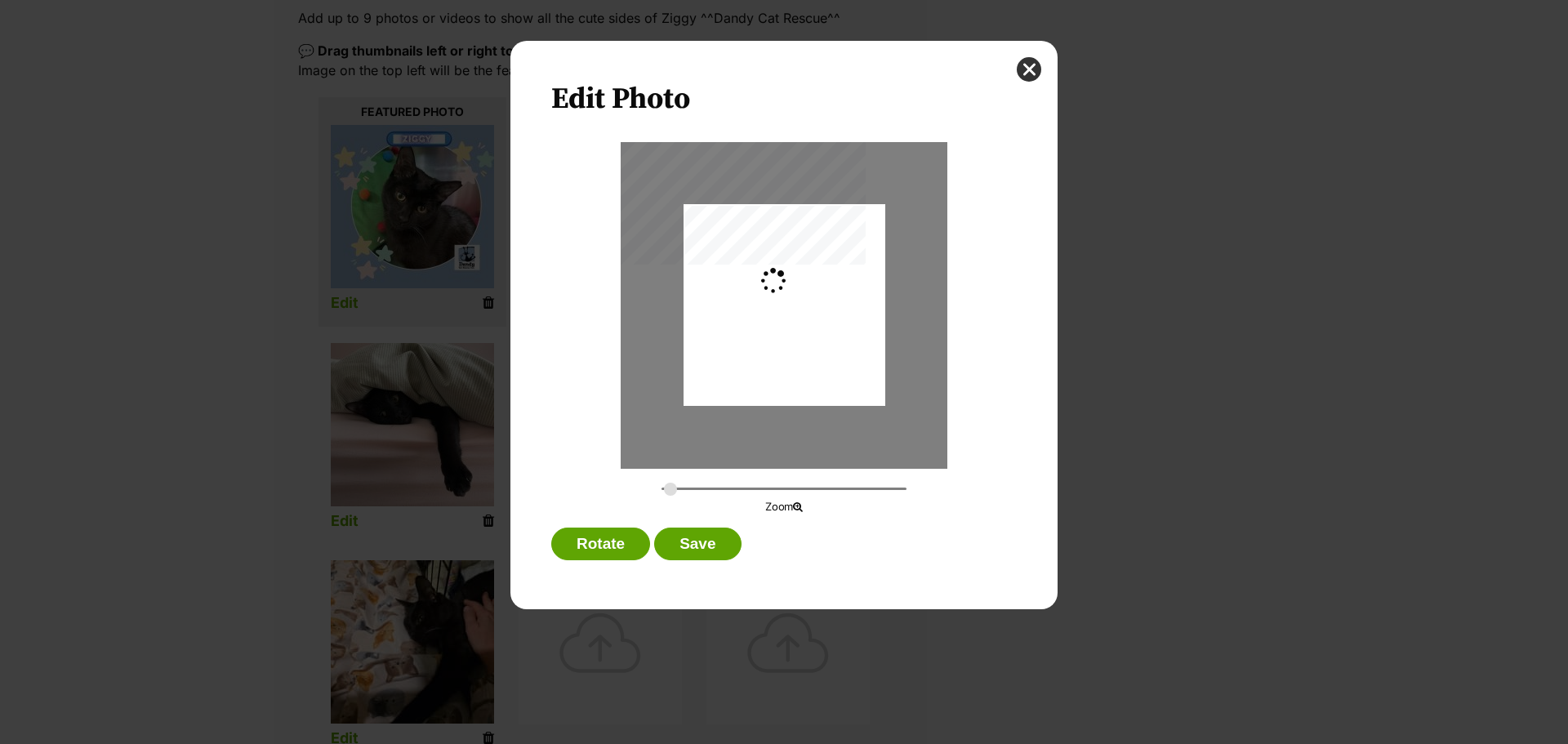
type input "0.3659"
drag, startPoint x: 839, startPoint y: 308, endPoint x: 841, endPoint y: 322, distance: 14.1
click at [841, 322] on div "Dialog Window - Close (Press escape to close)" at bounding box center [785, 305] width 269 height 202
click at [727, 547] on button "Save" at bounding box center [698, 543] width 86 height 32
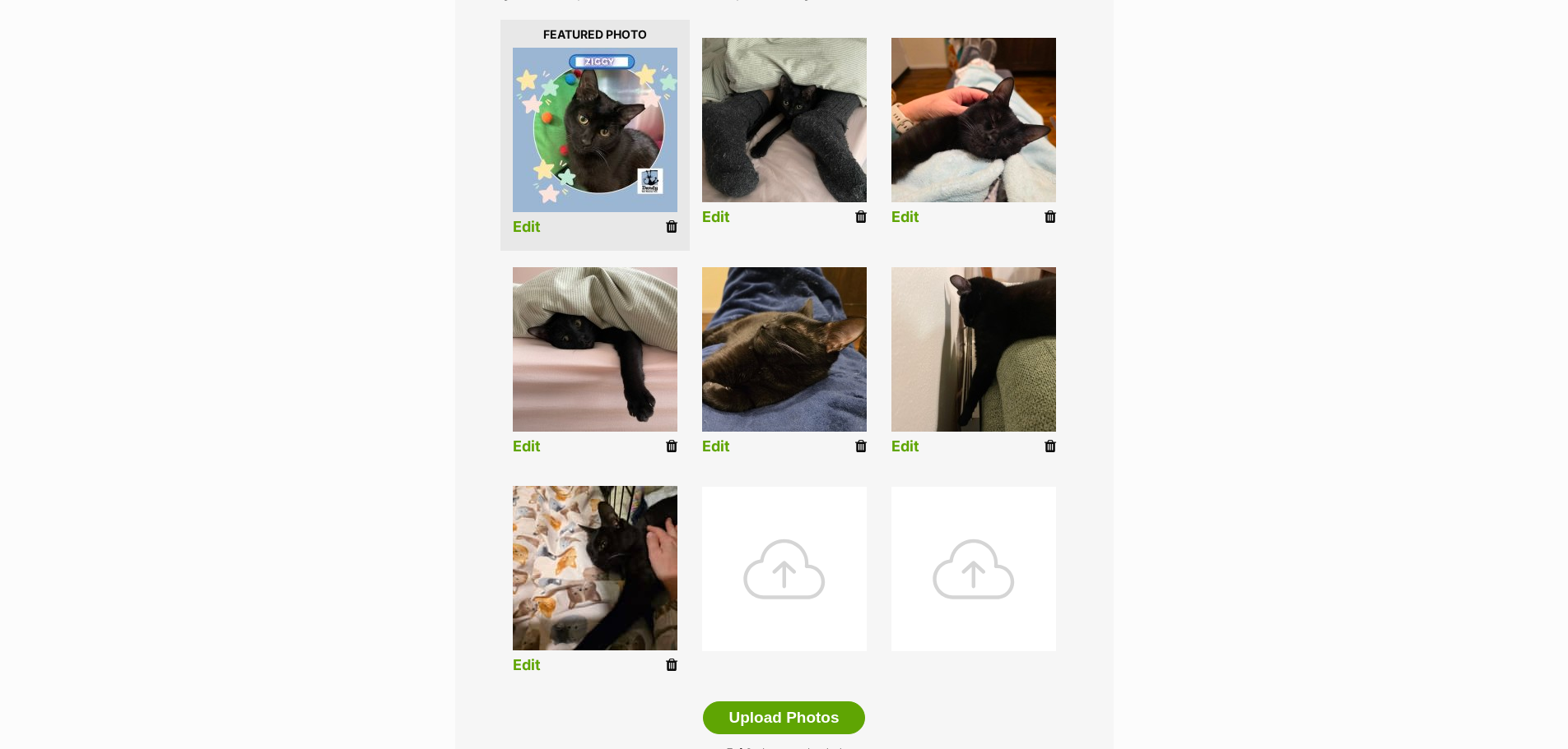
scroll to position [413, 0]
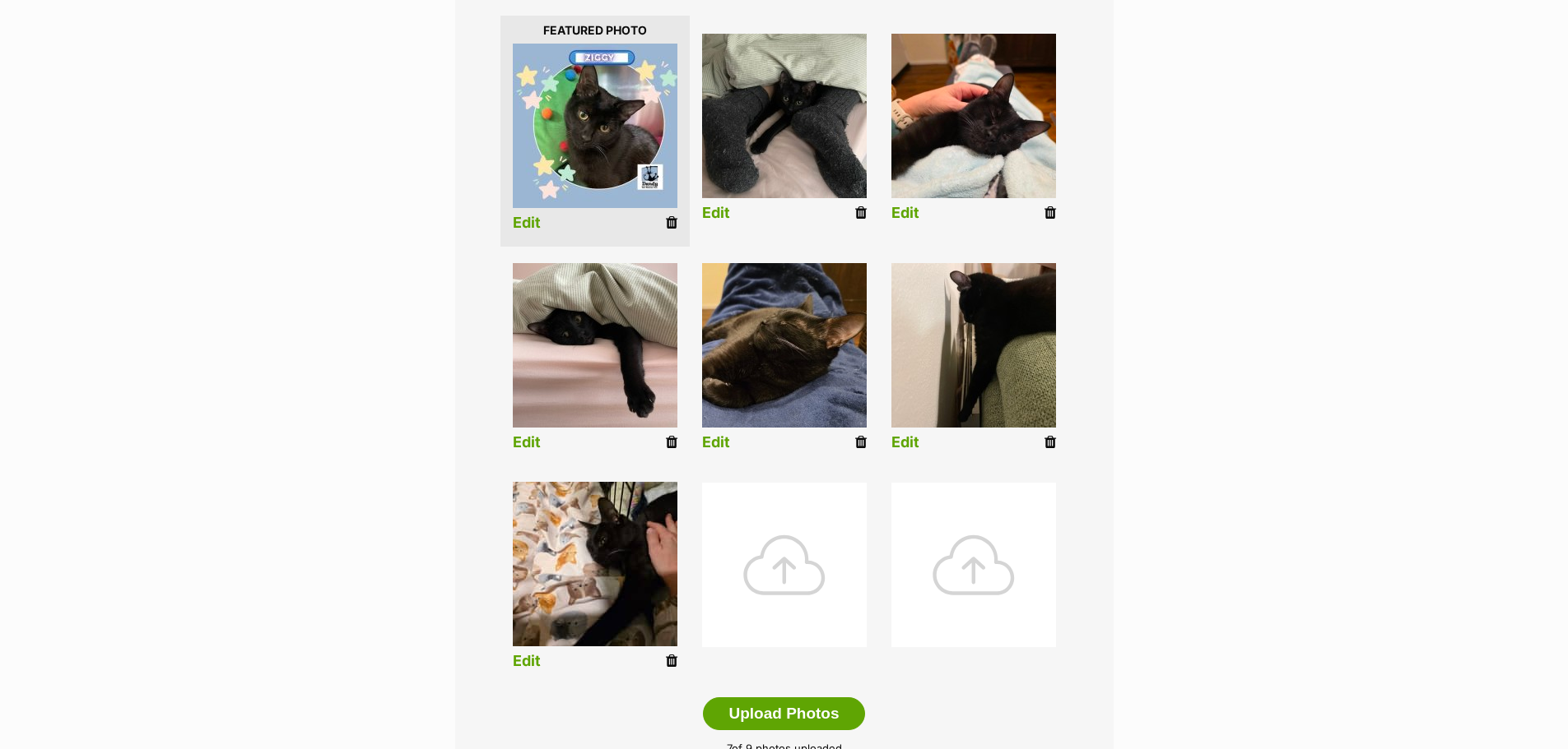
click at [518, 664] on link "Edit" at bounding box center [527, 662] width 28 height 18
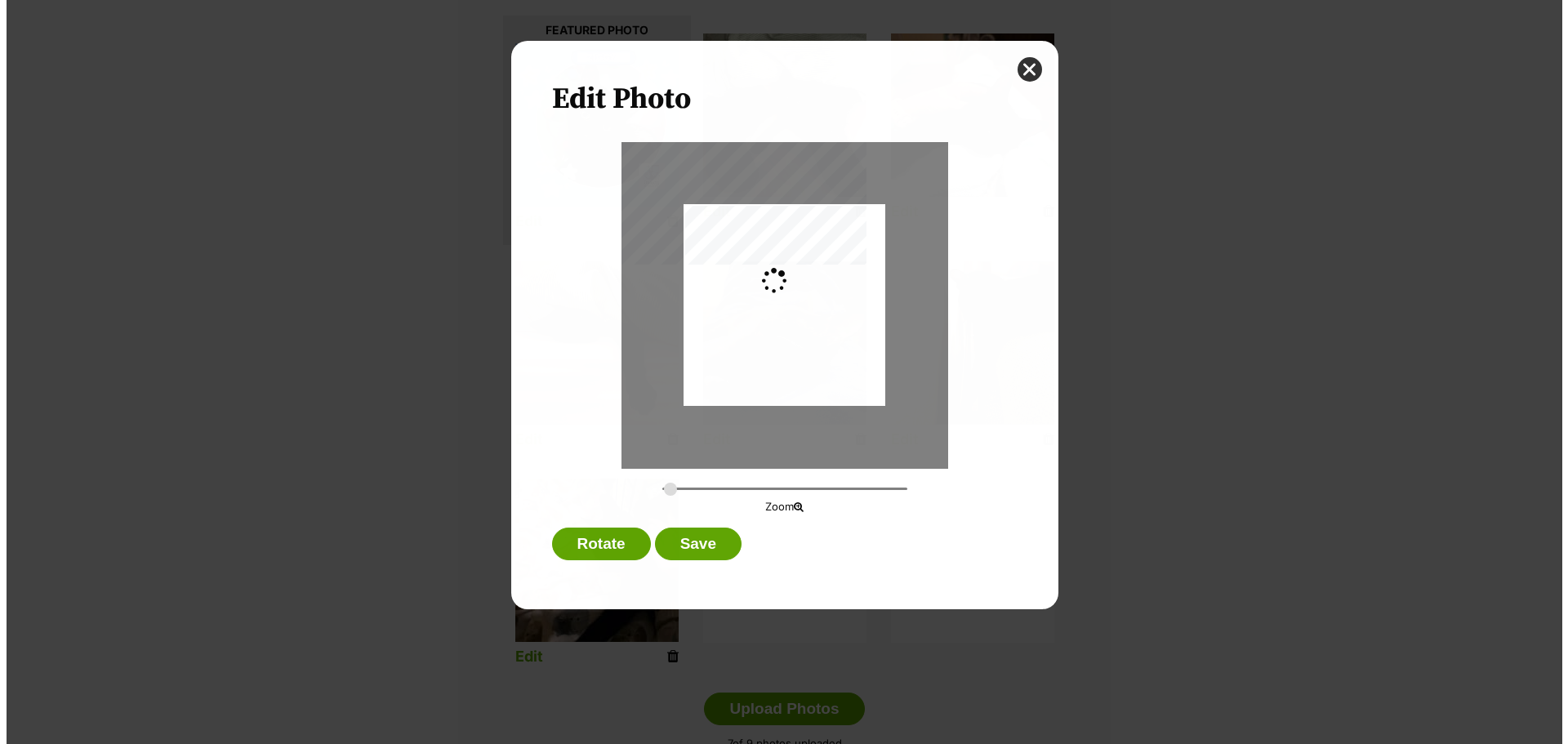
scroll to position [0, 0]
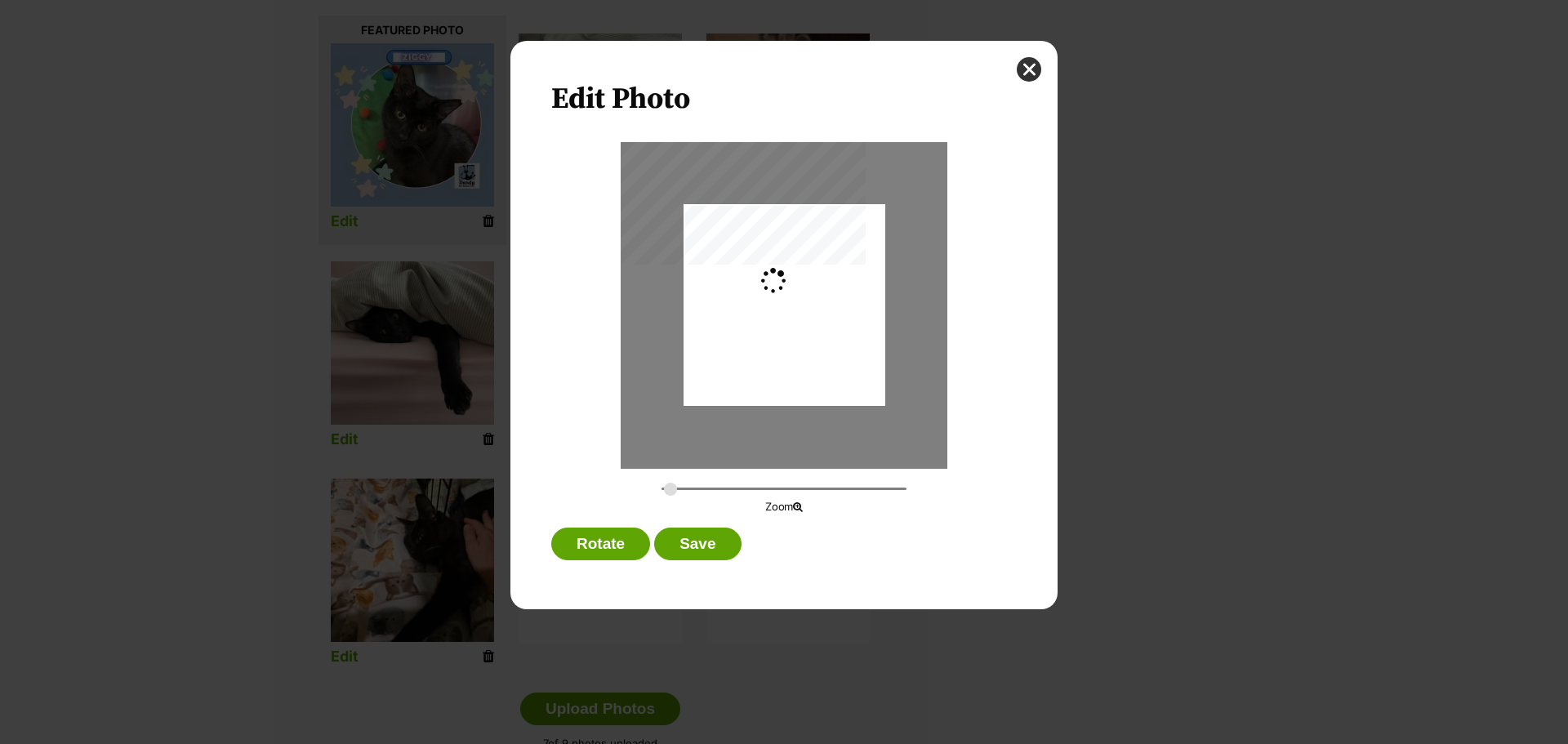
type input "0.3659"
drag, startPoint x: 841, startPoint y: 313, endPoint x: 827, endPoint y: 316, distance: 14.3
click at [827, 316] on div "Dialog Window - Close (Press escape to close)" at bounding box center [769, 305] width 269 height 202
click at [729, 548] on button "Save" at bounding box center [698, 543] width 86 height 32
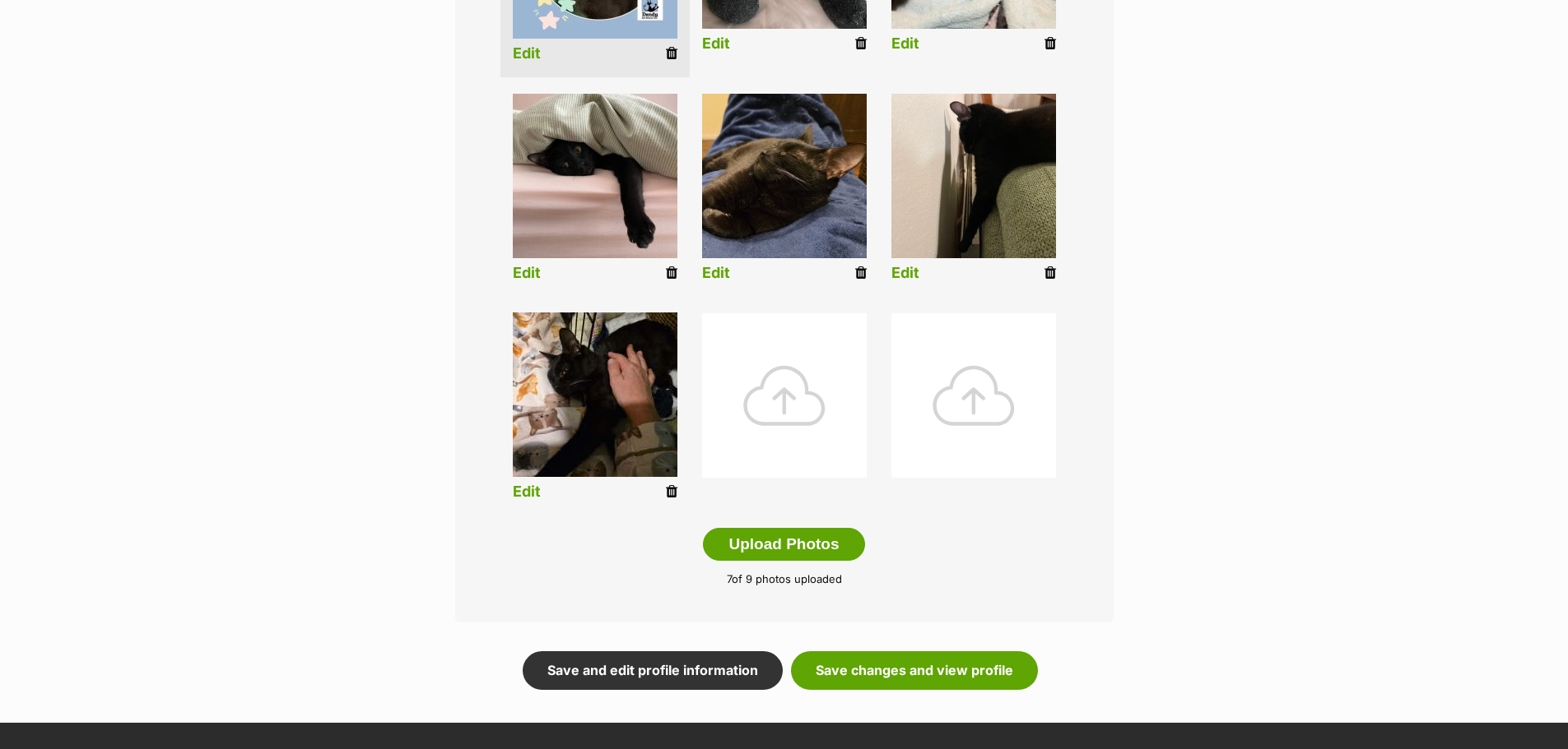
scroll to position [660, 0]
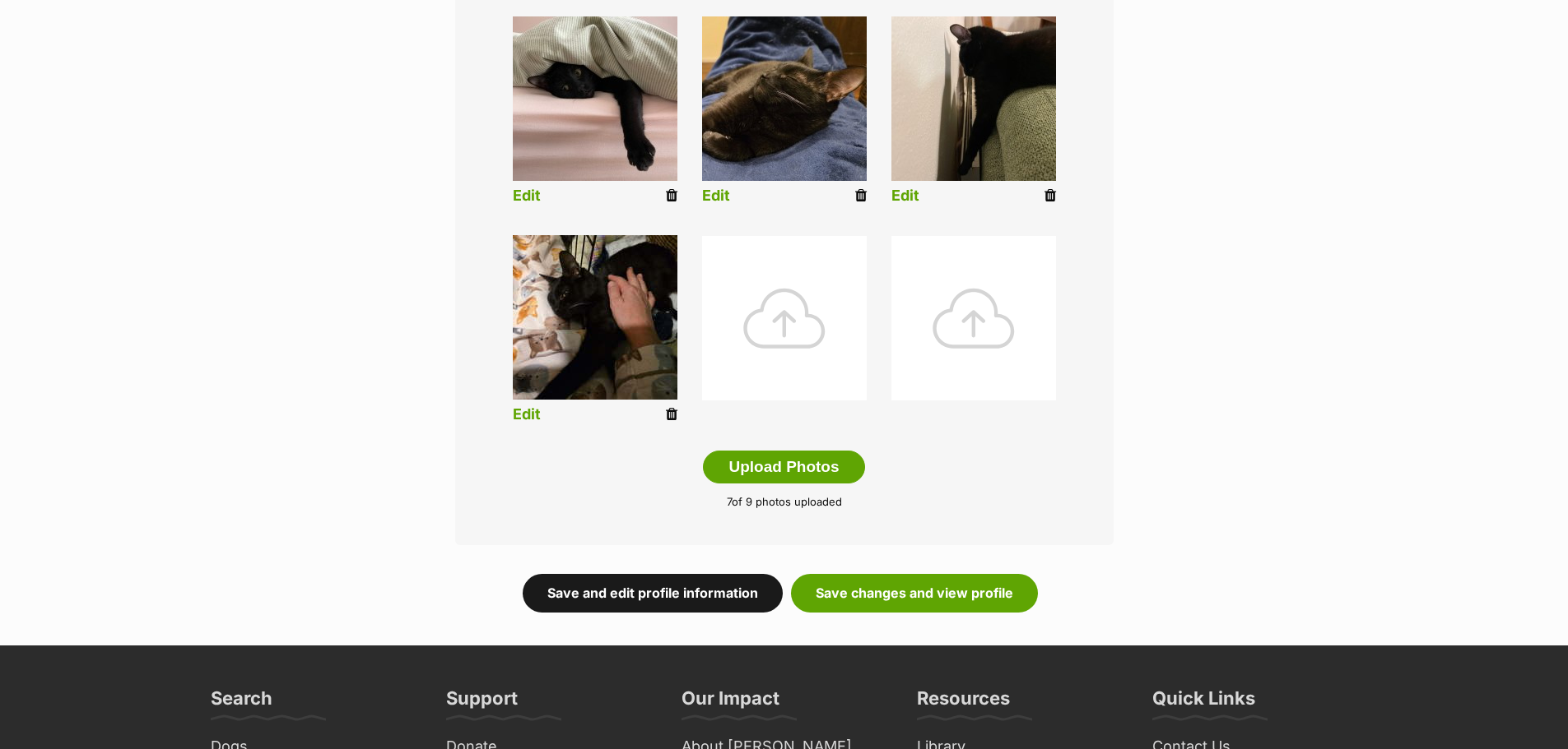
click at [717, 591] on link "Save and edit profile information" at bounding box center [653, 592] width 260 height 38
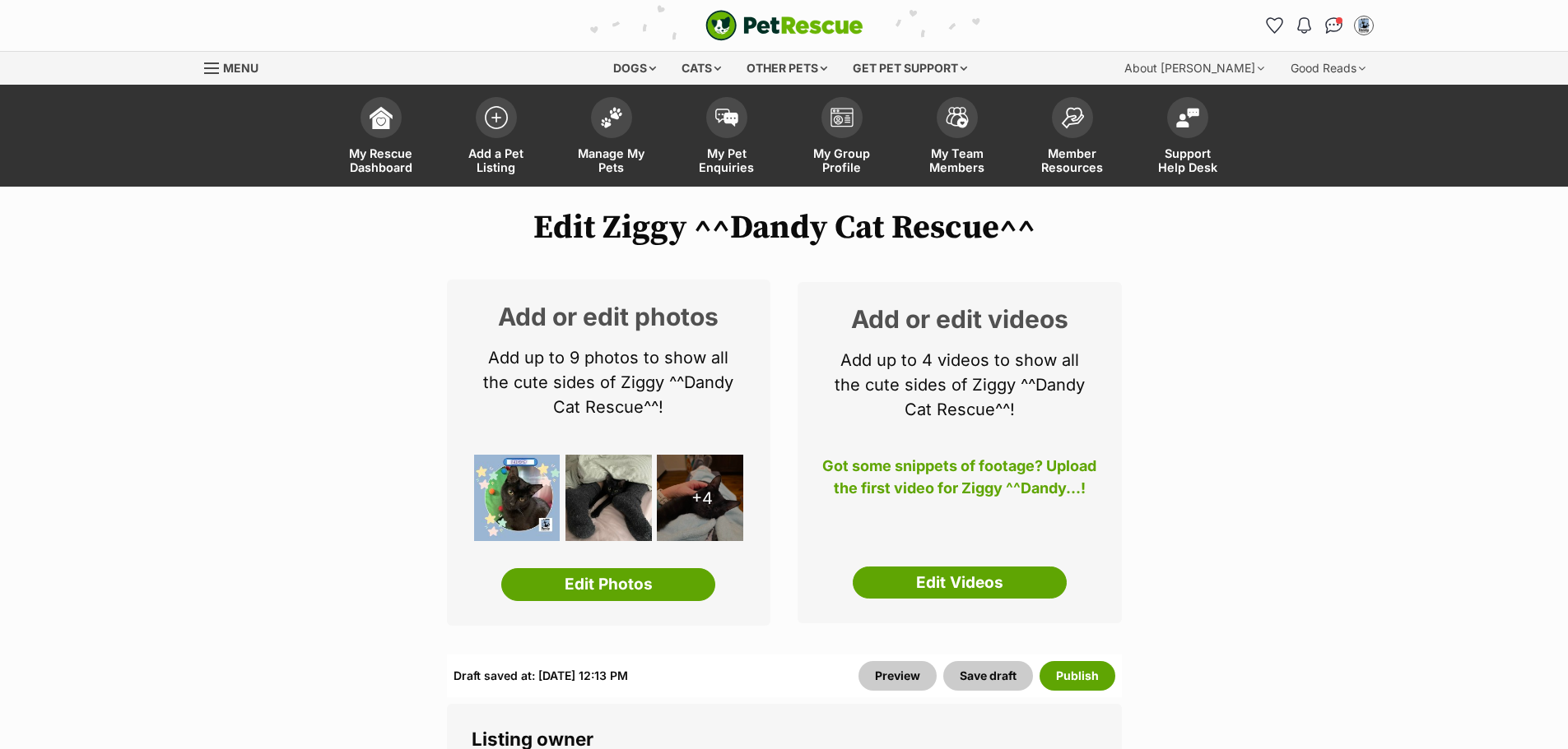
click at [964, 585] on link "Edit Videos" at bounding box center [959, 582] width 214 height 32
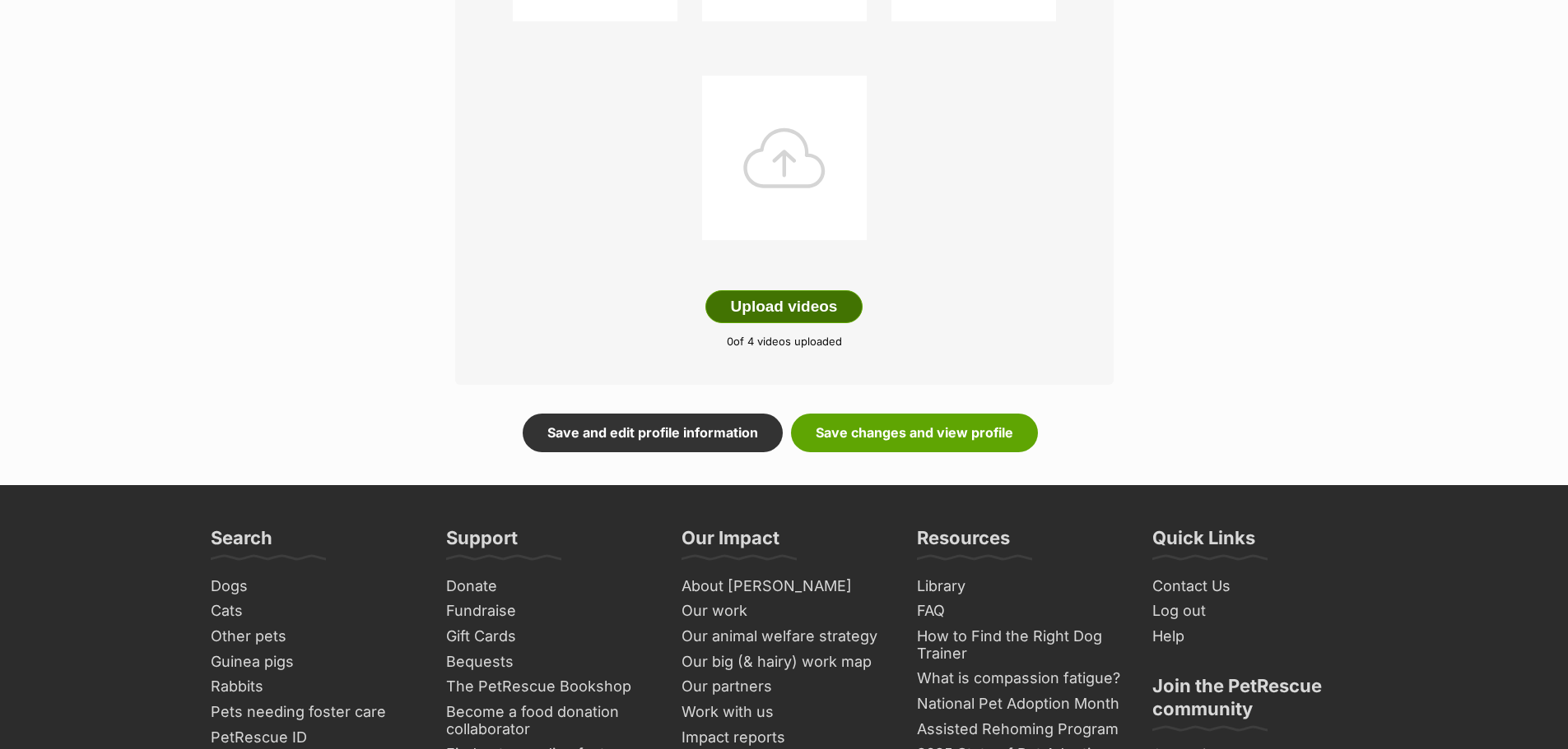
click at [803, 305] on button "Upload videos" at bounding box center [784, 306] width 158 height 32
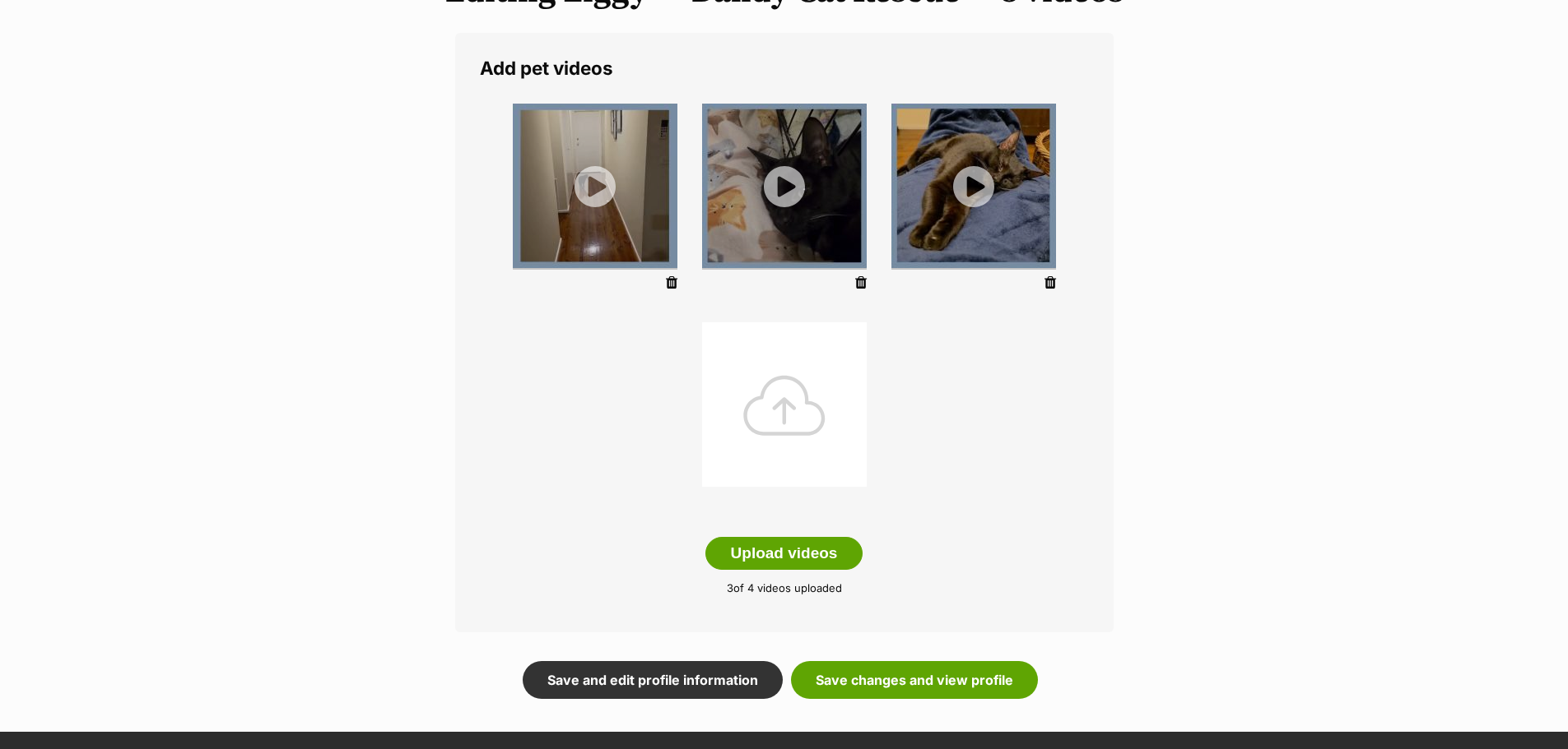
scroll to position [576, 0]
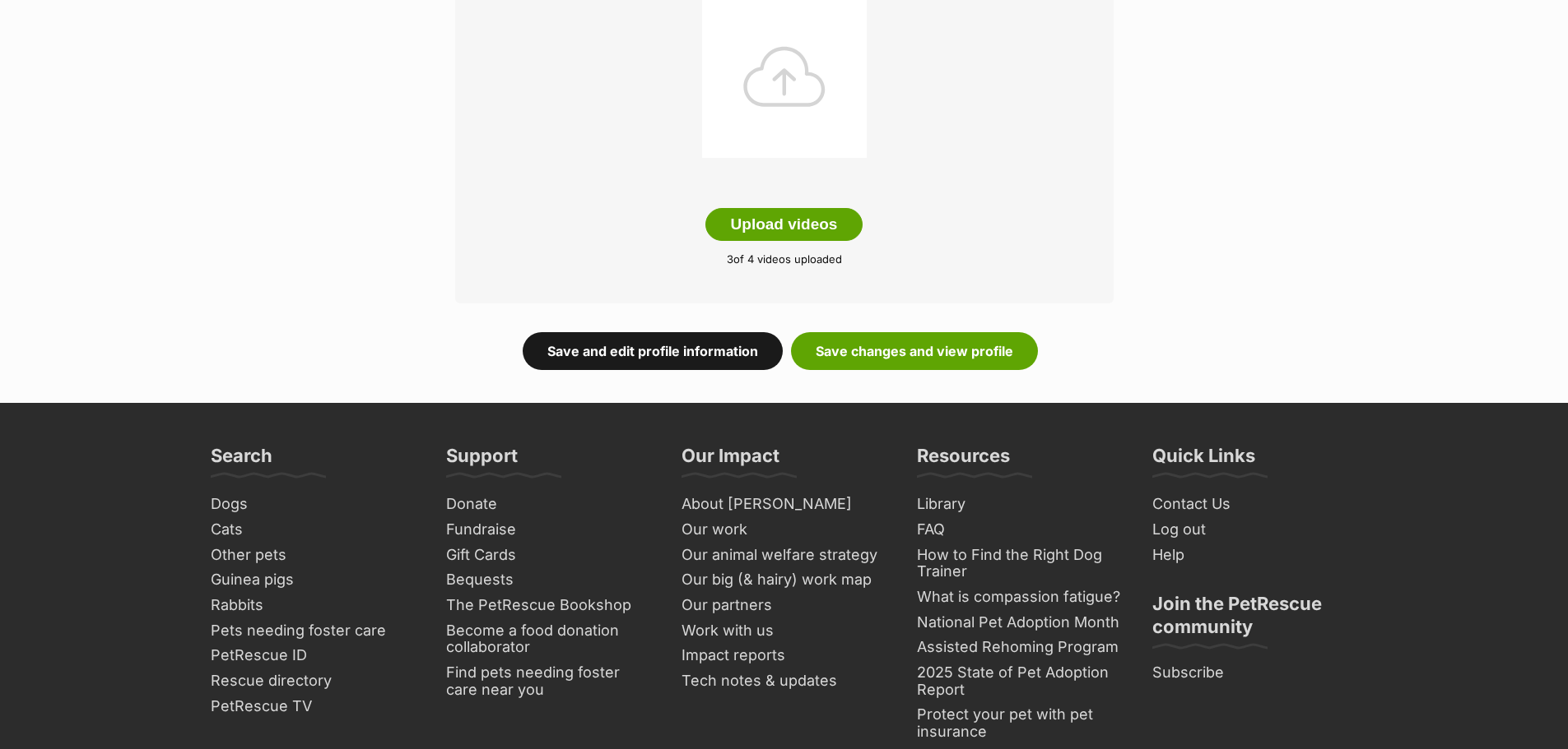
click at [663, 356] on link "Save and edit profile information" at bounding box center [653, 351] width 260 height 38
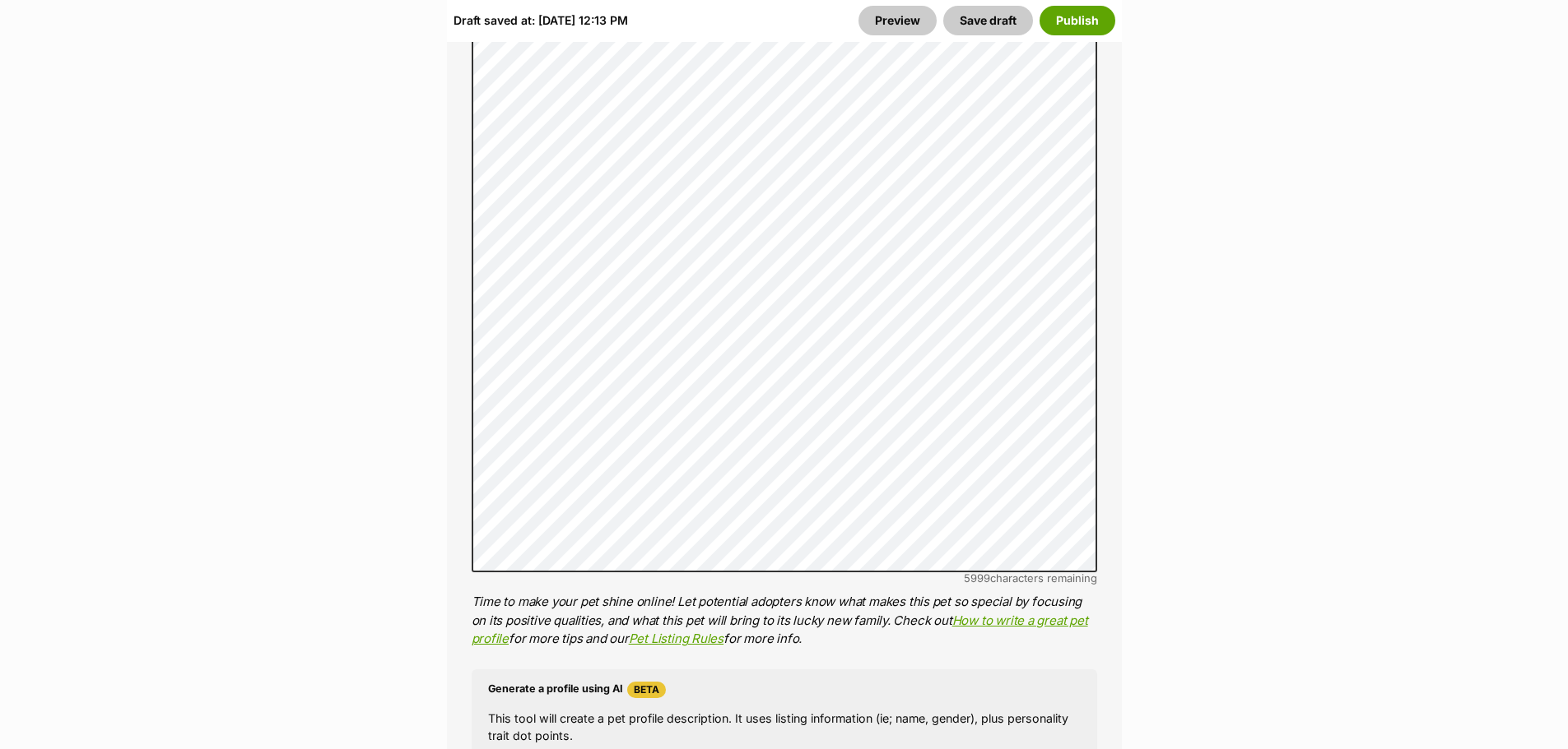
scroll to position [1070, 0]
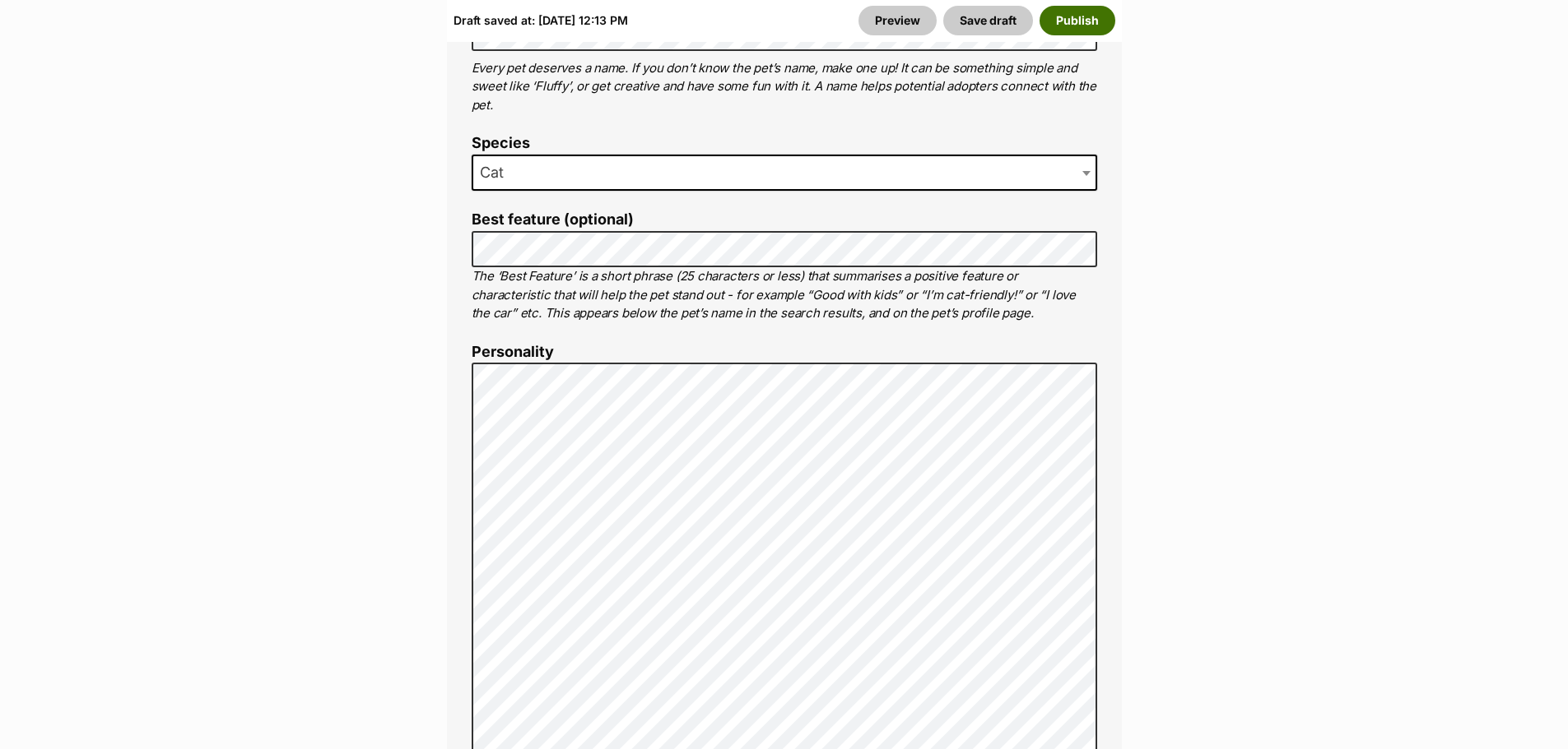
click at [1078, 13] on button "Publish" at bounding box center [1077, 20] width 76 height 30
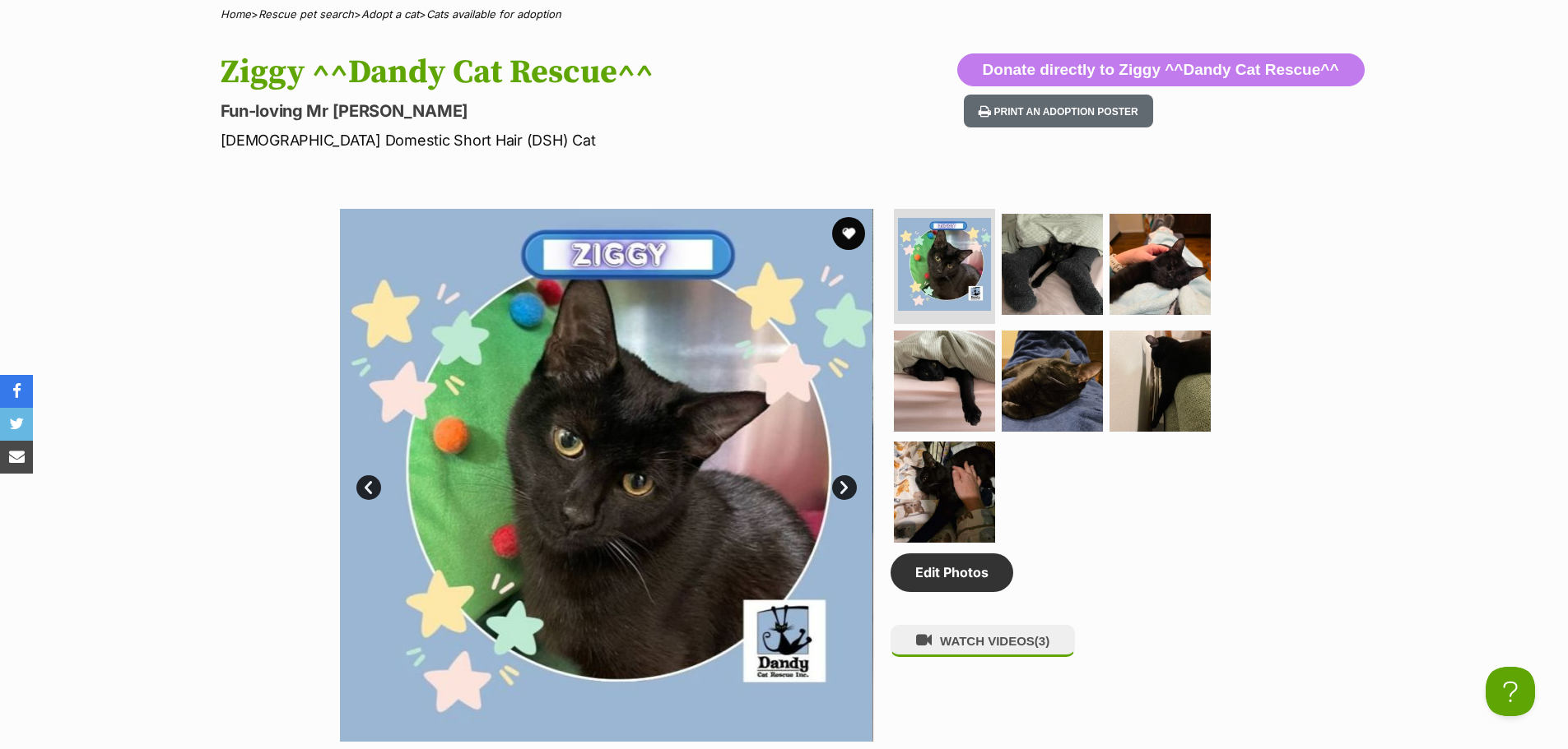
click at [849, 495] on link "Next" at bounding box center [844, 488] width 25 height 25
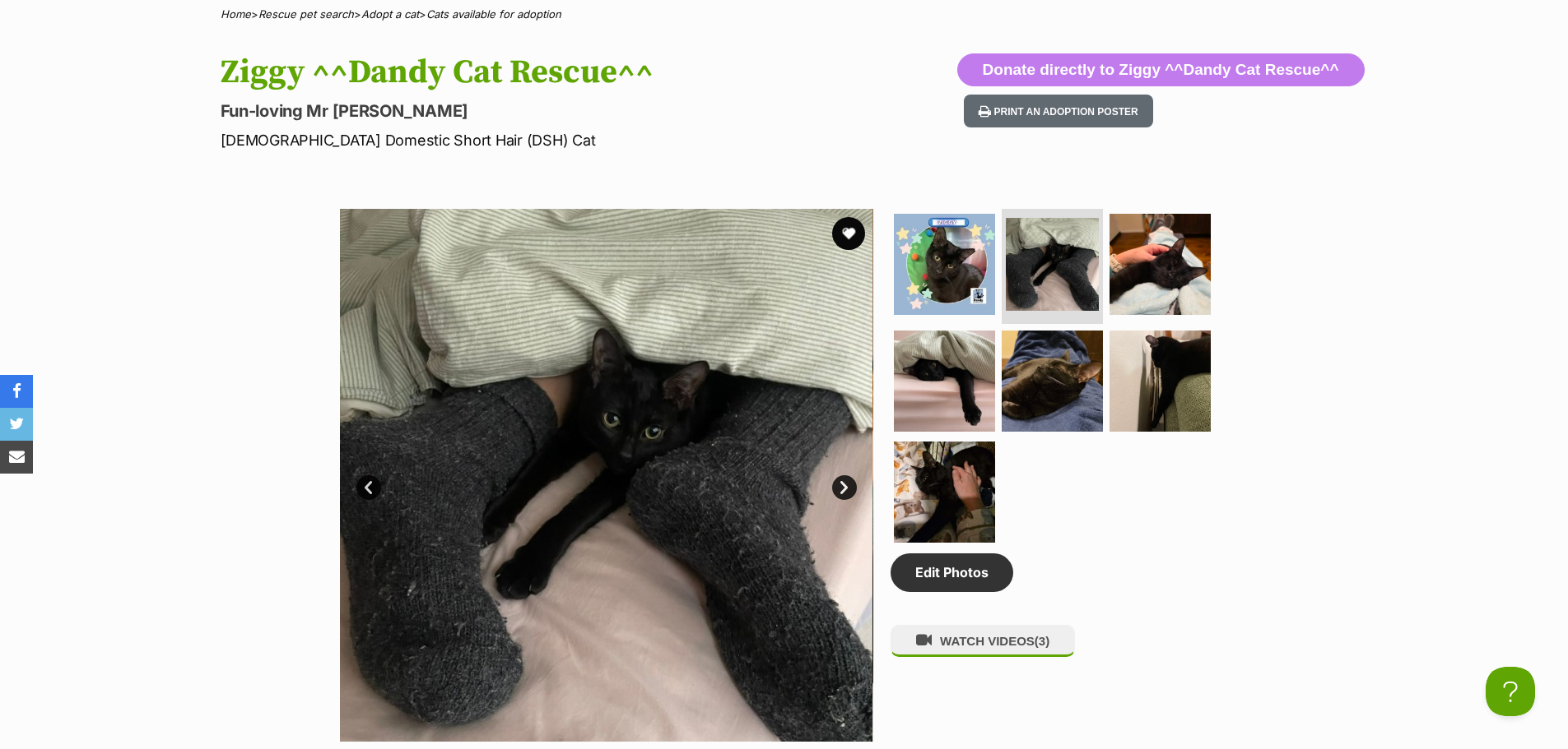
click at [839, 488] on link "Next" at bounding box center [844, 488] width 25 height 25
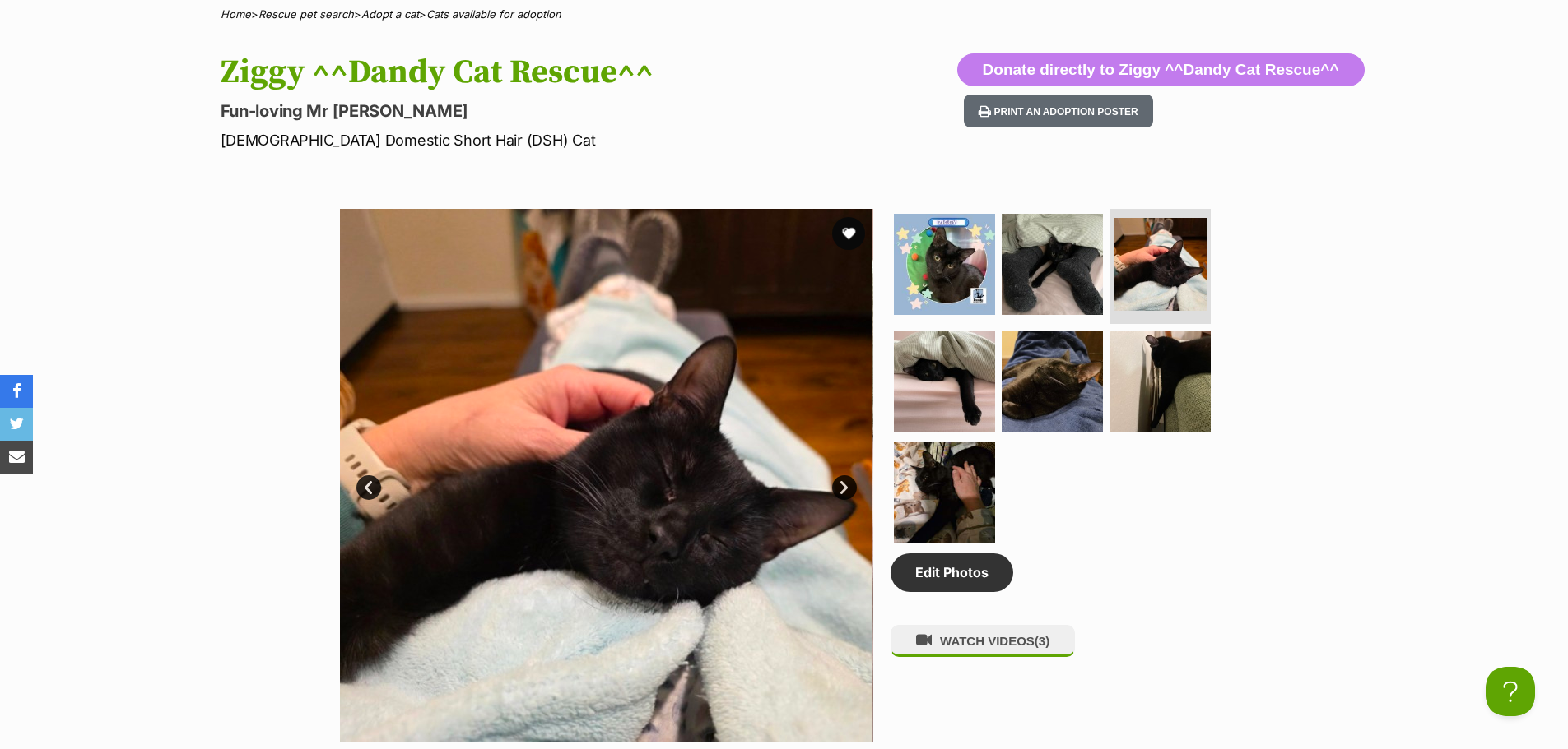
click at [839, 488] on link "Next" at bounding box center [844, 488] width 25 height 25
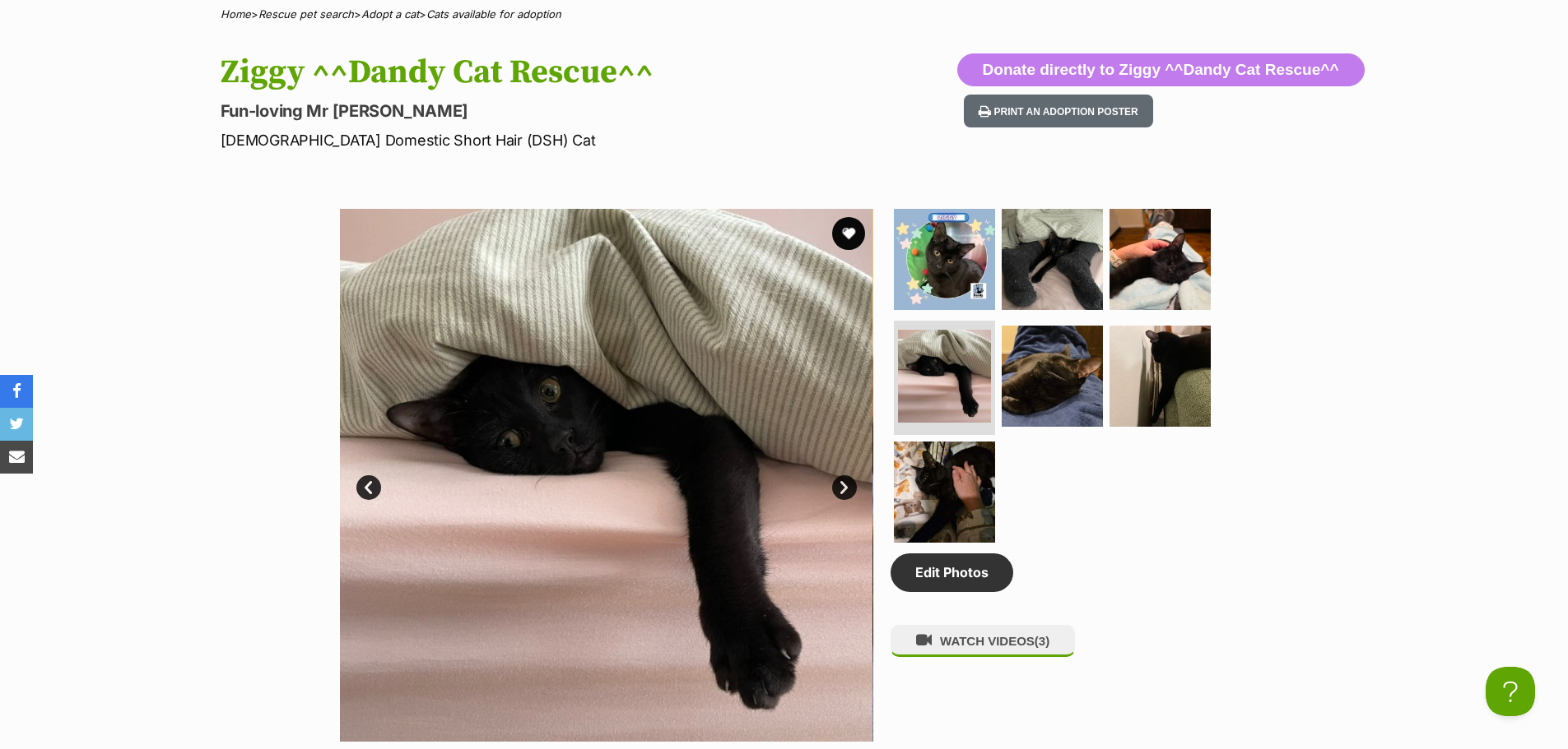
click at [839, 488] on link "Next" at bounding box center [844, 488] width 25 height 25
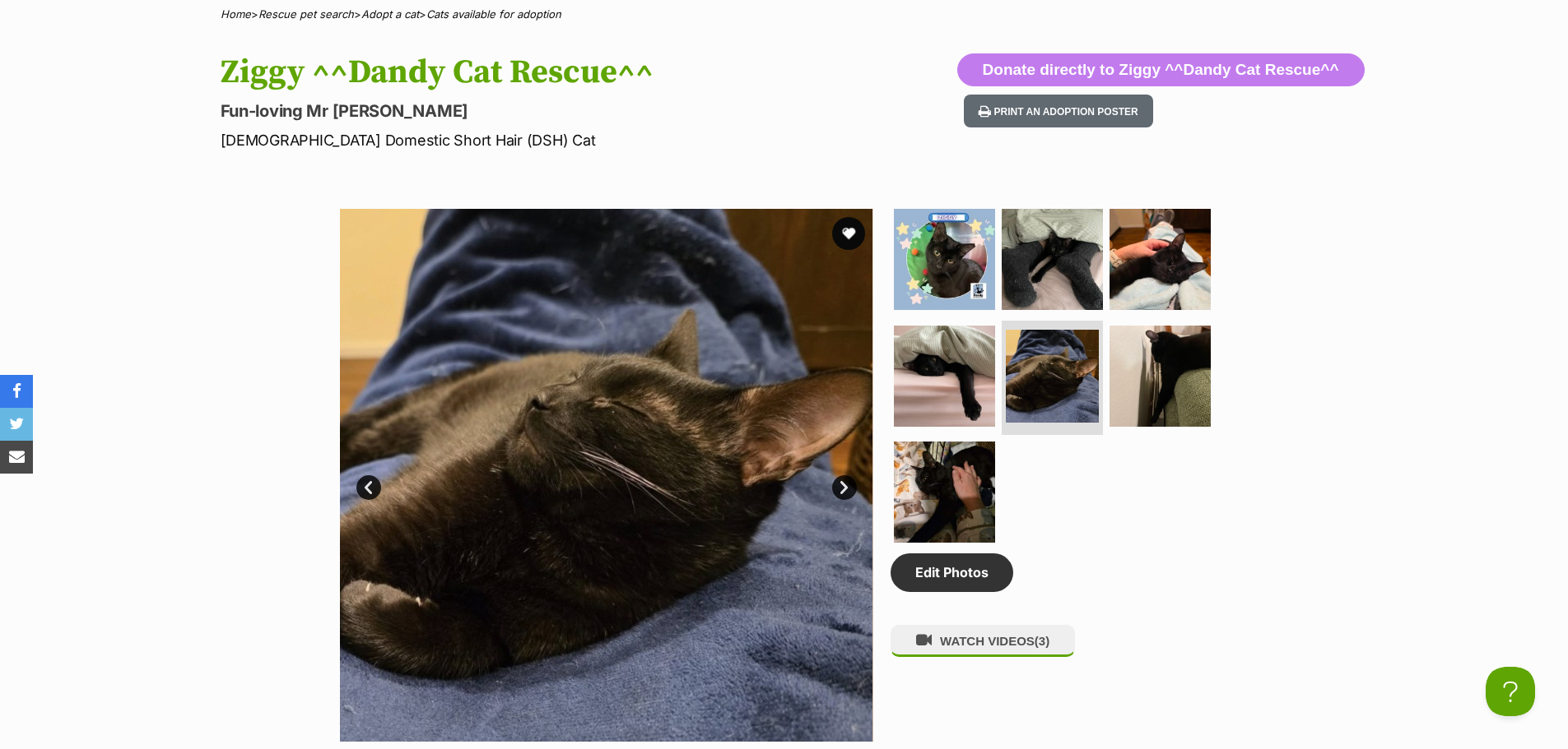
click at [839, 488] on link "Next" at bounding box center [844, 488] width 25 height 25
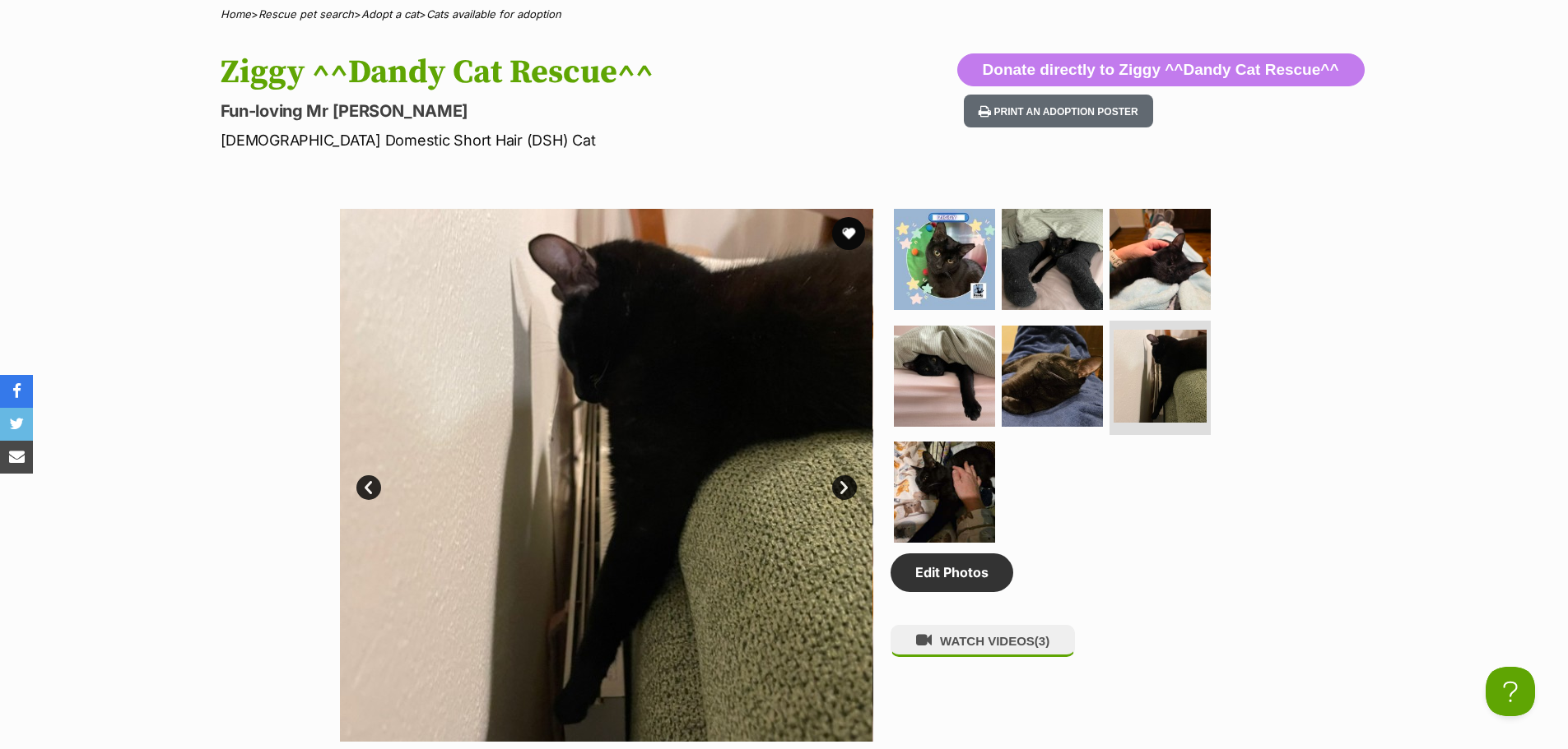
click at [839, 488] on link "Next" at bounding box center [844, 488] width 25 height 25
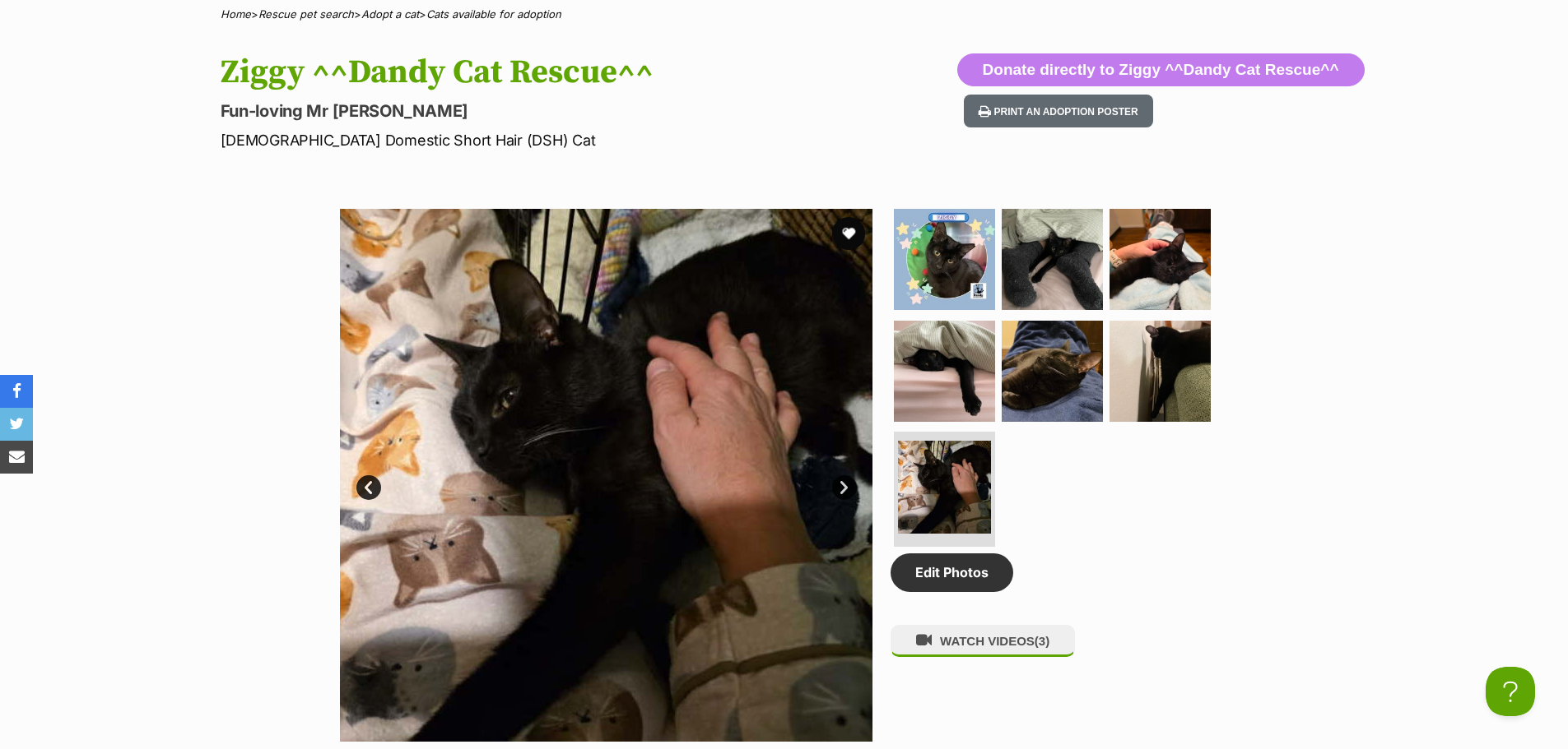
click at [839, 488] on link "Next" at bounding box center [844, 488] width 25 height 25
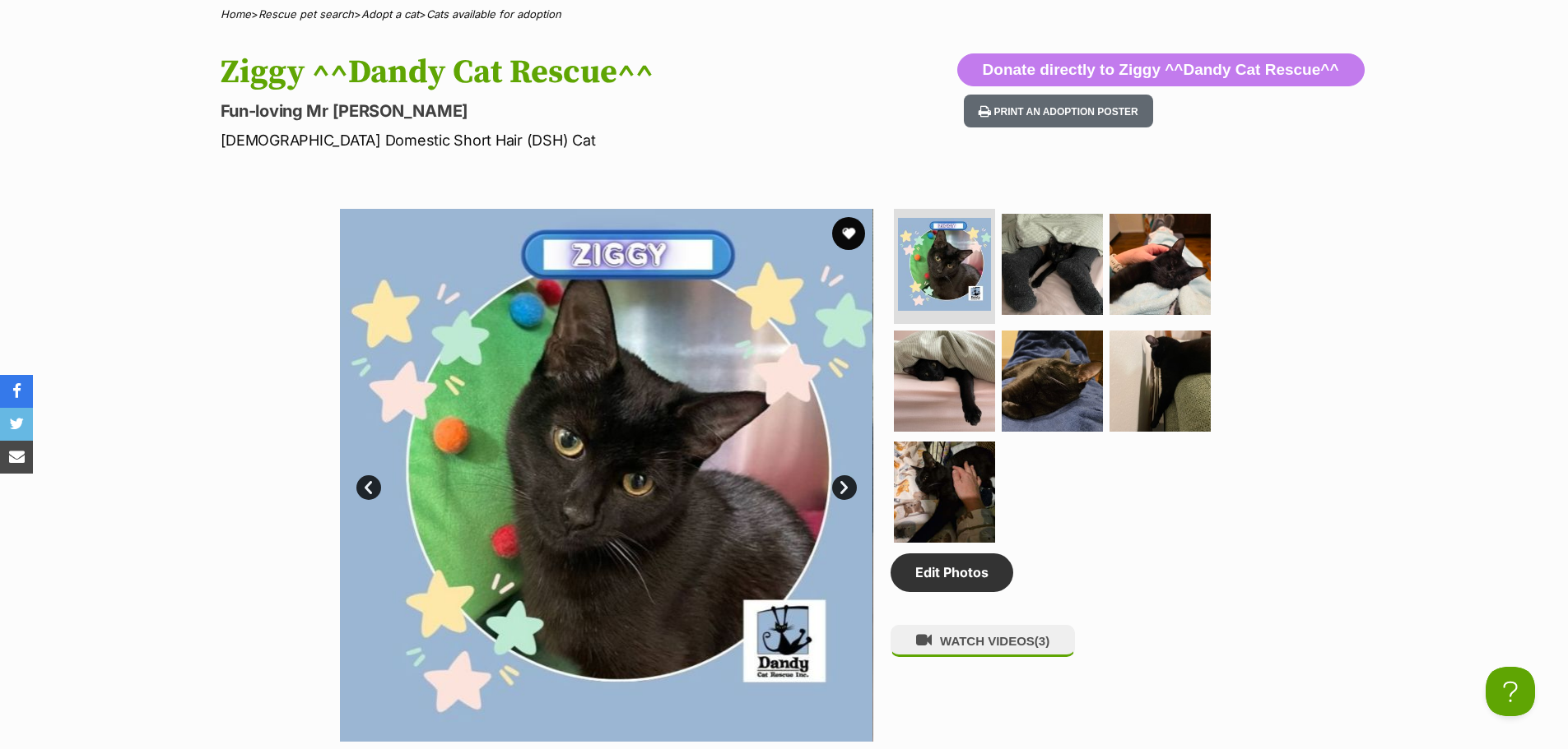
click at [751, 95] on hgroup "Ziggy ^^Dandy Cat Rescue^^ Fun-loving Mr Personality Male Domestic Short Hair (…" at bounding box center [568, 103] width 696 height 98
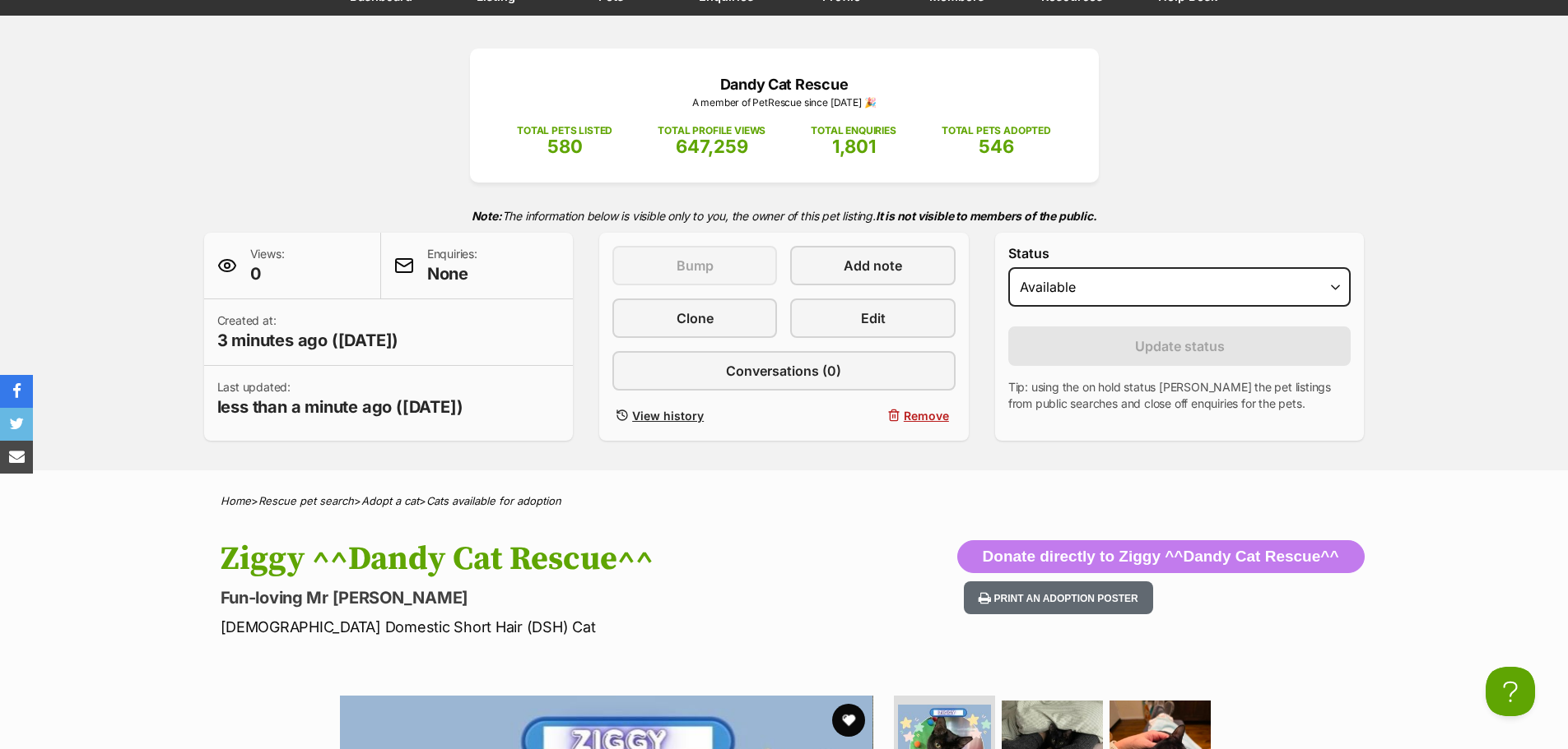
scroll to position [164, 0]
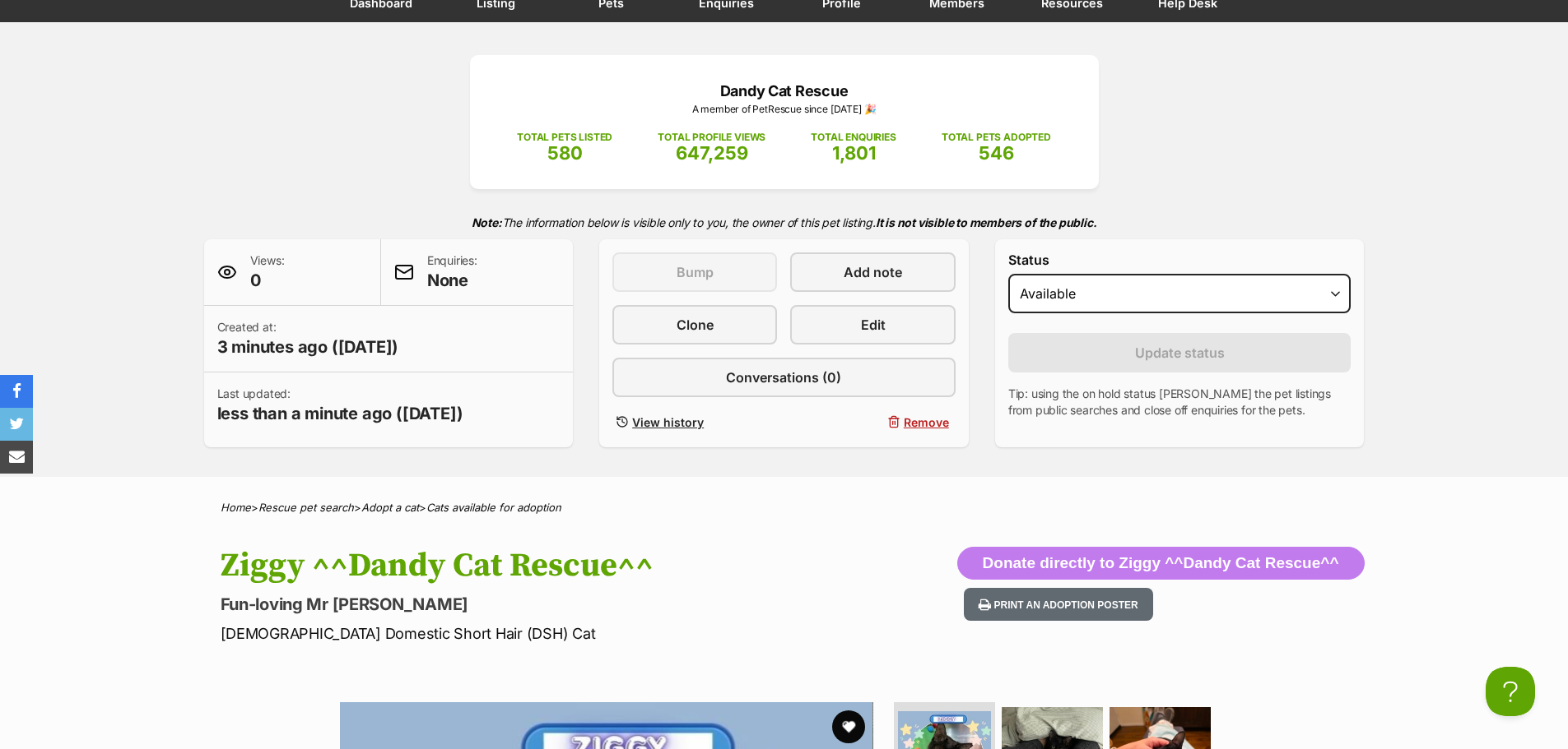
click at [280, 129] on div "Dandy Cat Rescue A member of PetRescue since 2018 🎉 TOTAL PETS LISTED 580 TOTAL…" at bounding box center [784, 250] width 1210 height 392
click at [183, 137] on div "Dandy Cat Rescue A member of PetRescue since 2018 🎉 TOTAL PETS LISTED 580 TOTAL…" at bounding box center [784, 250] width 1210 height 392
click at [266, 137] on div "Dandy Cat Rescue A member of PetRescue since 2018 🎉 TOTAL PETS LISTED 580 TOTAL…" at bounding box center [784, 250] width 1210 height 392
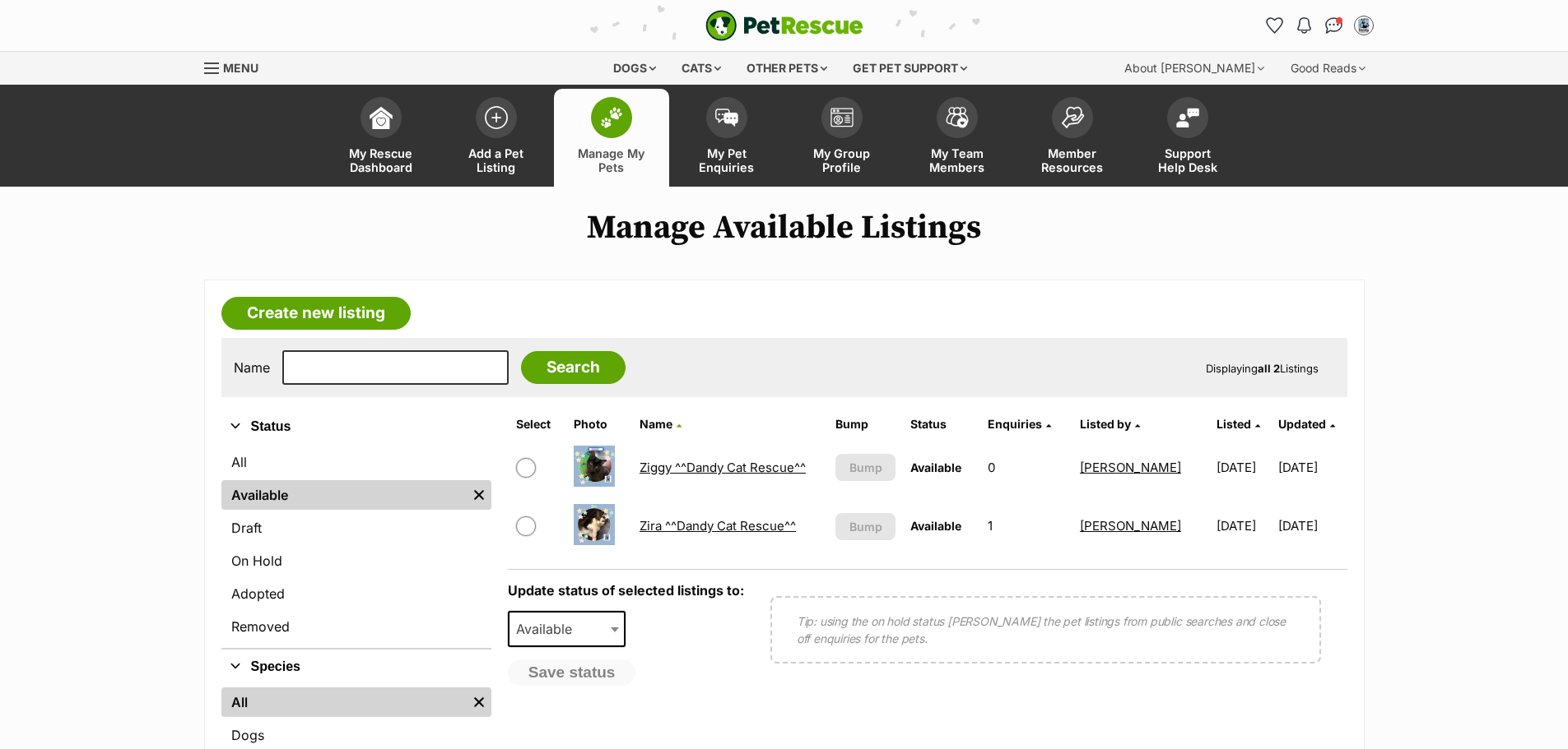
click at [765, 472] on link "Ziggy ^^Dandy Cat Rescue^^" at bounding box center [722, 467] width 166 height 16
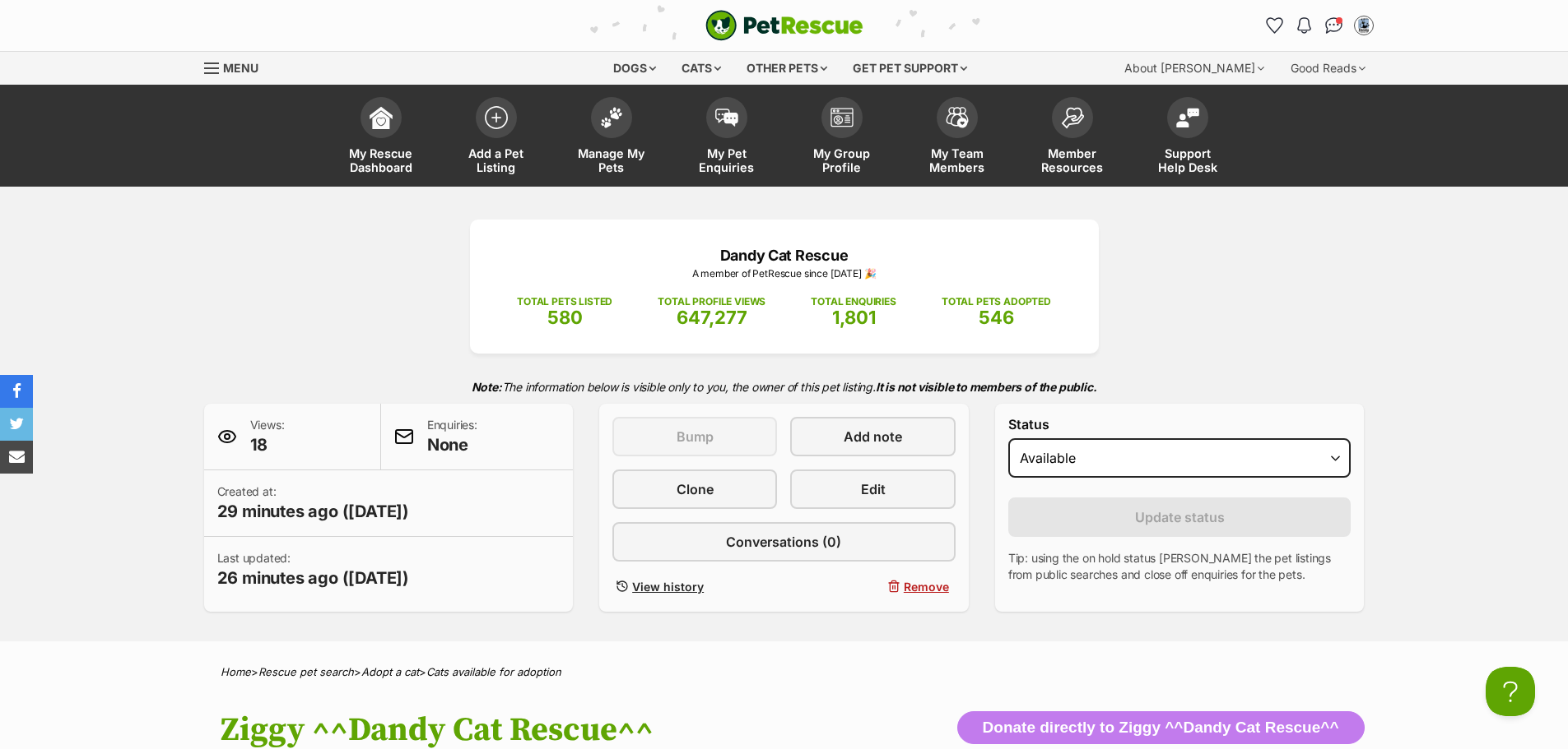
drag, startPoint x: 178, startPoint y: 247, endPoint x: 390, endPoint y: 328, distance: 226.9
click at [178, 247] on div "Dandy Cat Rescue A member of PetRescue since 2018 🎉 TOTAL PETS LISTED 580 TOTAL…" at bounding box center [784, 413] width 1568 height 455
click at [864, 480] on span "Edit" at bounding box center [873, 489] width 25 height 19
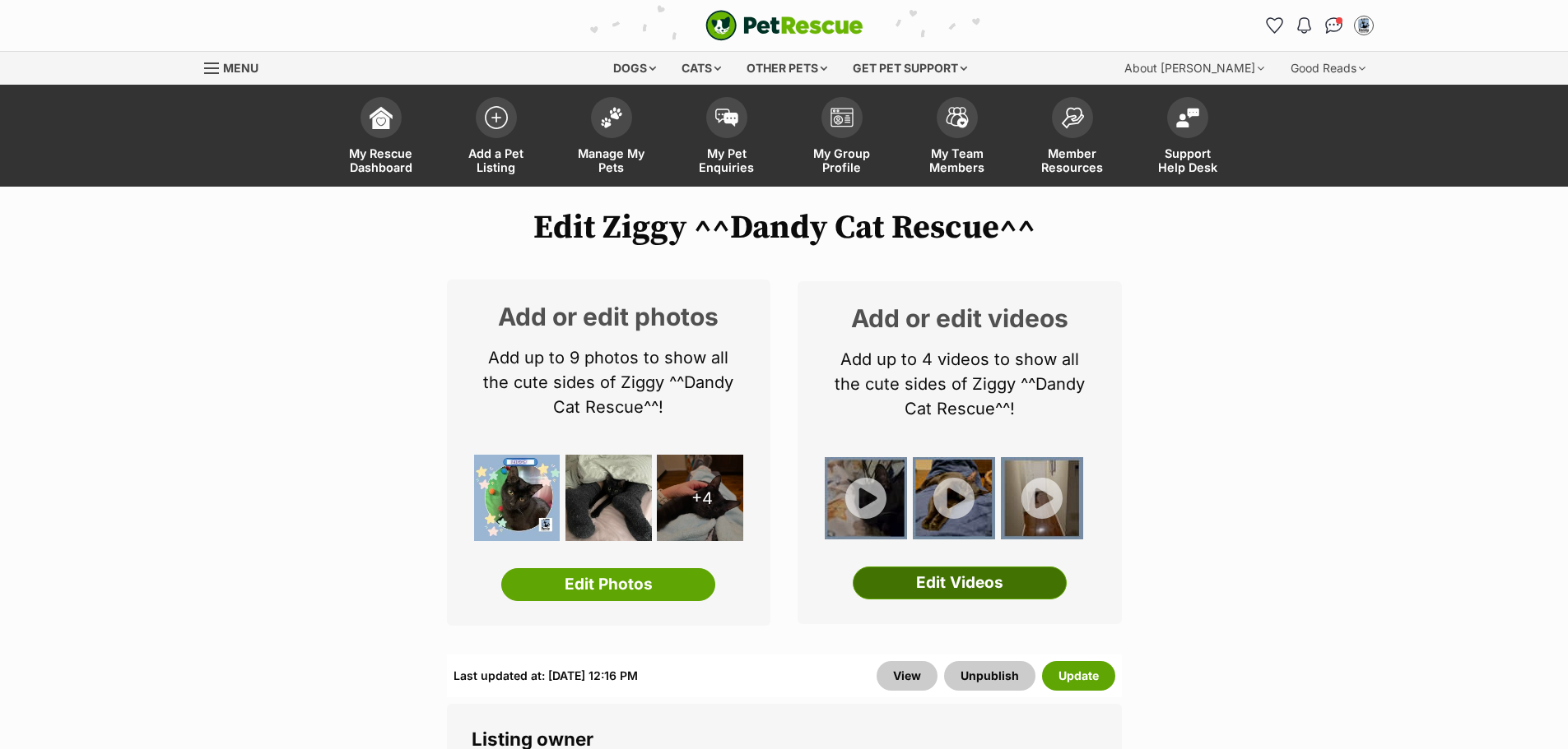
click at [1023, 582] on link "Edit Videos" at bounding box center [959, 582] width 214 height 32
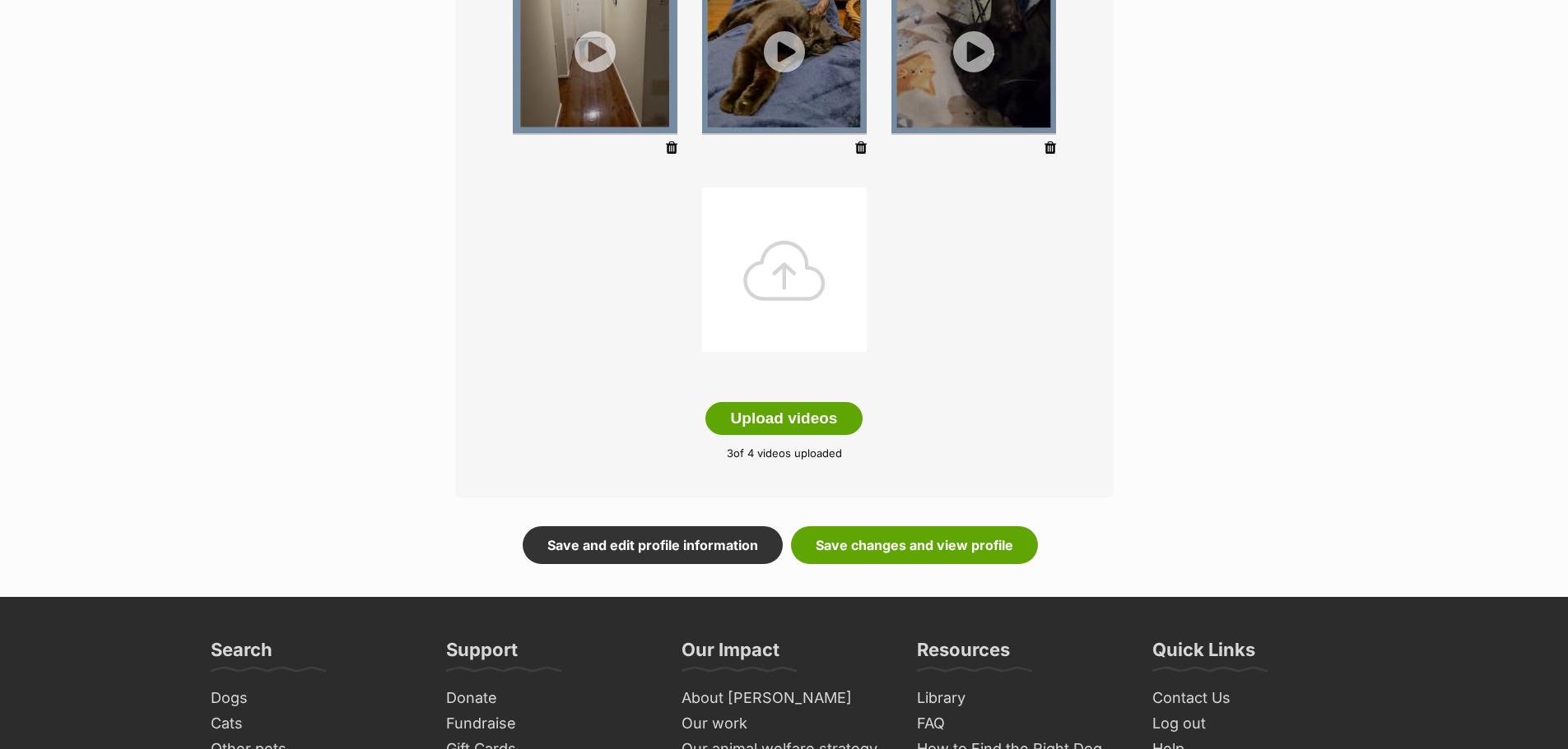
scroll to position [412, 0]
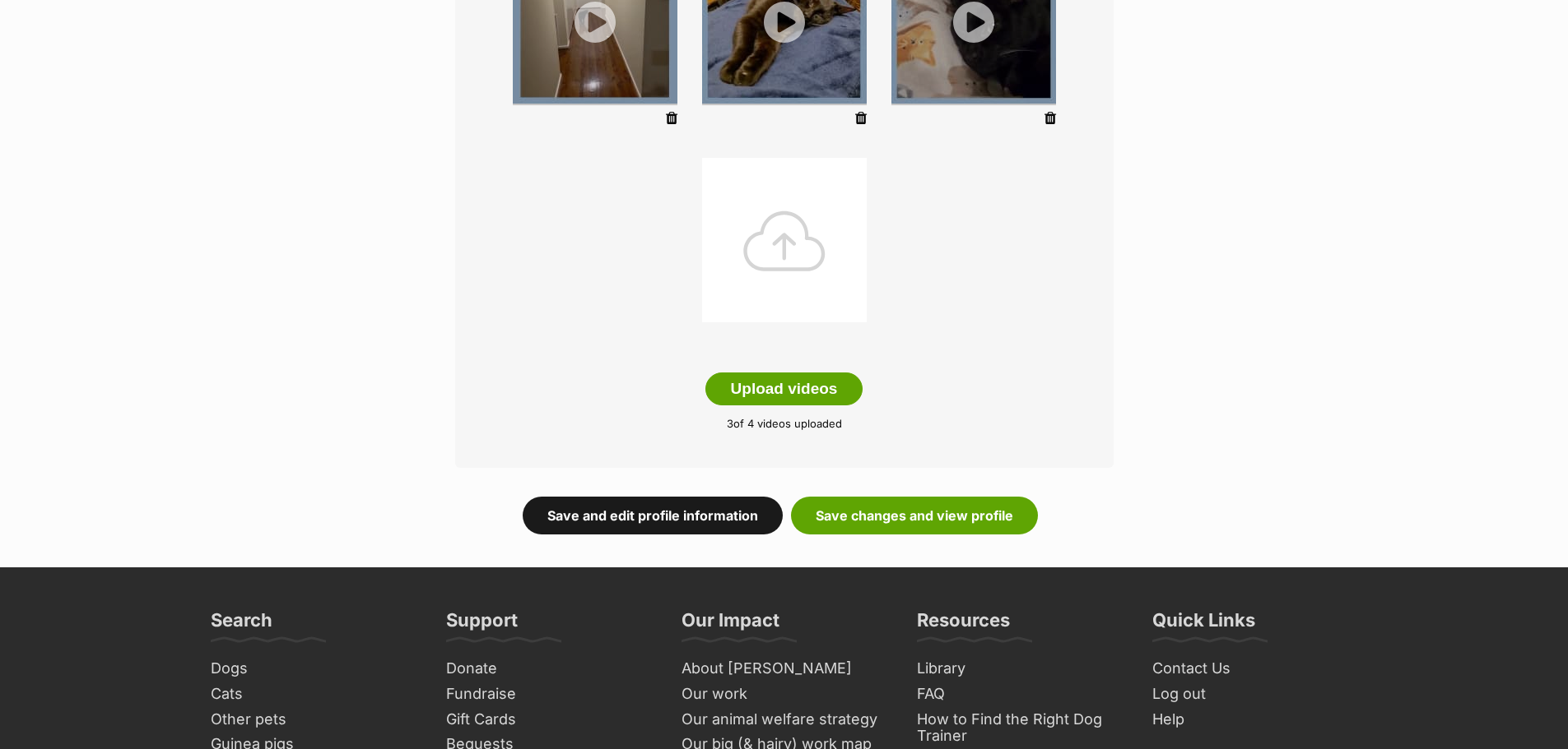
click at [646, 516] on link "Save and edit profile information" at bounding box center [653, 515] width 260 height 38
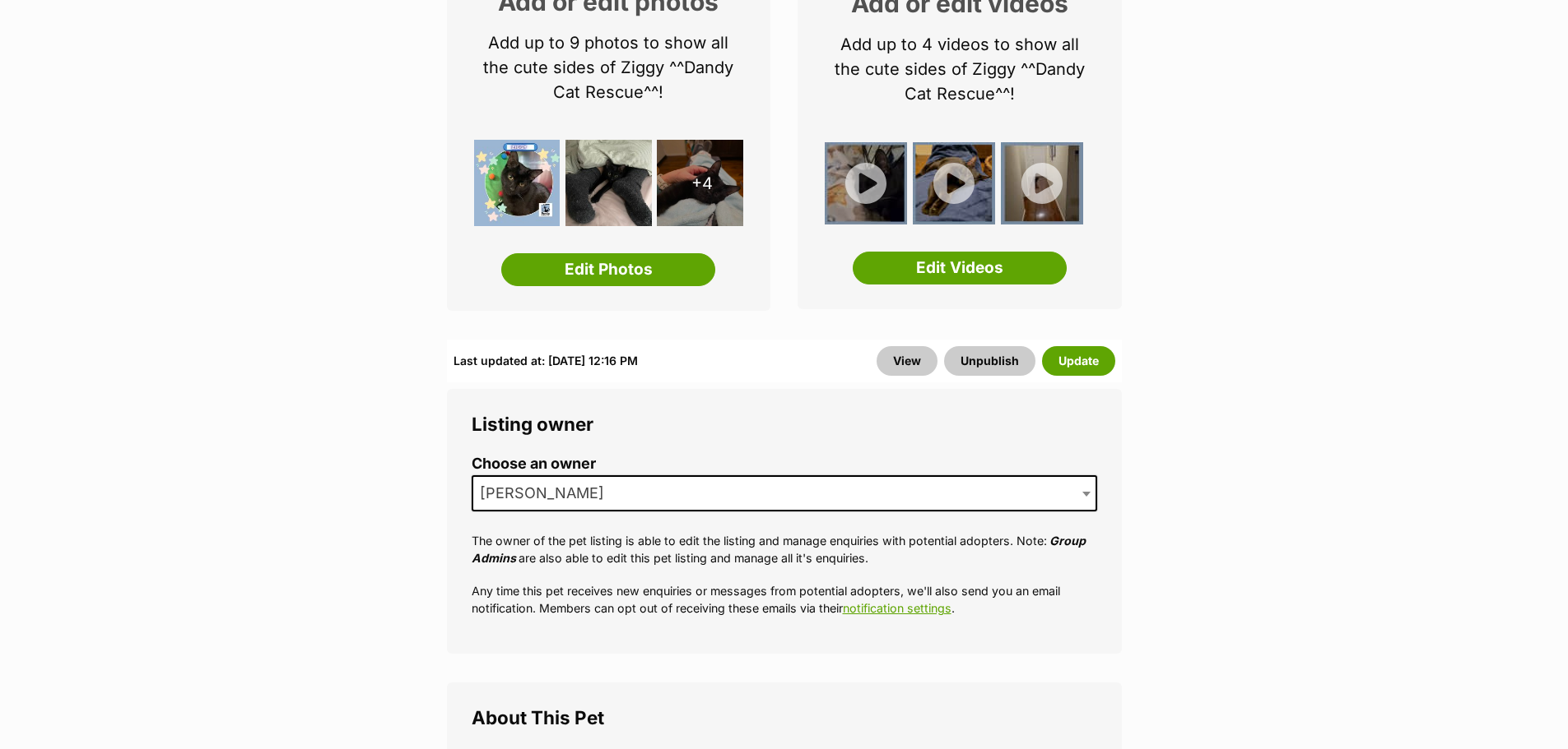
scroll to position [329, 0]
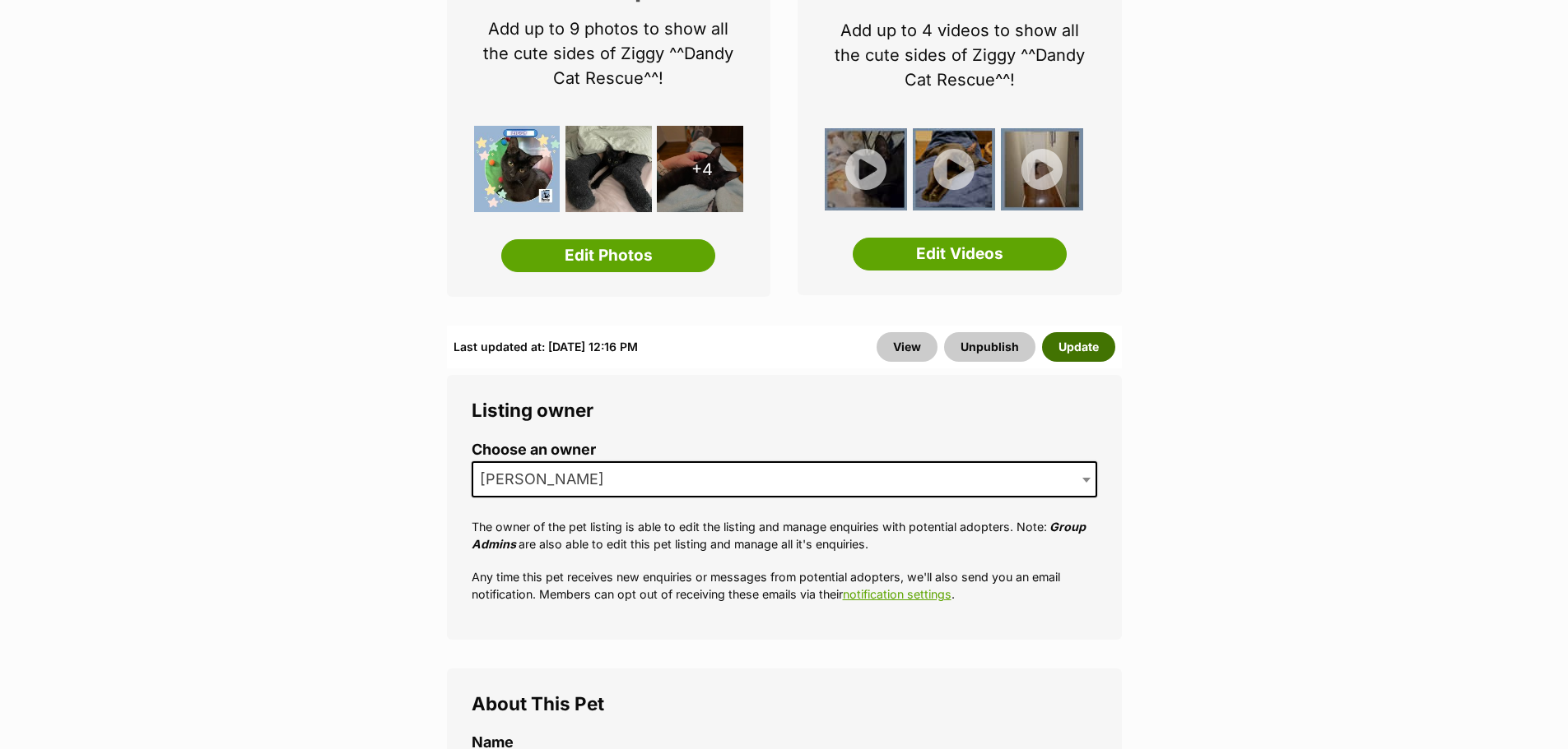
click at [1084, 352] on button "Update" at bounding box center [1078, 348] width 73 height 30
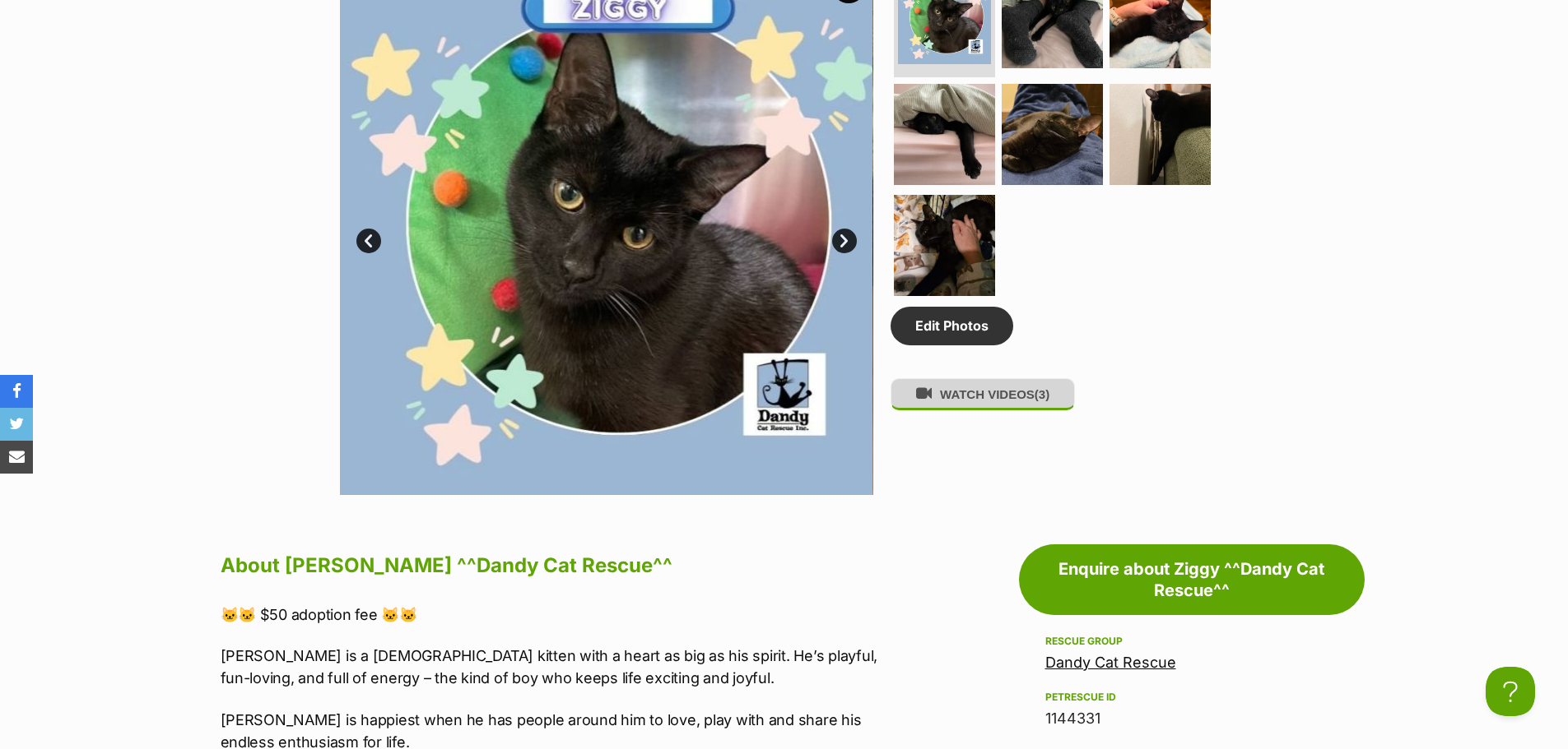
click at [1002, 403] on button "WATCH VIDEOS (3)" at bounding box center [982, 394] width 185 height 32
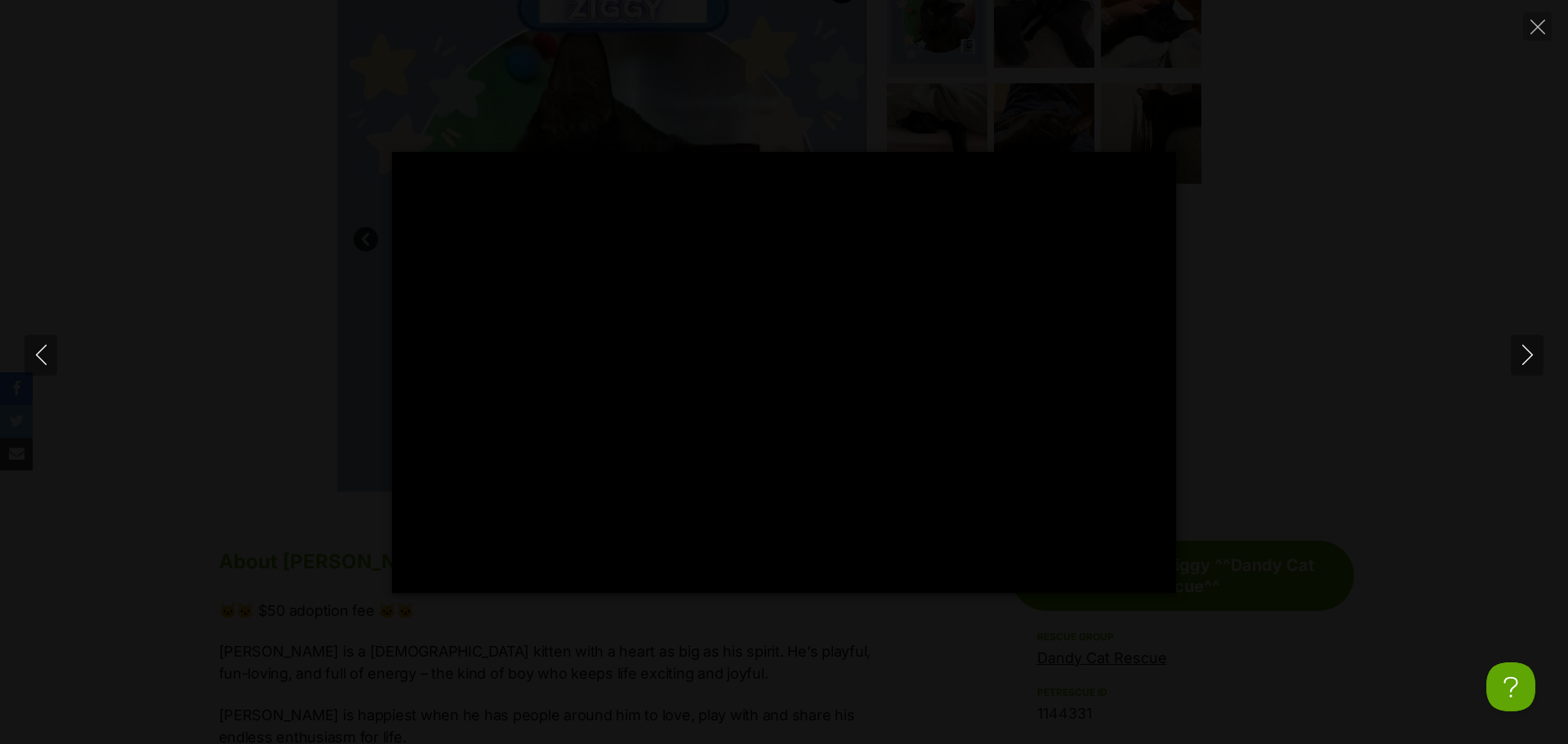
type input "11.5"
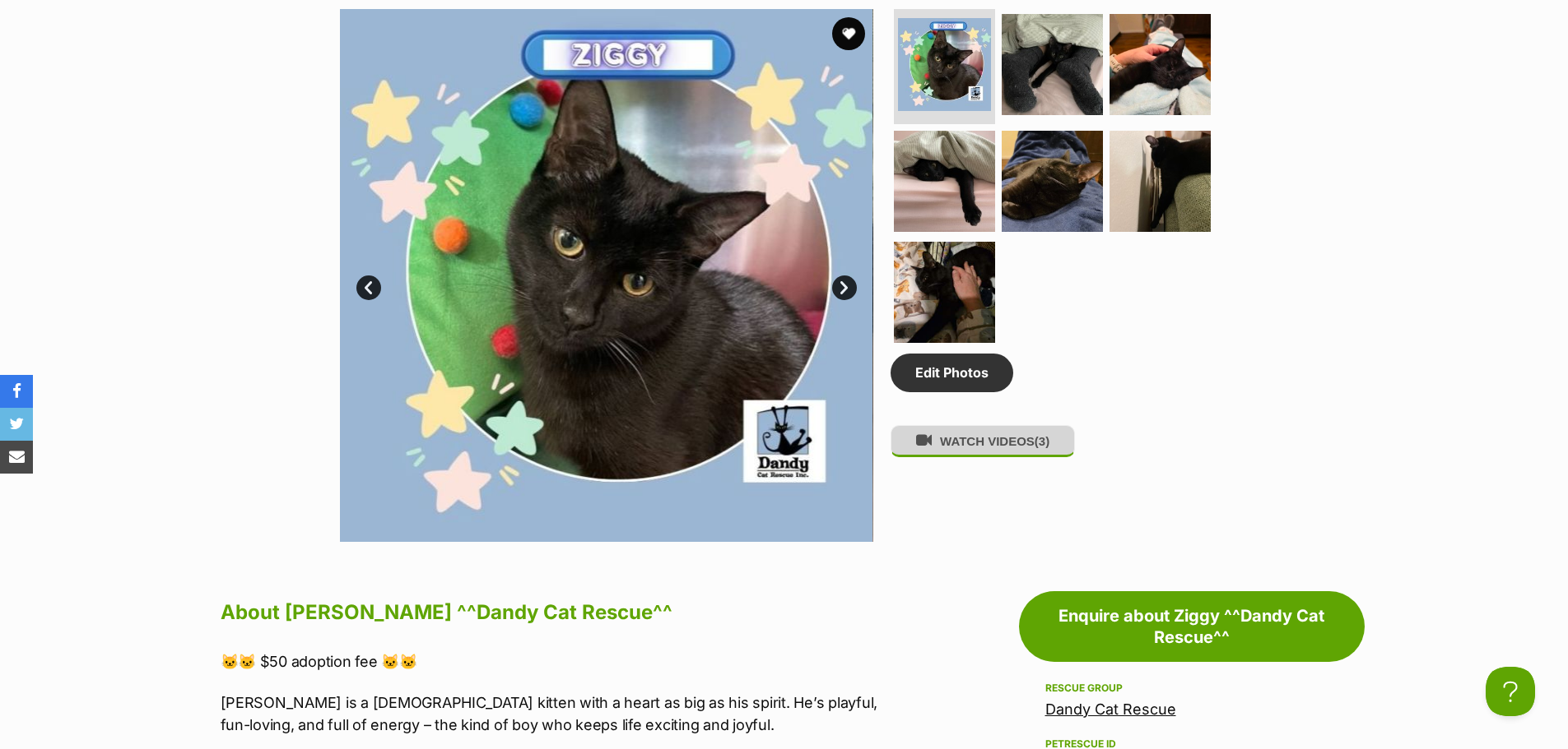
click at [959, 451] on button "WATCH VIDEOS (3)" at bounding box center [982, 441] width 185 height 32
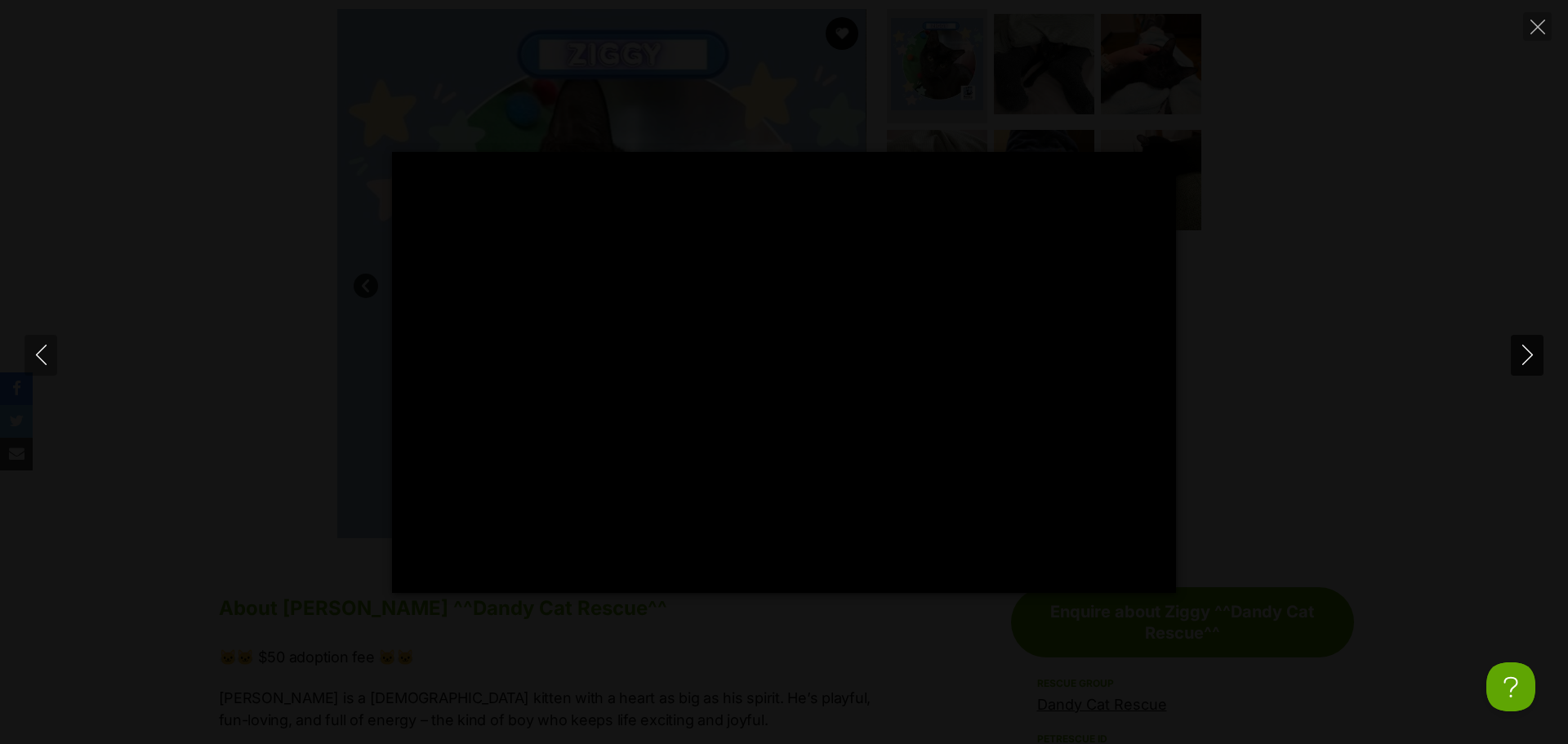
click at [1525, 356] on icon "Next" at bounding box center [1528, 355] width 20 height 20
type input "7.13"
click at [1525, 356] on icon "Next" at bounding box center [1528, 355] width 20 height 20
type input "10.4"
click at [1538, 22] on icon "Close" at bounding box center [1538, 27] width 15 height 15
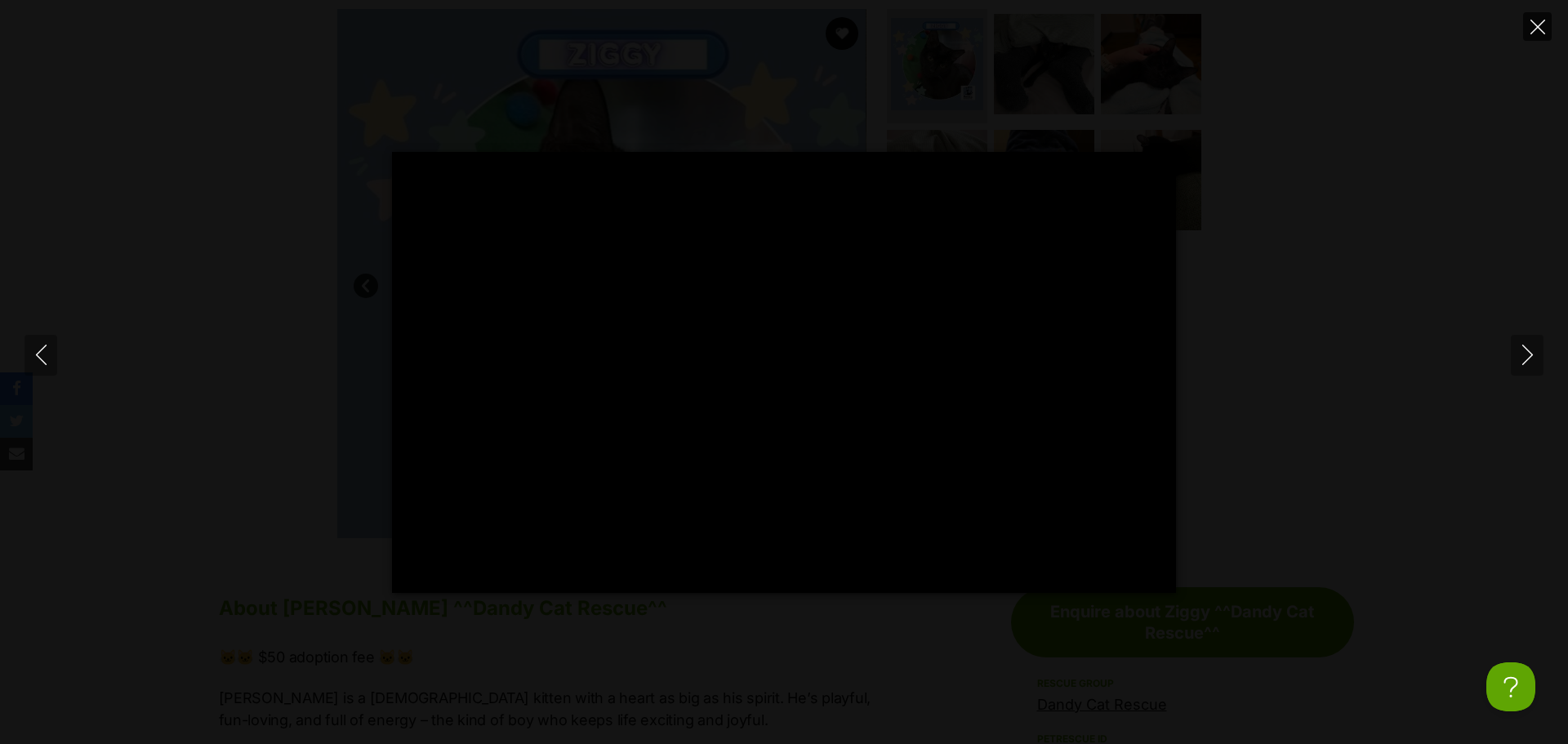
type input "97.56"
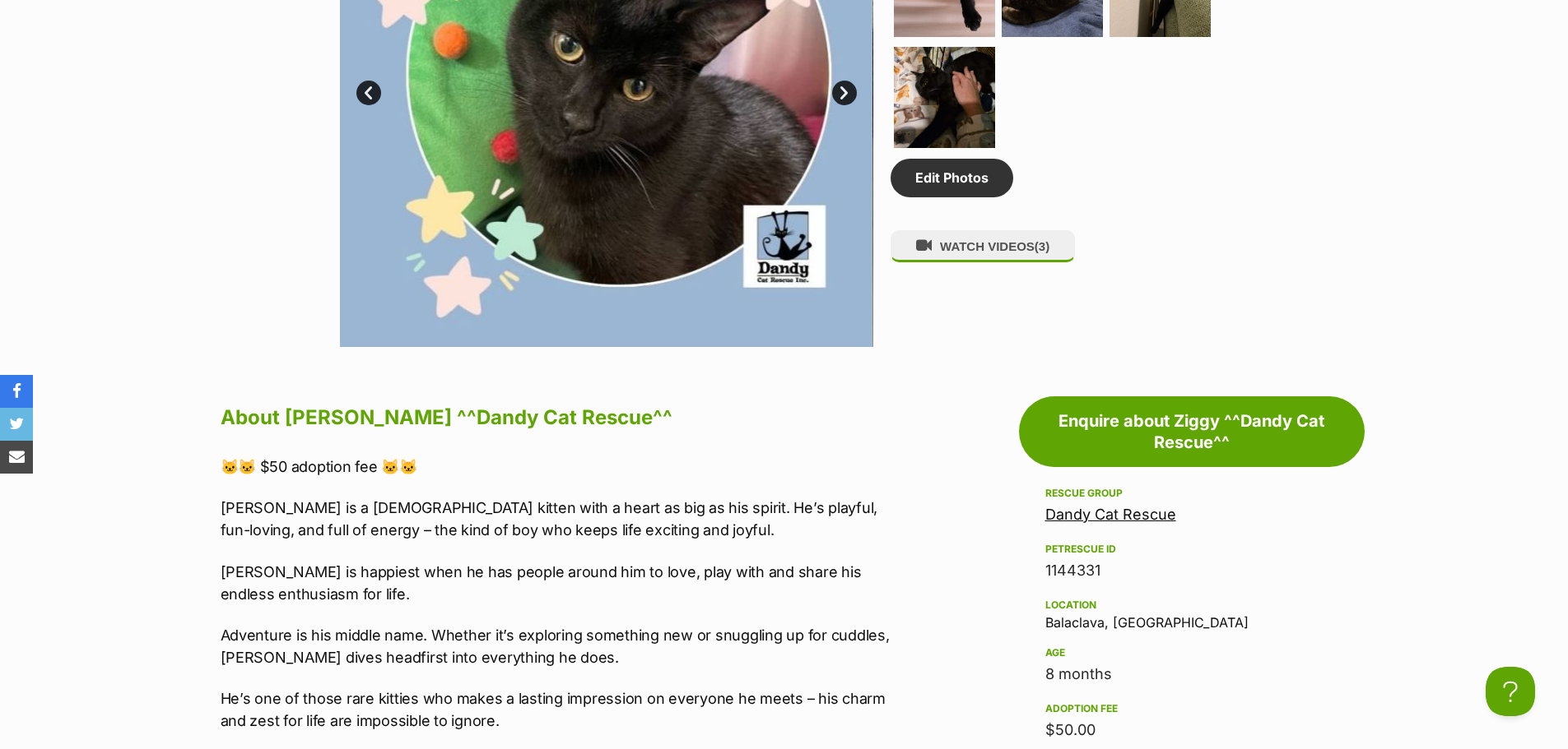
scroll to position [693, 0]
